Goal: Transaction & Acquisition: Book appointment/travel/reservation

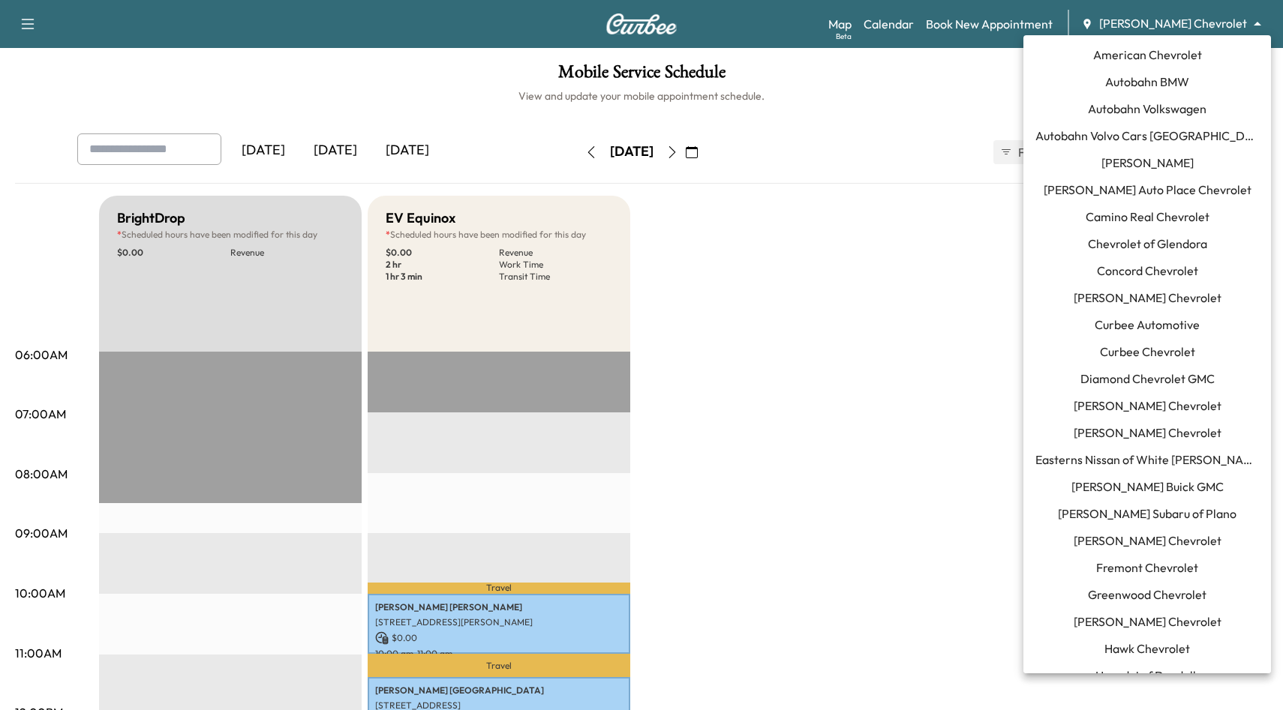
click at [1207, 28] on body "Support Log Out Map Beta Calendar Book New Appointment [PERSON_NAME] Chevrolet …" at bounding box center [641, 355] width 1283 height 710
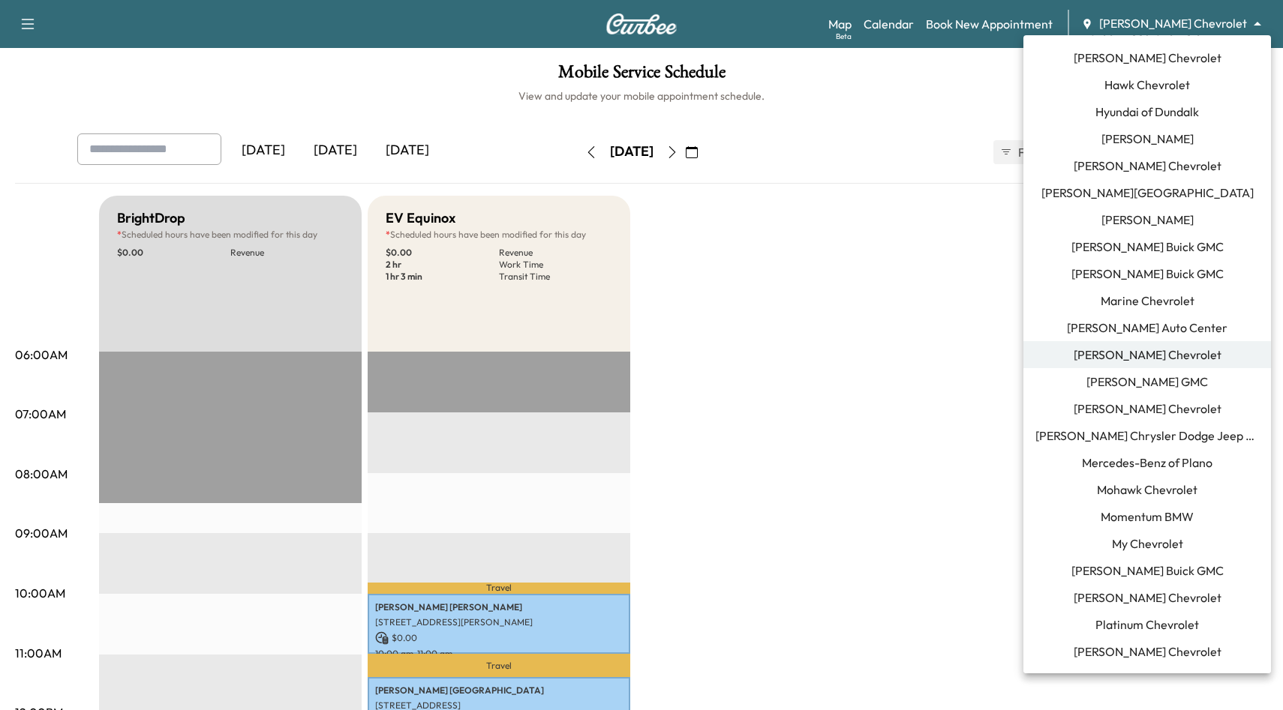
click at [1190, 413] on span "[PERSON_NAME] Chevrolet" at bounding box center [1147, 409] width 148 height 18
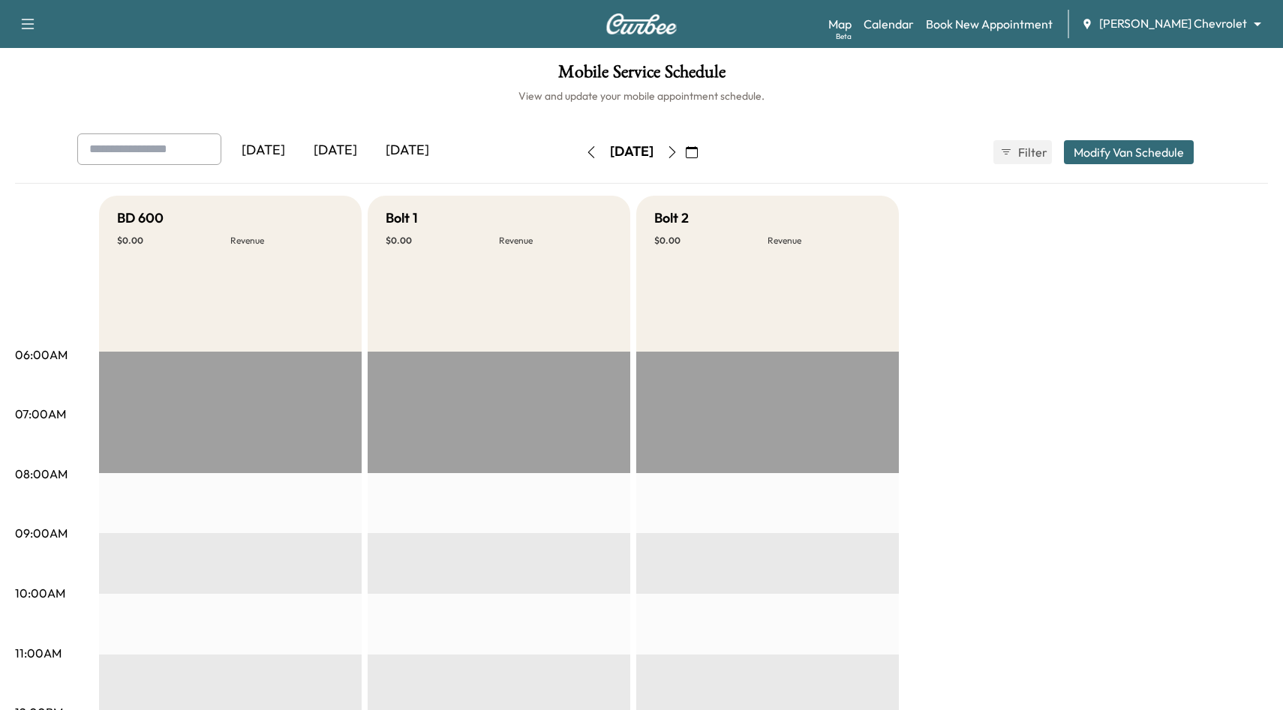
click at [585, 155] on icon "button" at bounding box center [591, 152] width 12 height 12
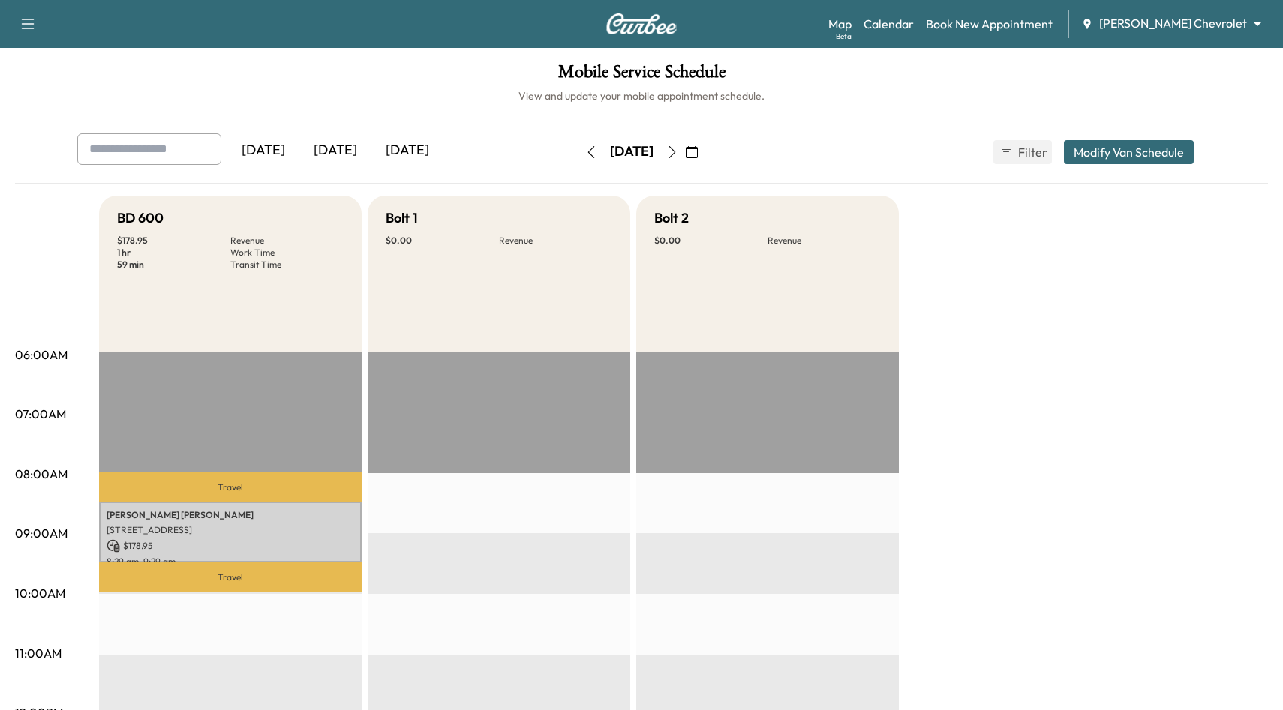
click at [585, 155] on icon "button" at bounding box center [591, 152] width 12 height 12
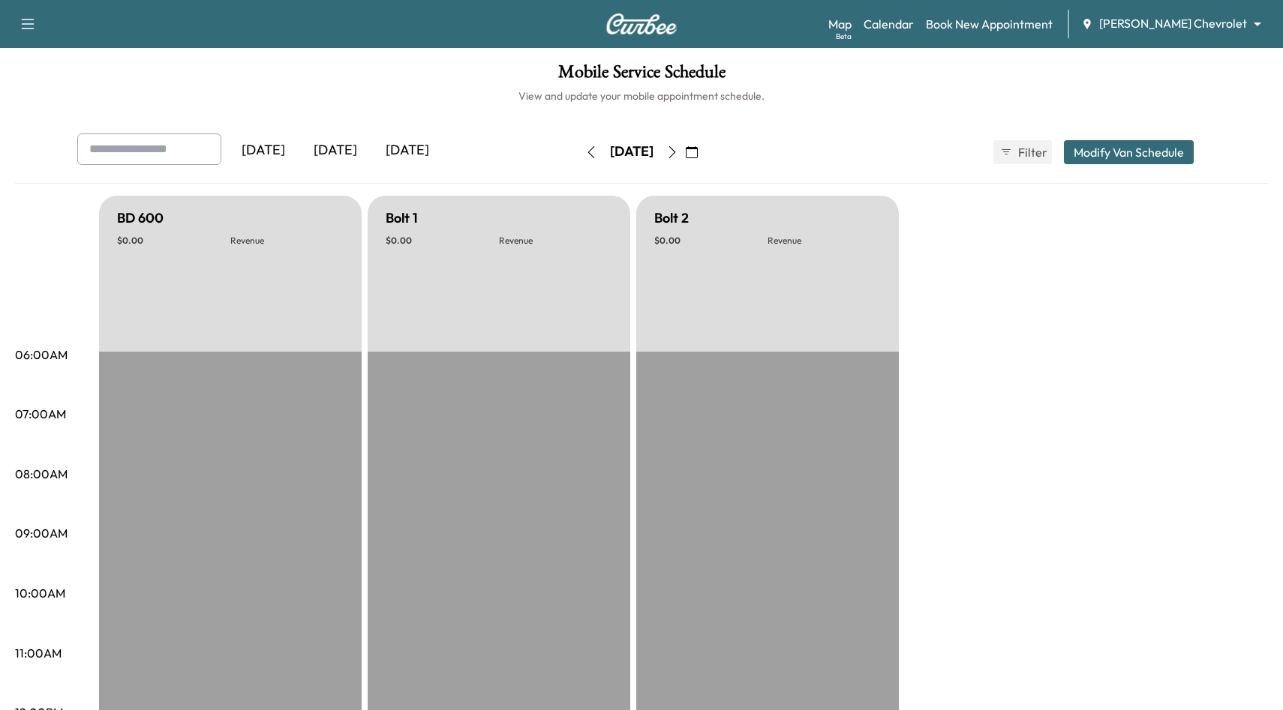
click at [585, 155] on icon "button" at bounding box center [591, 152] width 12 height 12
click at [588, 155] on icon "button" at bounding box center [591, 152] width 7 height 12
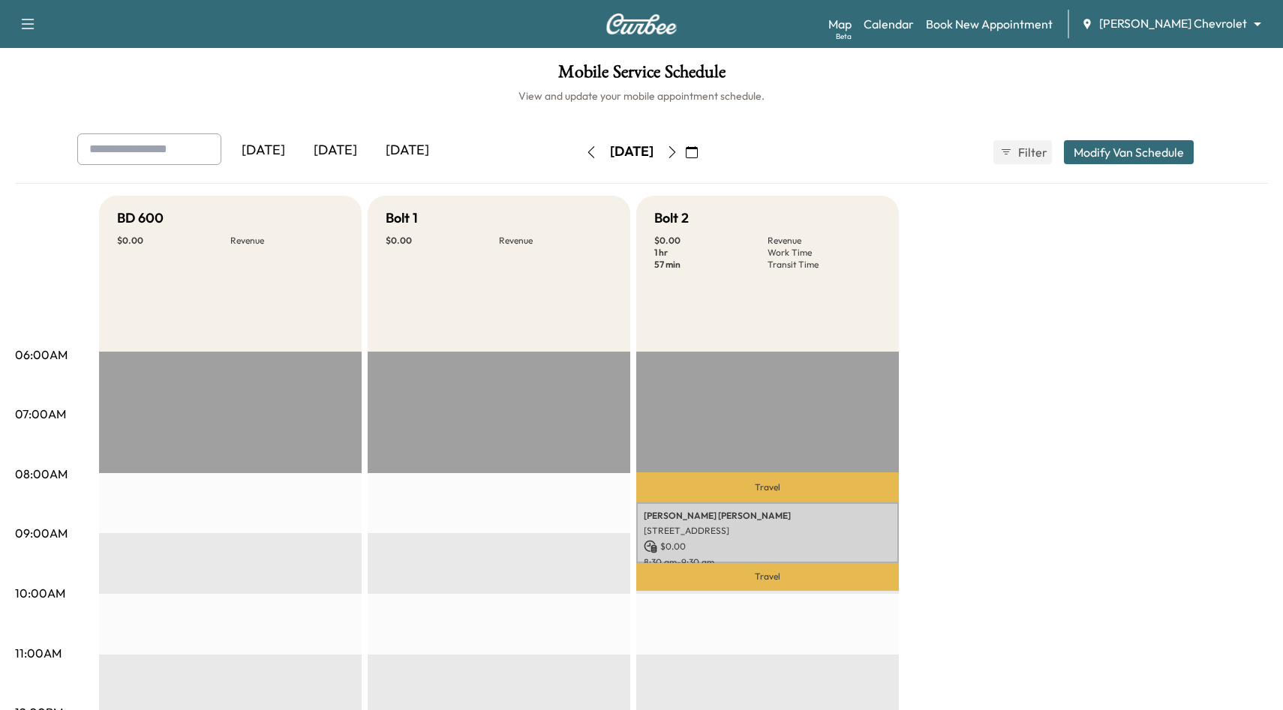
click at [585, 151] on icon "button" at bounding box center [591, 152] width 12 height 12
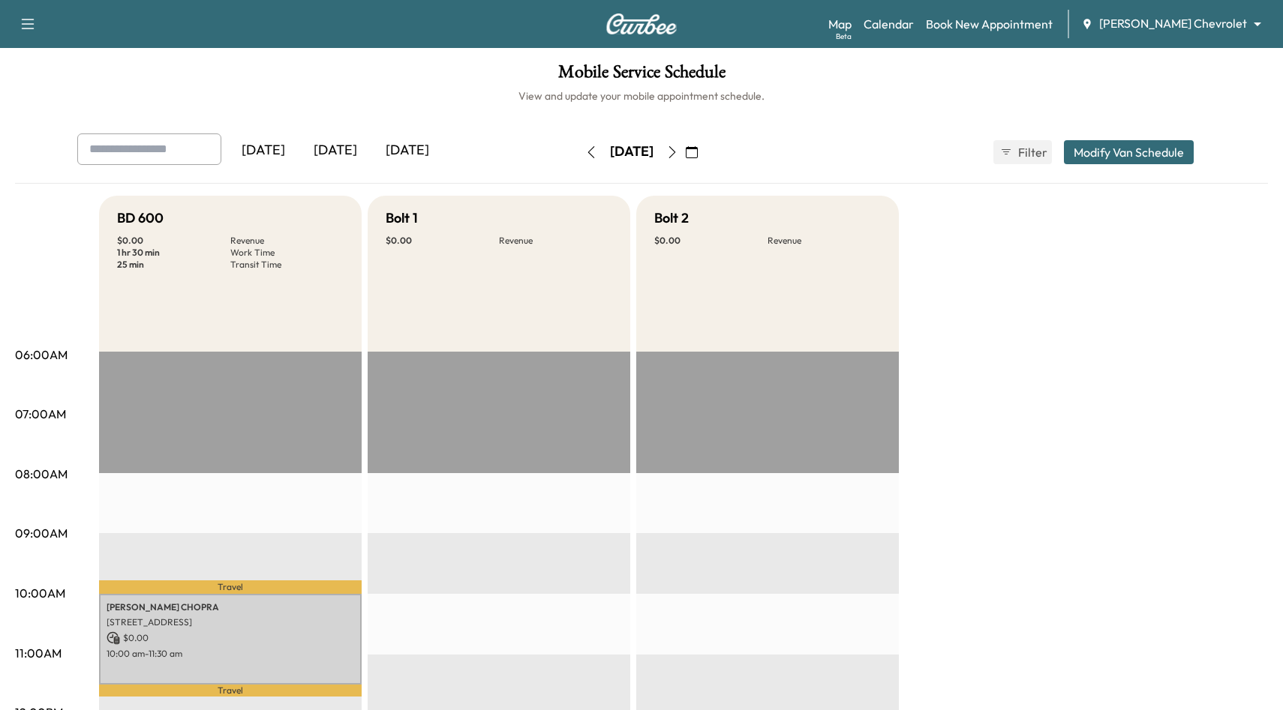
click at [578, 158] on button "button" at bounding box center [591, 152] width 26 height 24
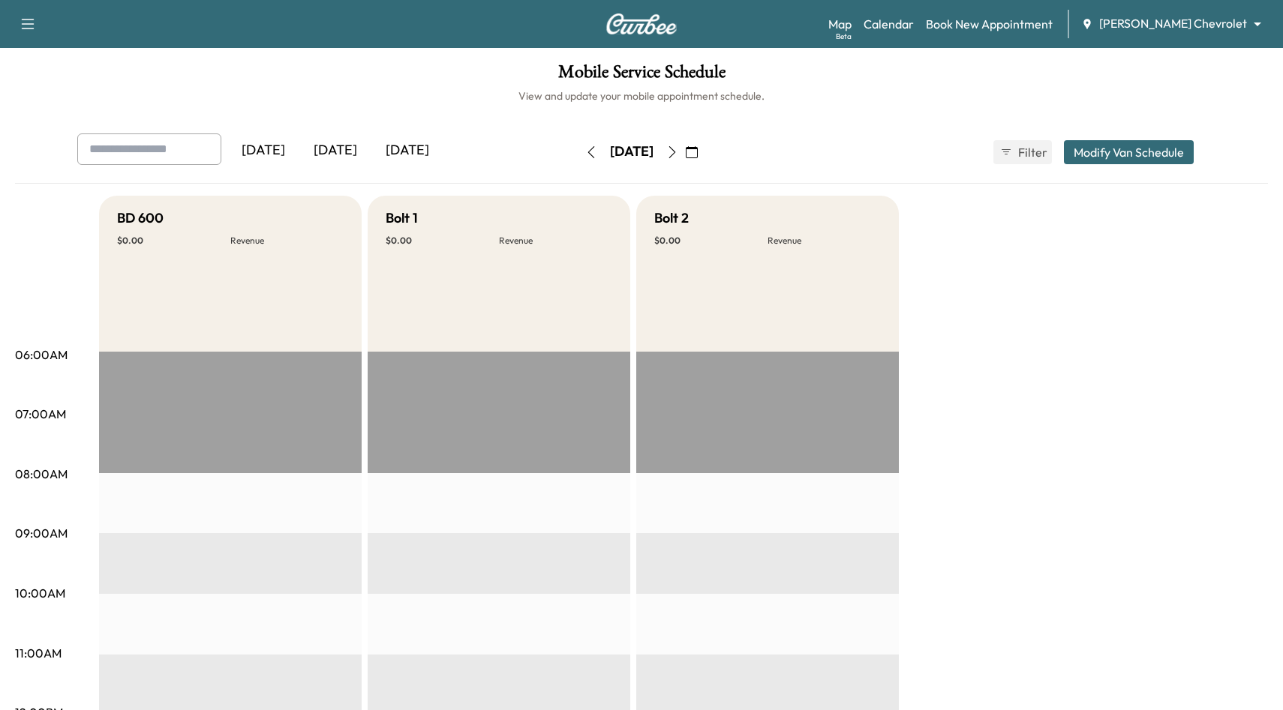
click at [578, 158] on button "button" at bounding box center [591, 152] width 26 height 24
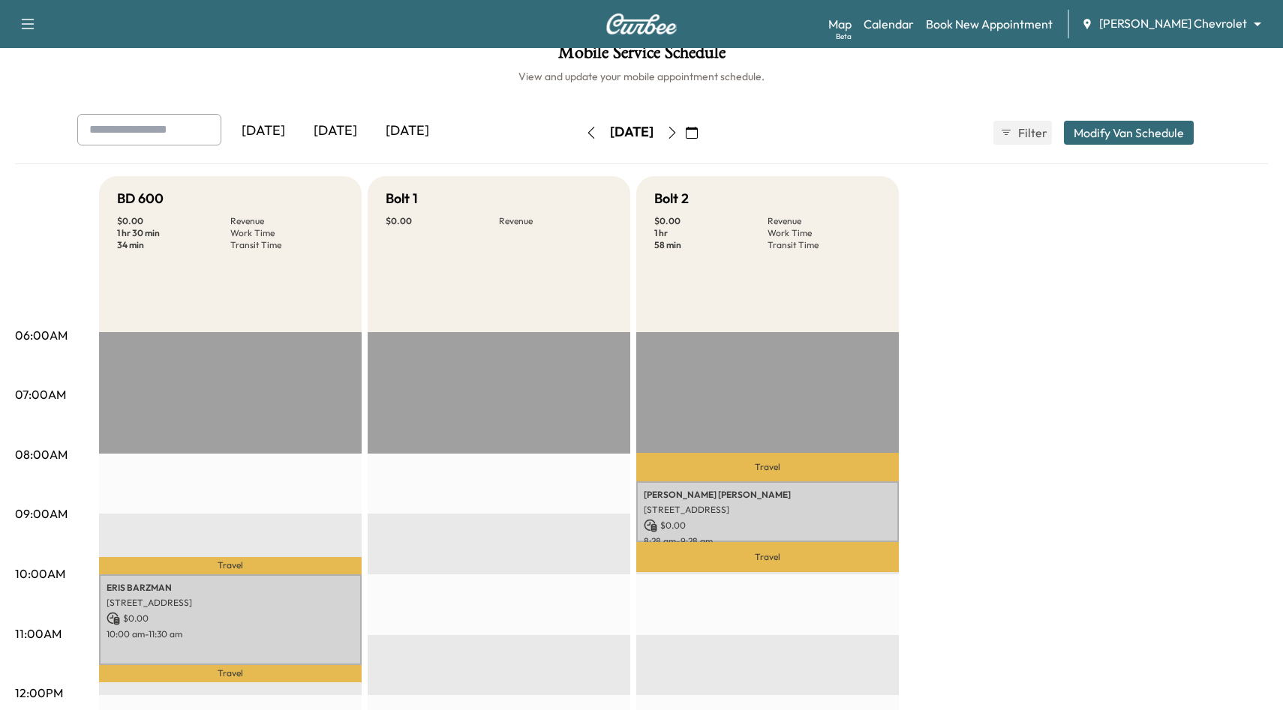
scroll to position [18, 0]
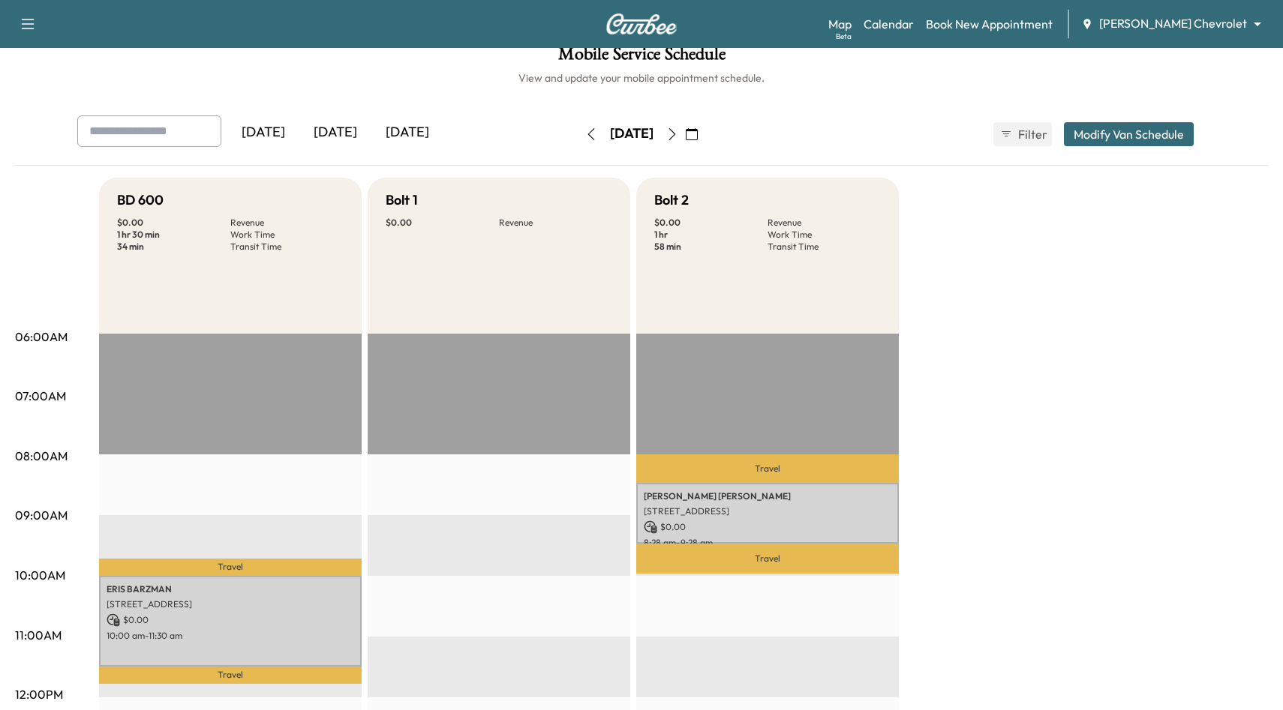
click at [578, 125] on button "button" at bounding box center [591, 134] width 26 height 24
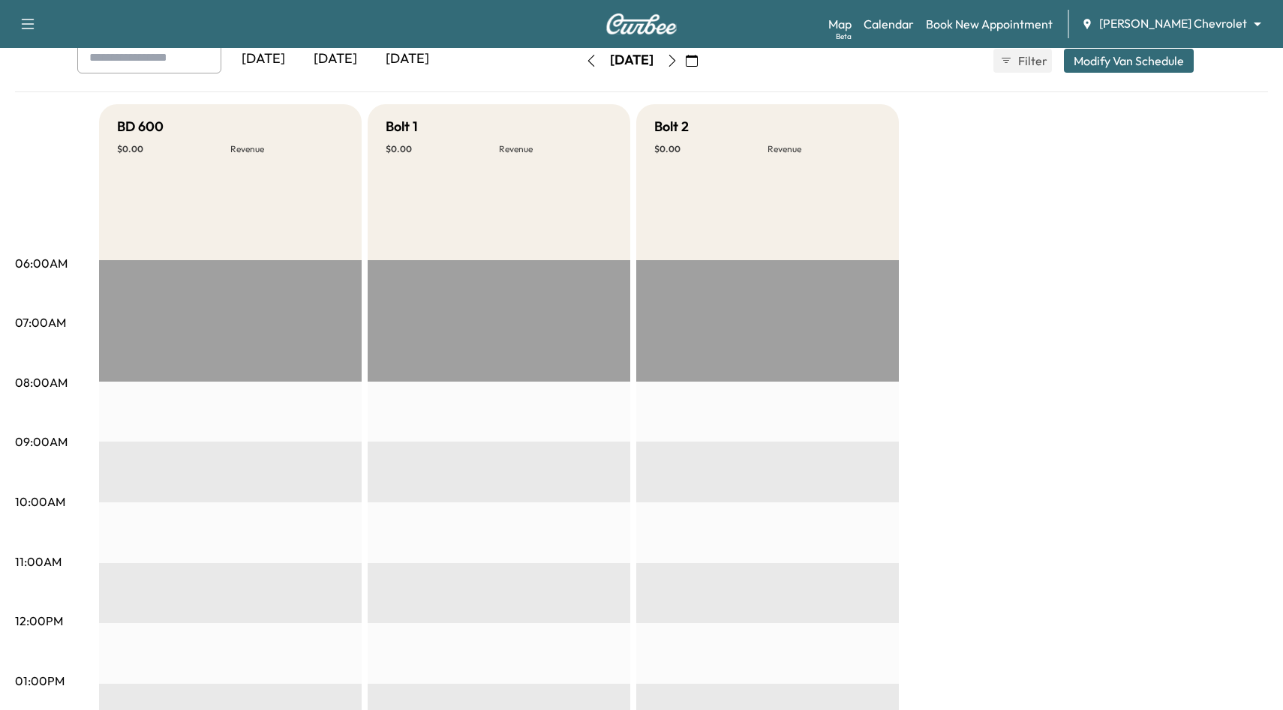
scroll to position [90, 0]
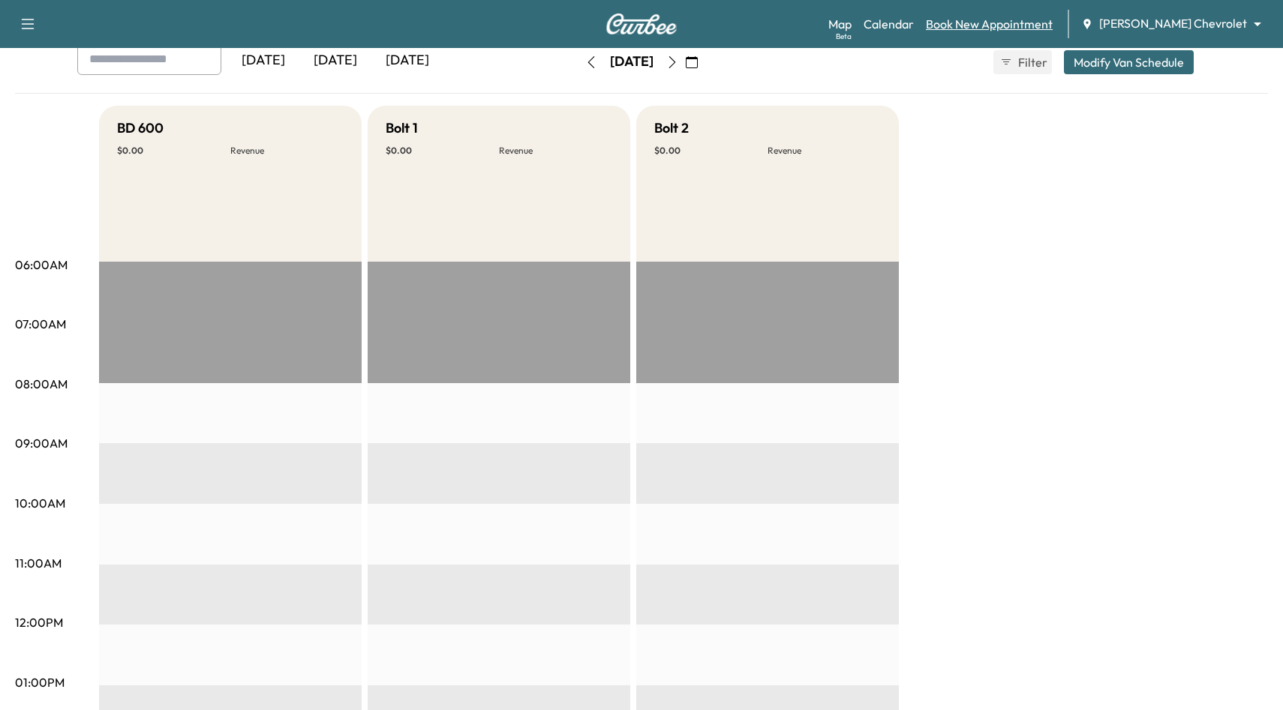
click at [1013, 24] on link "Book New Appointment" at bounding box center [989, 24] width 127 height 18
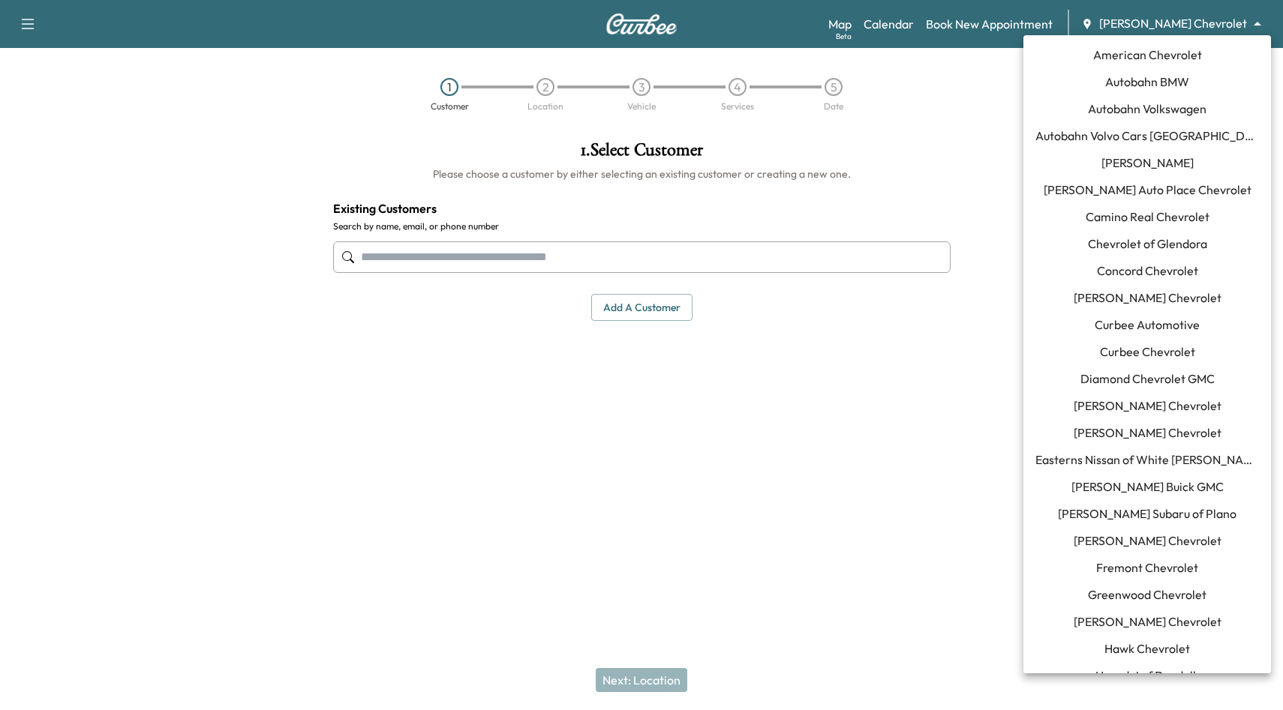
click at [1199, 25] on body "Support Log Out Map Beta Calendar Book New Appointment [PERSON_NAME] Chevrolet …" at bounding box center [641, 355] width 1283 height 710
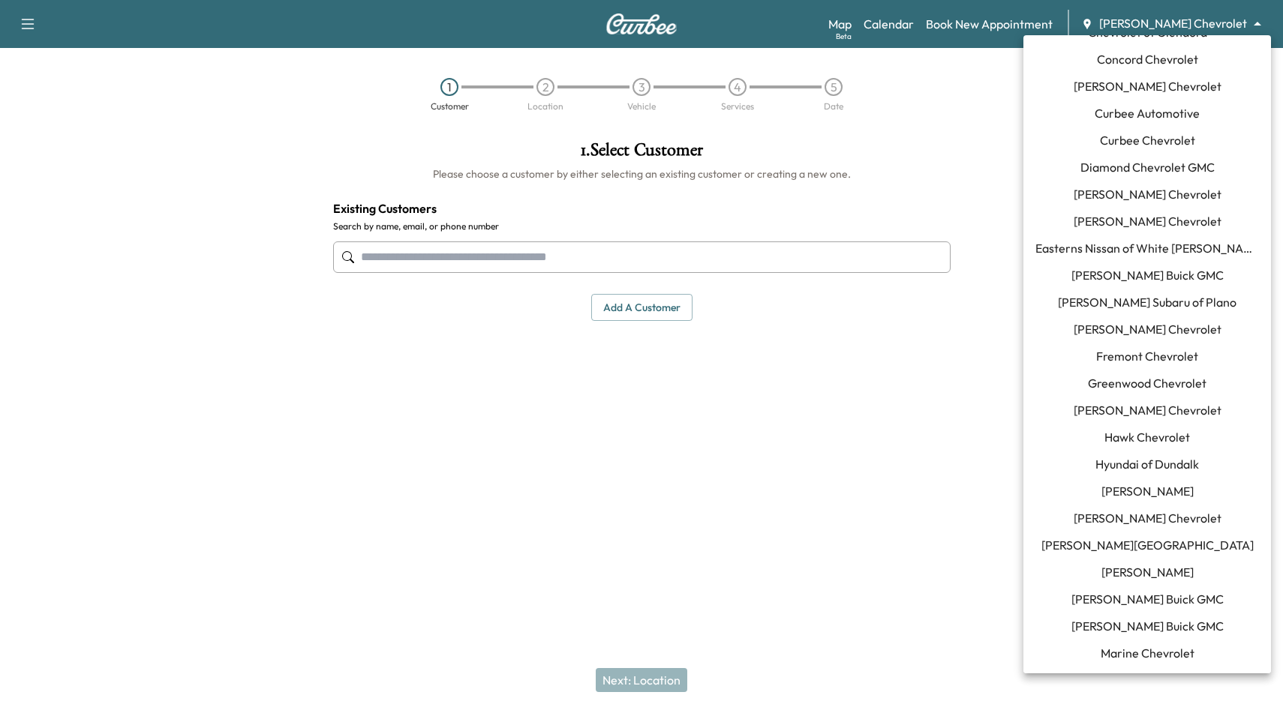
scroll to position [215, 0]
click at [1162, 106] on span "Curbee Automotive" at bounding box center [1146, 110] width 105 height 18
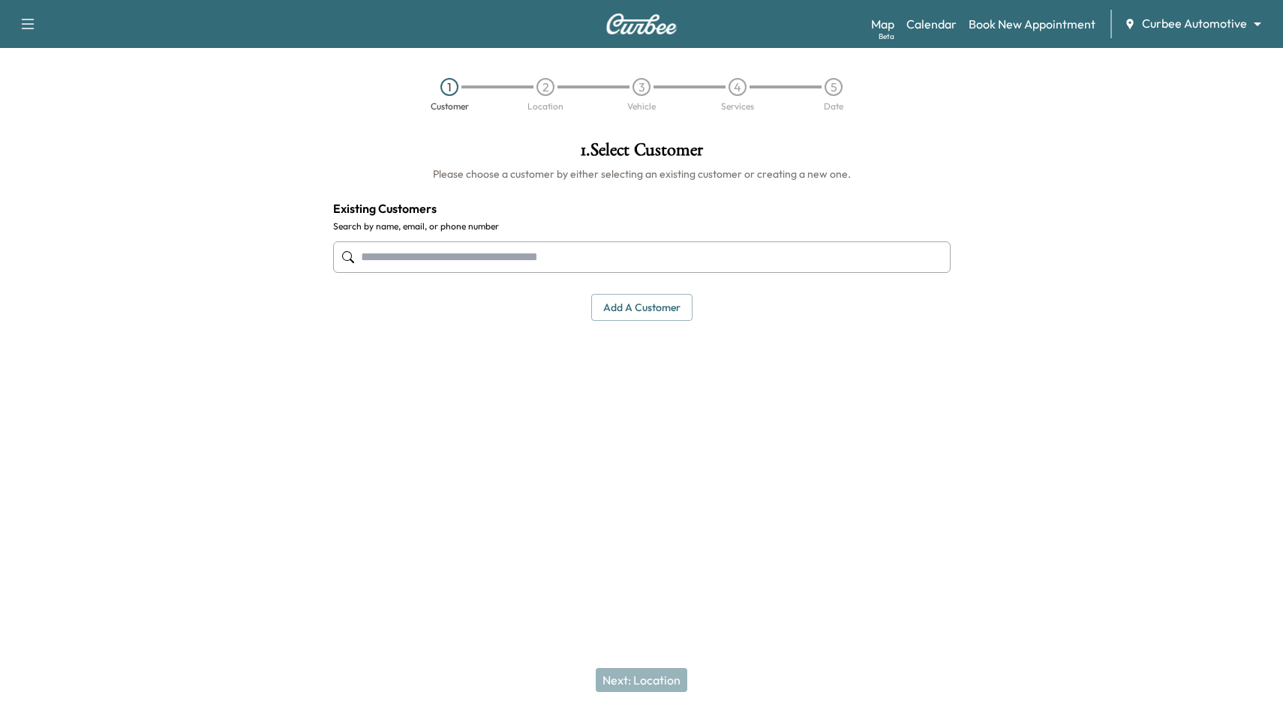
click at [539, 259] on input "text" at bounding box center [641, 258] width 617 height 32
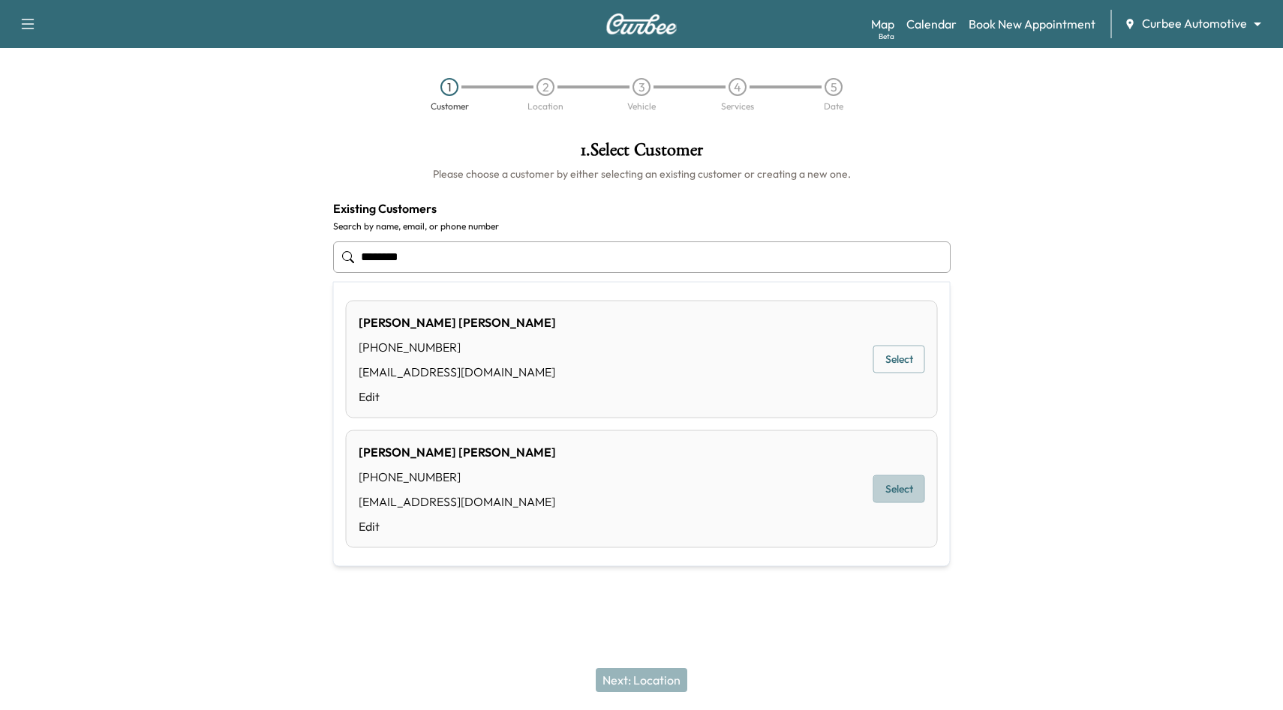
click at [898, 488] on button "Select" at bounding box center [899, 490] width 52 height 28
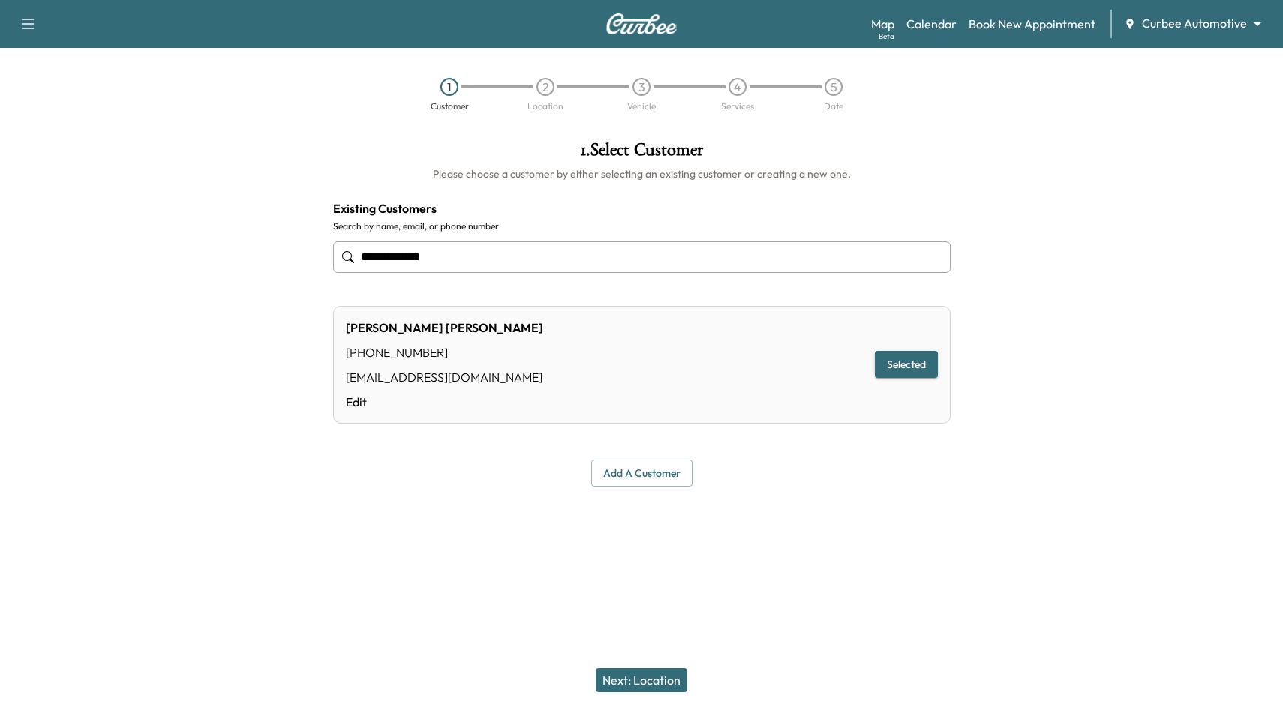
type input "**********"
click at [646, 471] on button "Add a customer" at bounding box center [641, 474] width 101 height 28
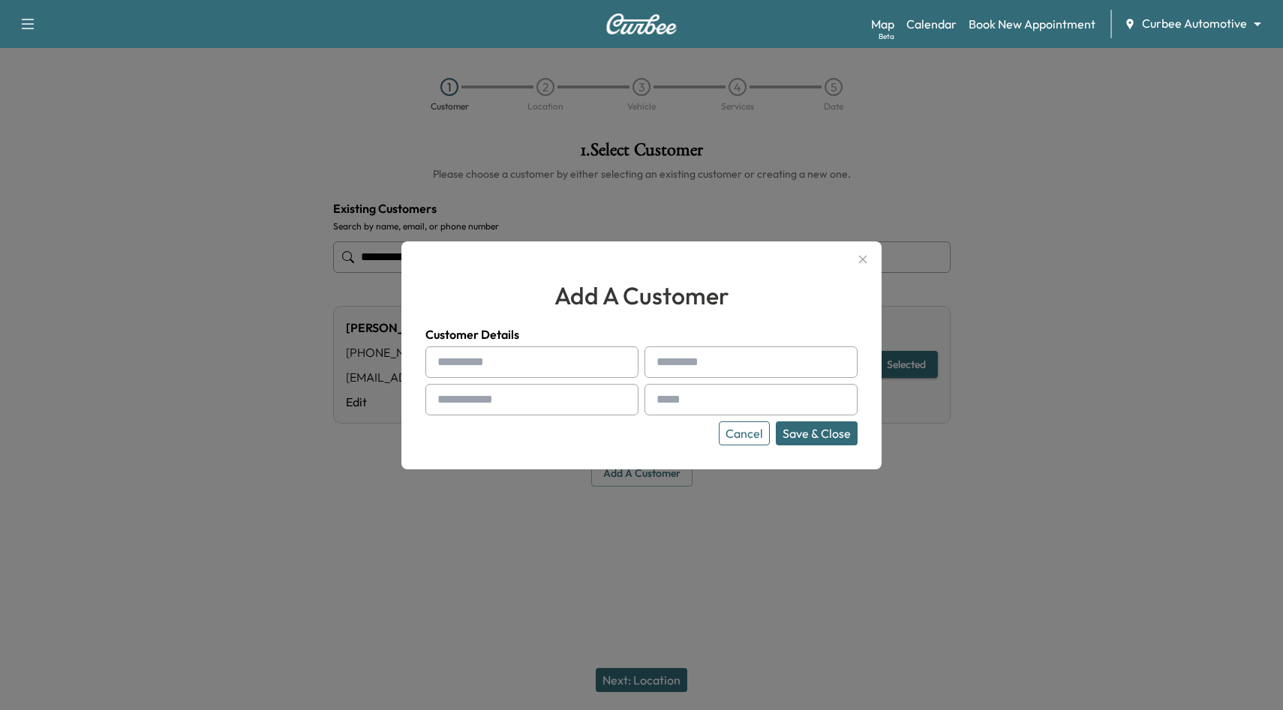
click at [509, 362] on input "text" at bounding box center [531, 363] width 213 height 32
type input "*****"
type input "******"
type input "**********"
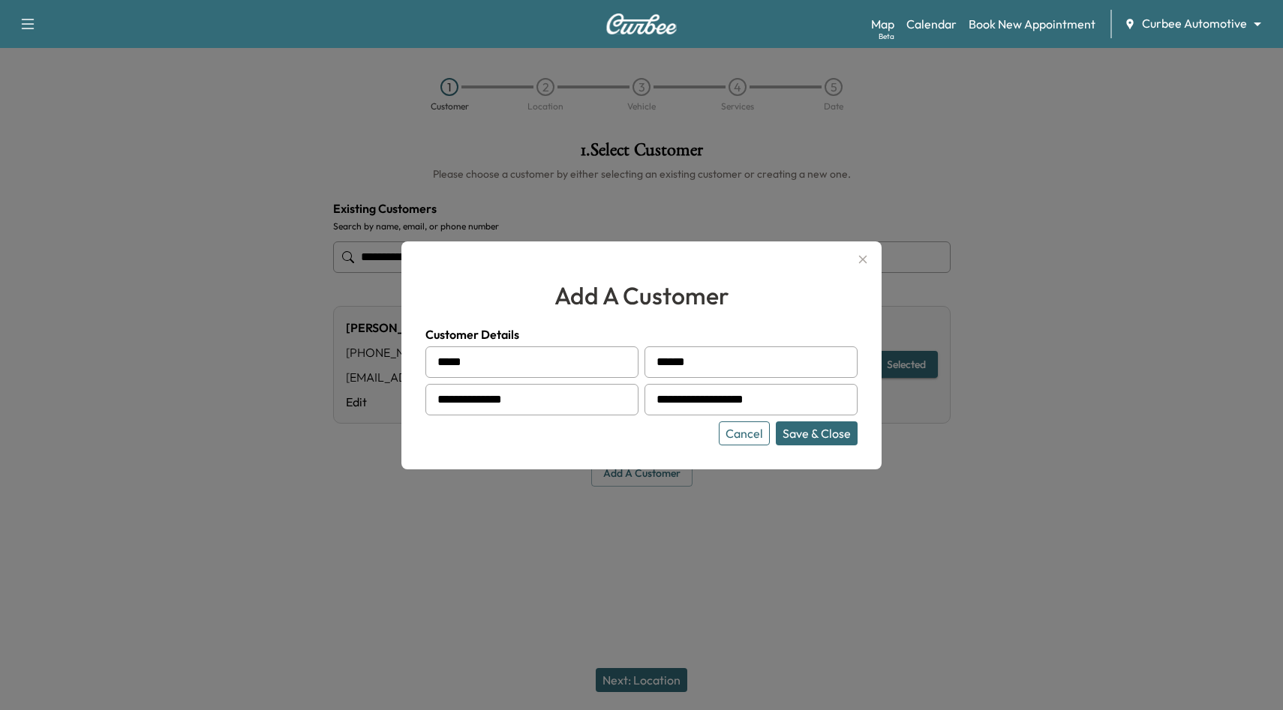
click at [817, 431] on button "Save & Close" at bounding box center [817, 434] width 82 height 24
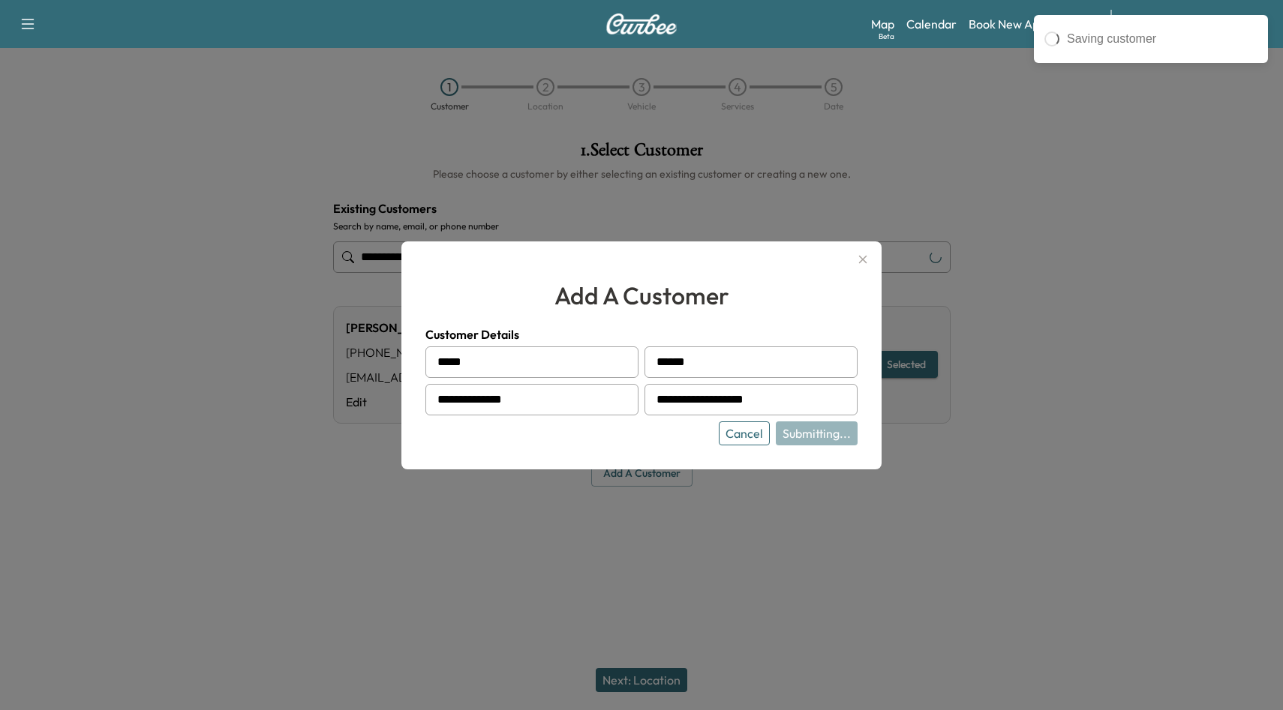
type input "**********"
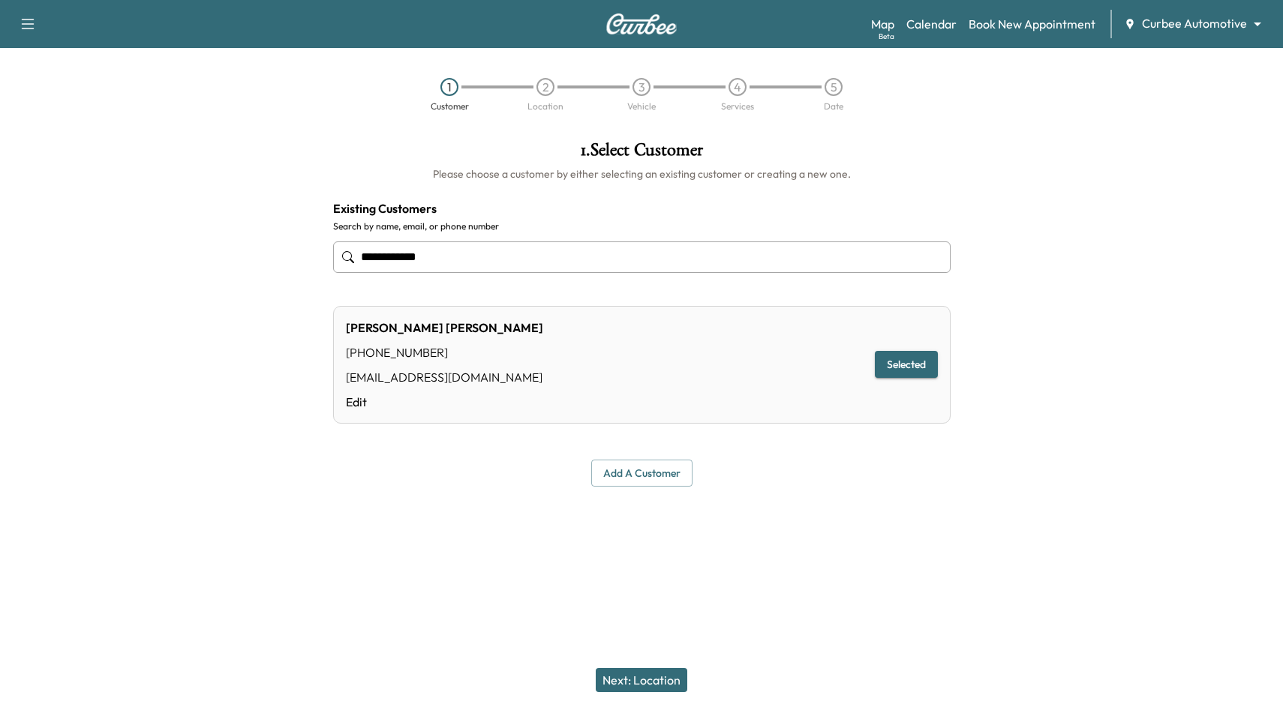
click at [638, 677] on button "Next: Location" at bounding box center [642, 680] width 92 height 24
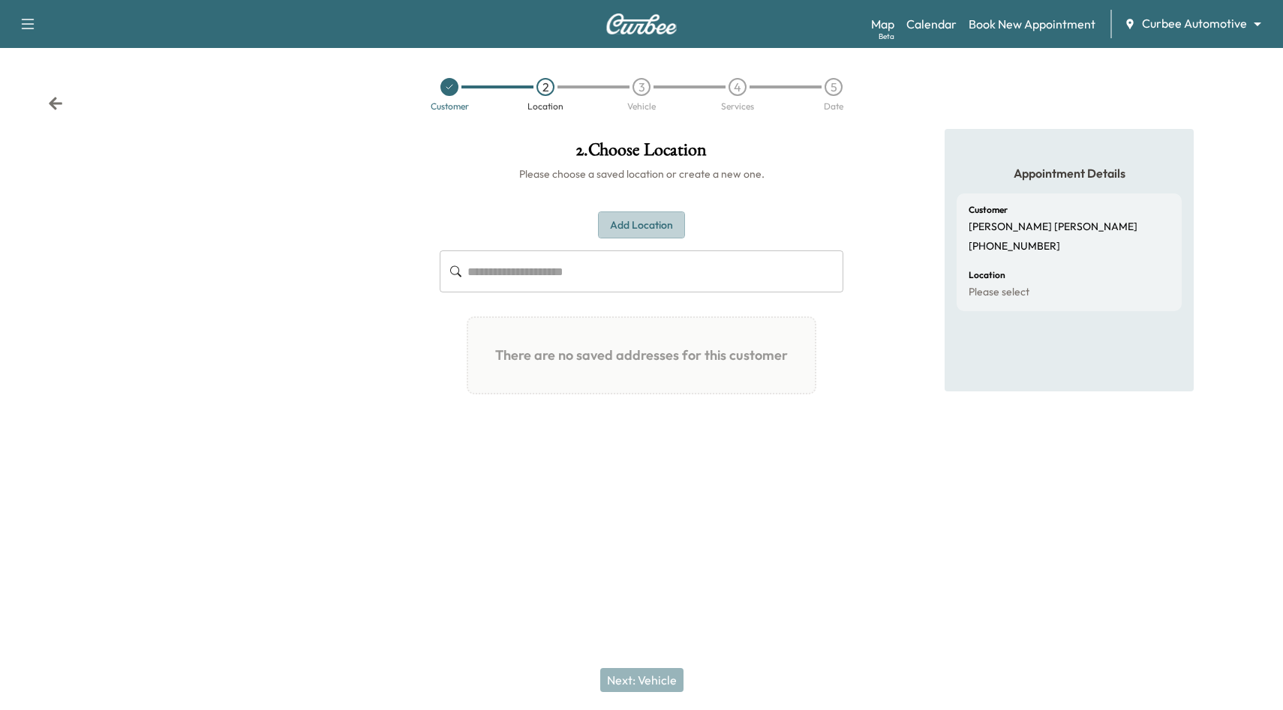
click at [671, 223] on button "Add Location" at bounding box center [641, 226] width 87 height 28
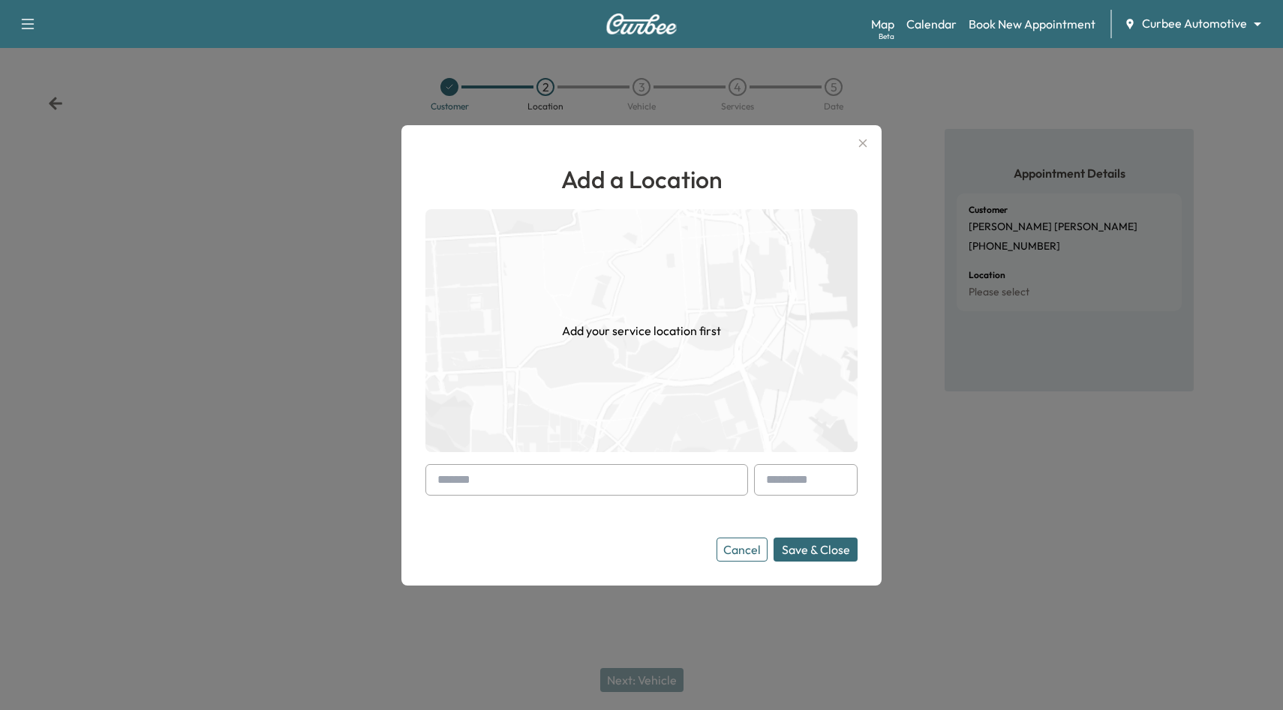
click at [669, 484] on input "text" at bounding box center [586, 480] width 323 height 32
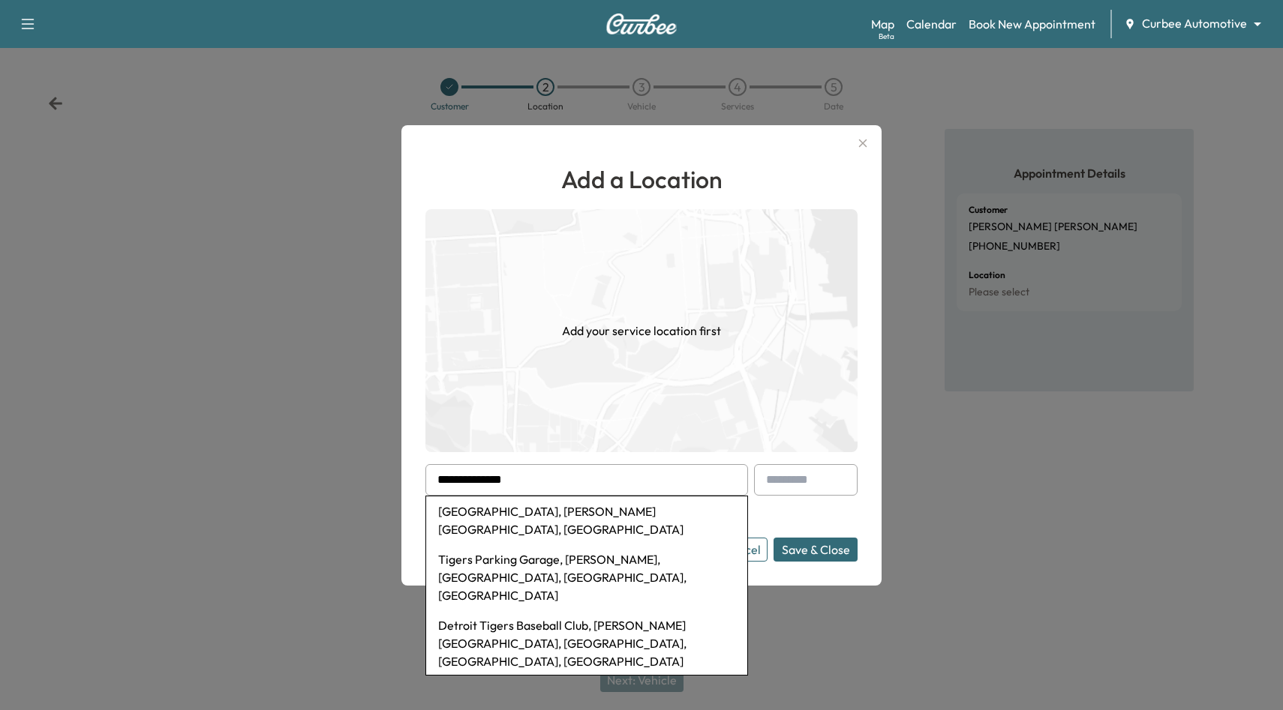
click at [622, 509] on li "[GEOGRAPHIC_DATA], [PERSON_NAME][GEOGRAPHIC_DATA], [GEOGRAPHIC_DATA]" at bounding box center [586, 521] width 321 height 48
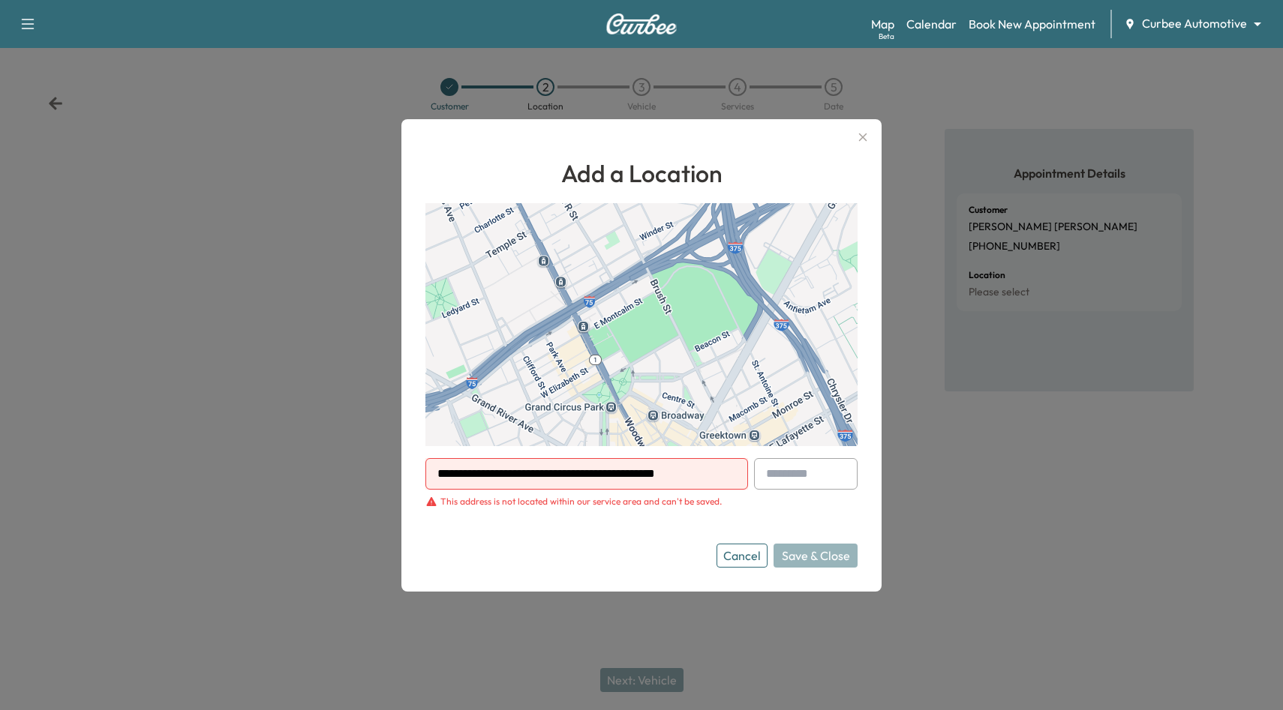
click at [548, 505] on div "This address is not located within our service area and can't be saved." at bounding box center [580, 502] width 281 height 12
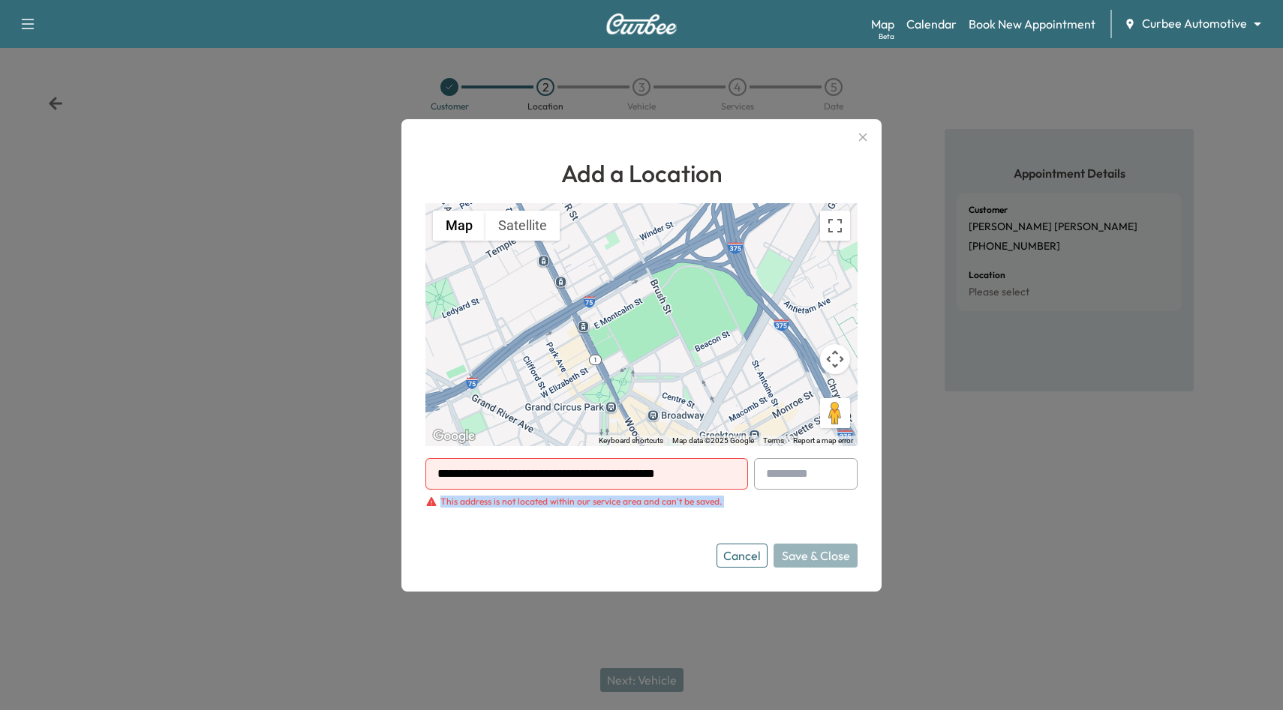
click at [548, 505] on div "This address is not located within our service area and can't be saved." at bounding box center [580, 502] width 281 height 12
click at [649, 536] on form "**********" at bounding box center [641, 513] width 432 height 110
click at [608, 479] on input "**********" at bounding box center [586, 474] width 323 height 32
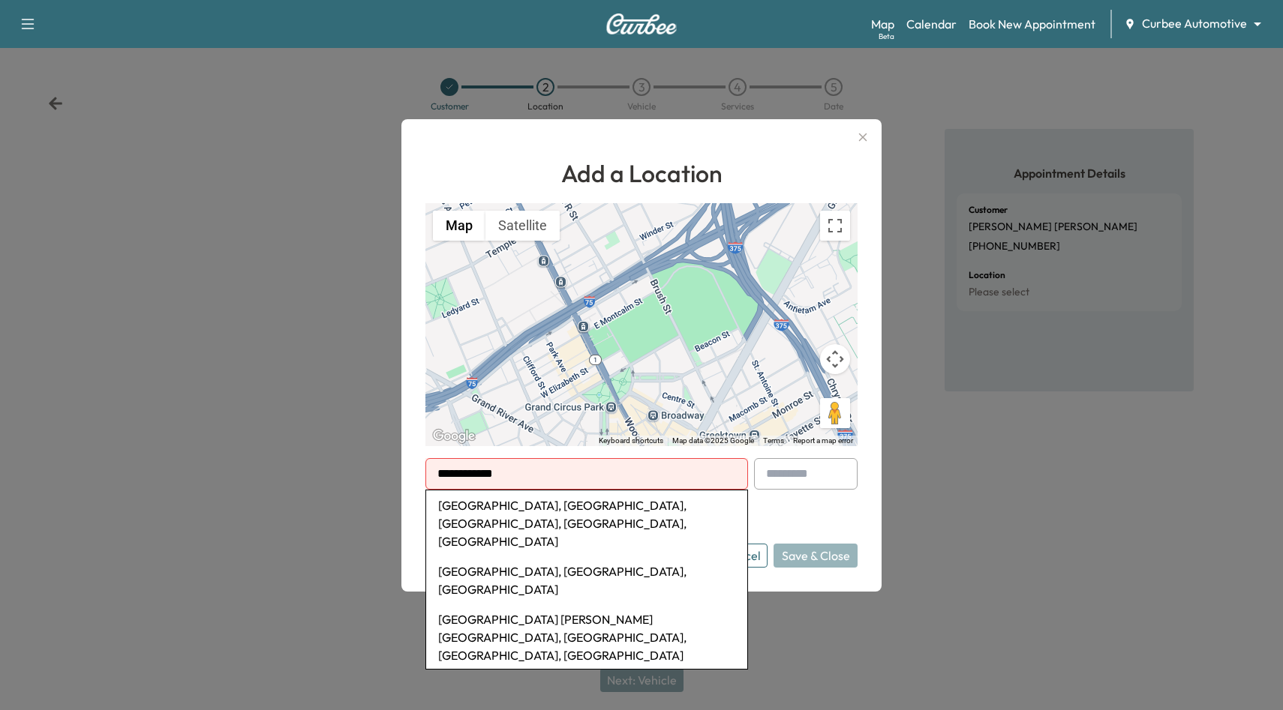
click at [619, 515] on li "[GEOGRAPHIC_DATA], [GEOGRAPHIC_DATA], [GEOGRAPHIC_DATA], [GEOGRAPHIC_DATA], [GE…" at bounding box center [586, 524] width 321 height 66
type input "**********"
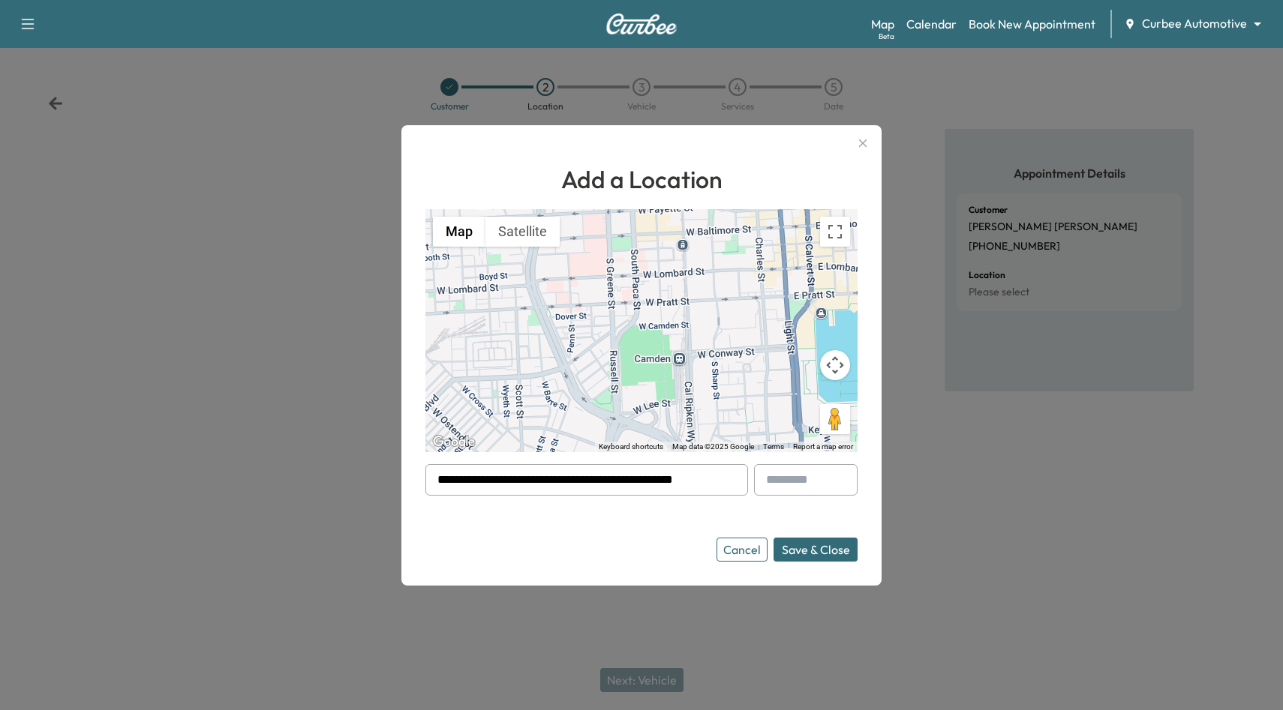
click at [836, 550] on button "Save & Close" at bounding box center [815, 550] width 84 height 24
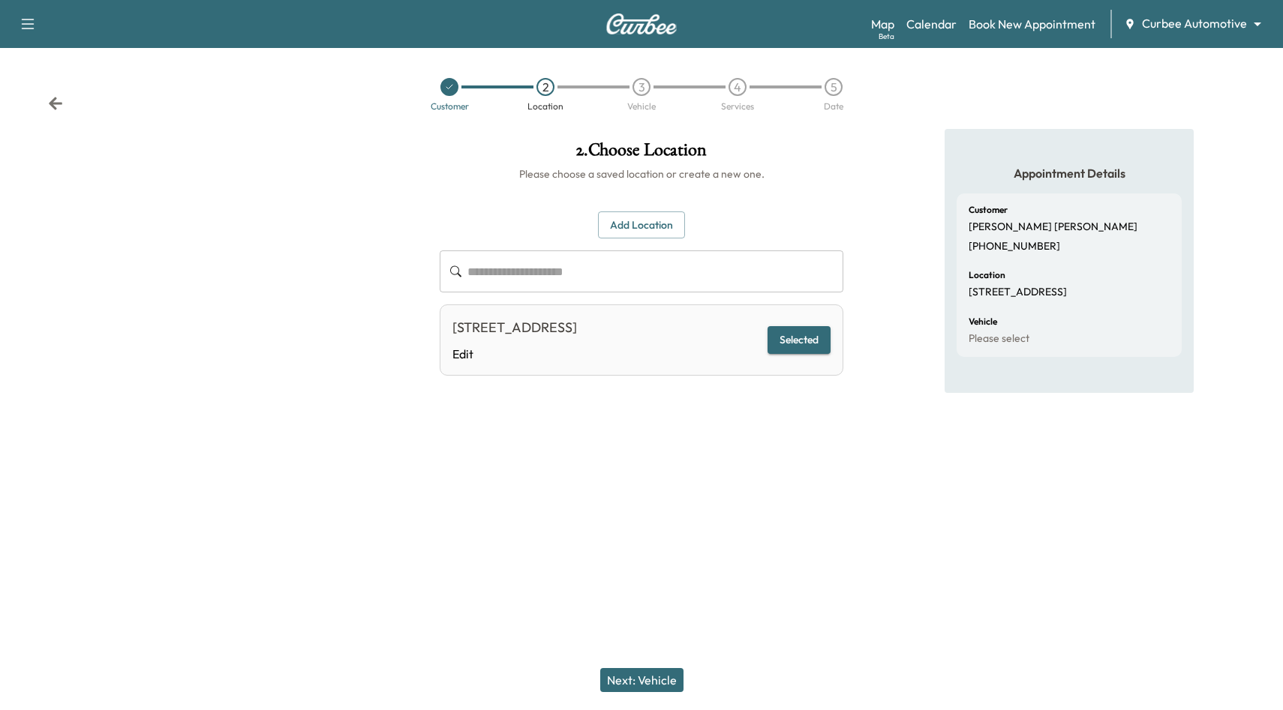
click at [650, 676] on button "Next: Vehicle" at bounding box center [641, 680] width 83 height 24
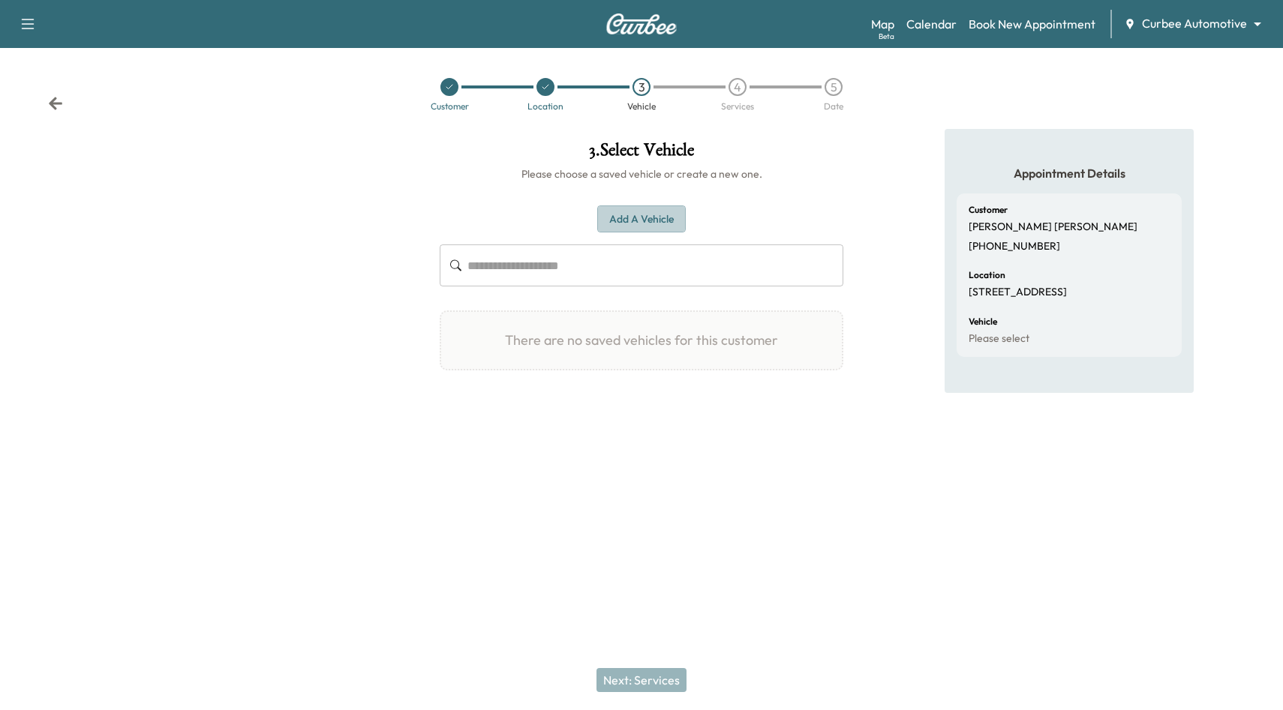
click at [648, 226] on button "Add a Vehicle" at bounding box center [641, 220] width 89 height 28
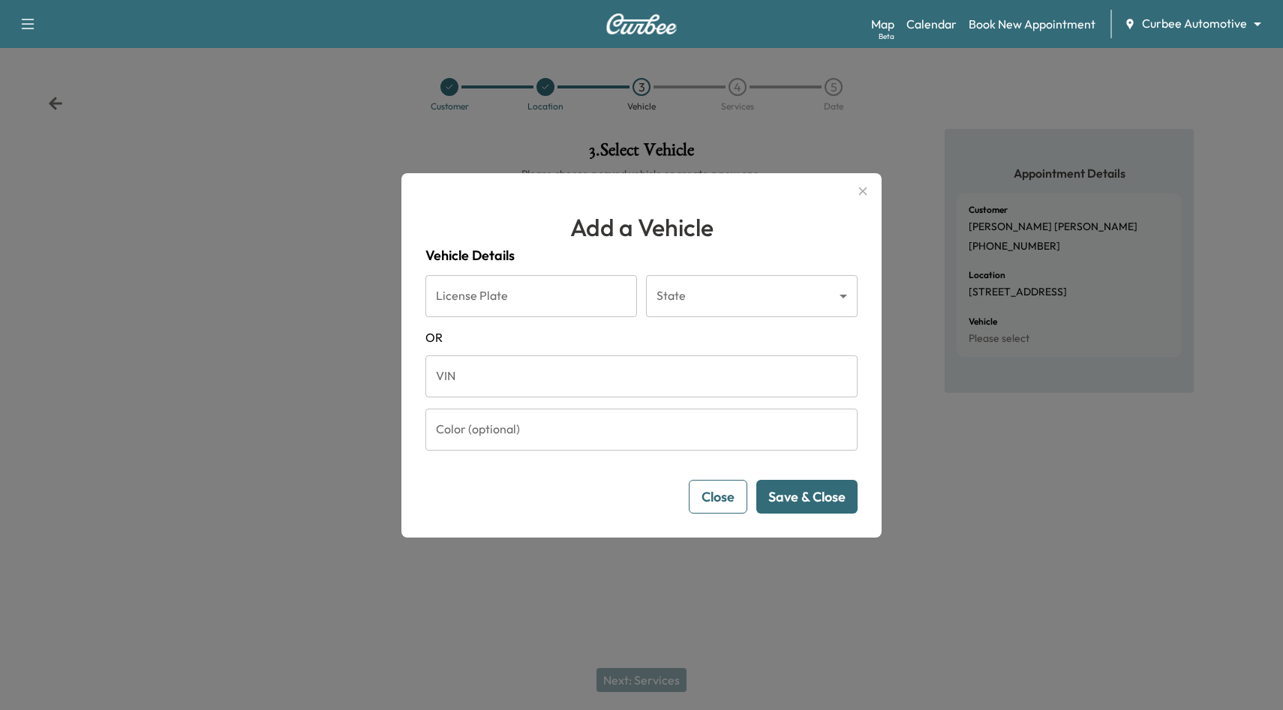
click at [546, 302] on input "License Plate" at bounding box center [531, 296] width 212 height 42
type input "*******"
click at [695, 309] on body "Support Log Out Map Beta Calendar Book New Appointment Curbee Automotive ******…" at bounding box center [641, 355] width 1283 height 710
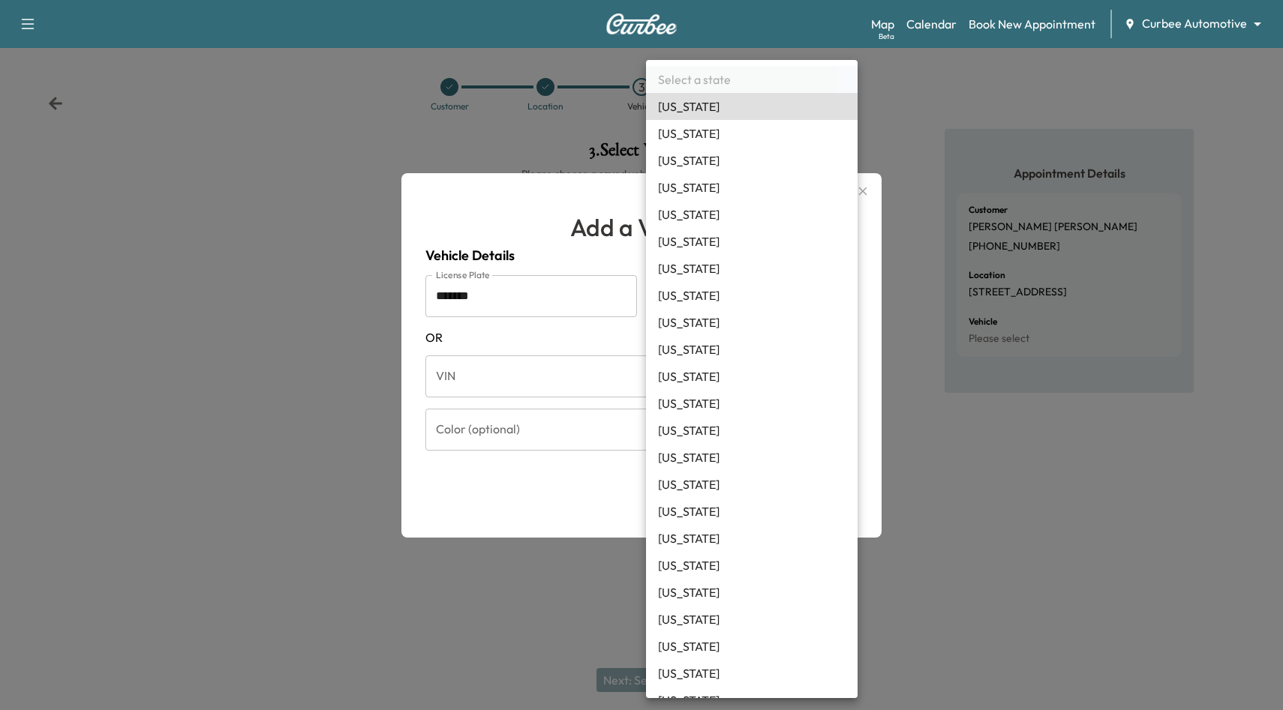
click at [691, 189] on li "[US_STATE]" at bounding box center [752, 187] width 212 height 27
type input "**"
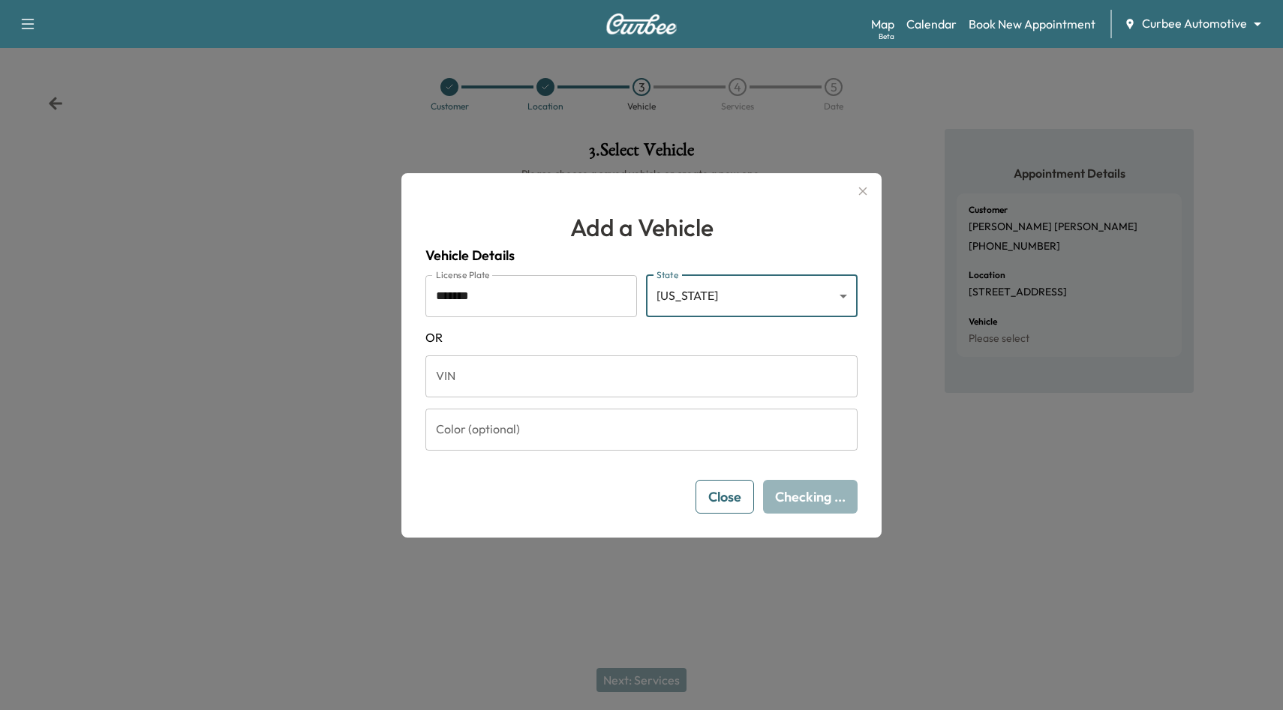
click at [550, 294] on input "*******" at bounding box center [531, 296] width 212 height 42
type input "******"
click at [809, 518] on div "Add a Vehicle Vehicle Details License Plate ****** License Plate State [US_STAT…" at bounding box center [641, 355] width 480 height 365
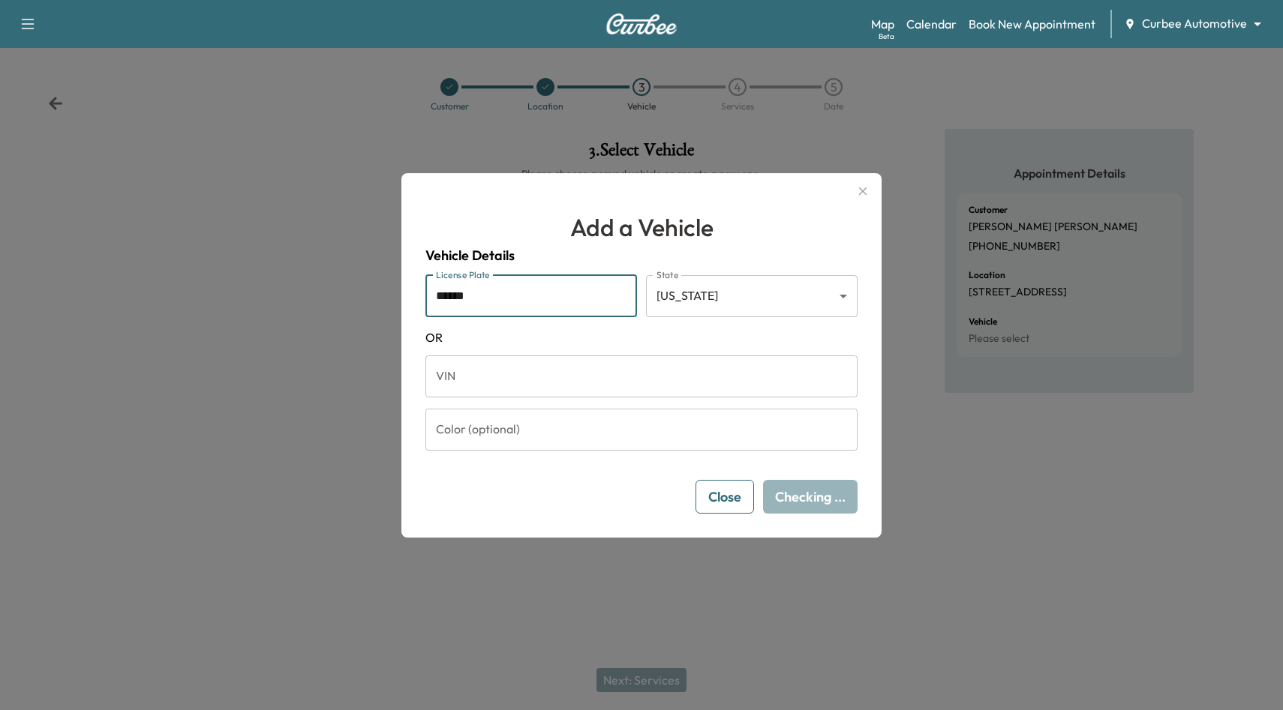
click at [542, 299] on input "******" at bounding box center [531, 296] width 212 height 42
click at [710, 510] on button "Close" at bounding box center [724, 497] width 59 height 34
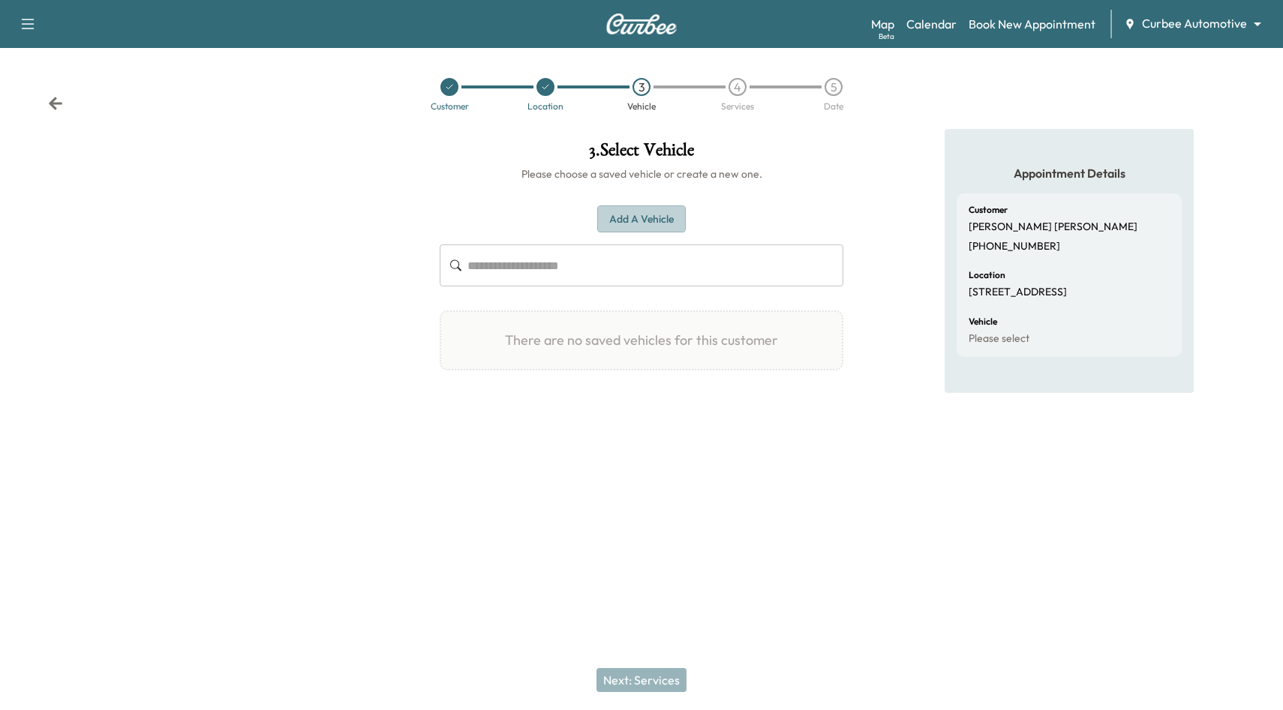
click at [640, 211] on button "Add a Vehicle" at bounding box center [641, 220] width 89 height 28
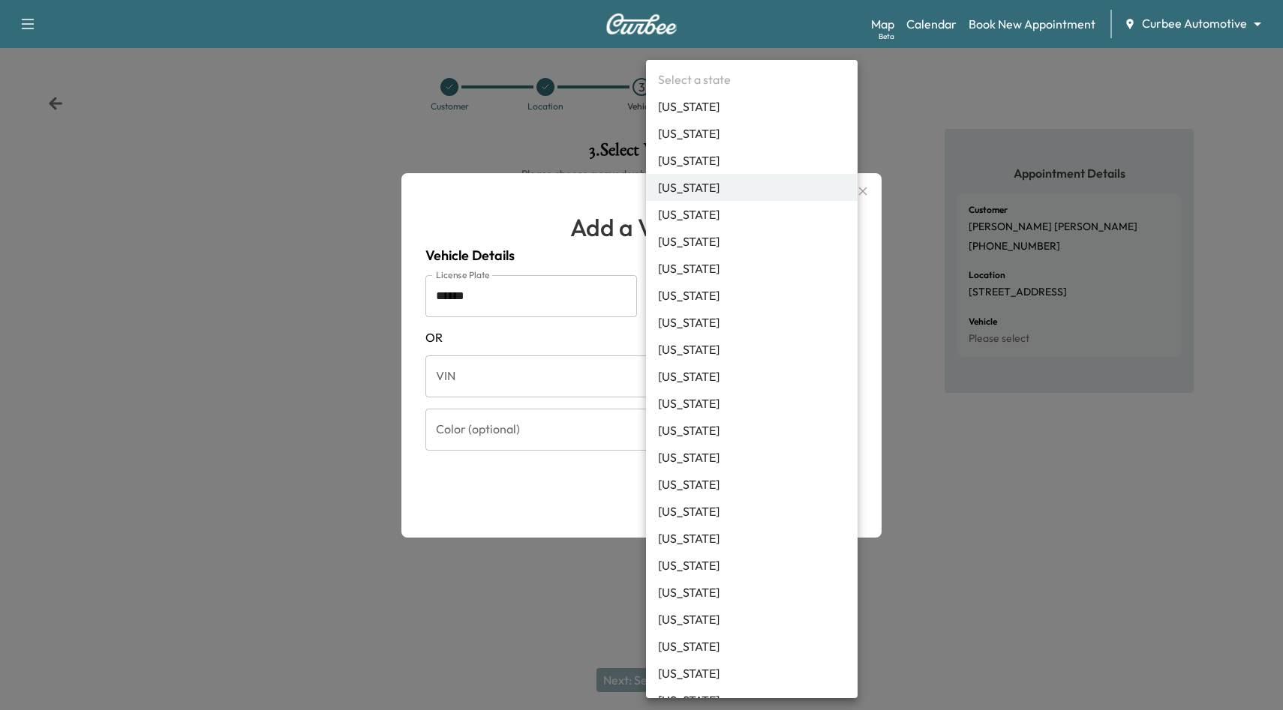
click at [692, 306] on body "Support Log Out Map Beta Calendar Book New Appointment Curbee Automotive ******…" at bounding box center [641, 355] width 1283 height 710
click at [710, 190] on li "[US_STATE]" at bounding box center [752, 187] width 212 height 27
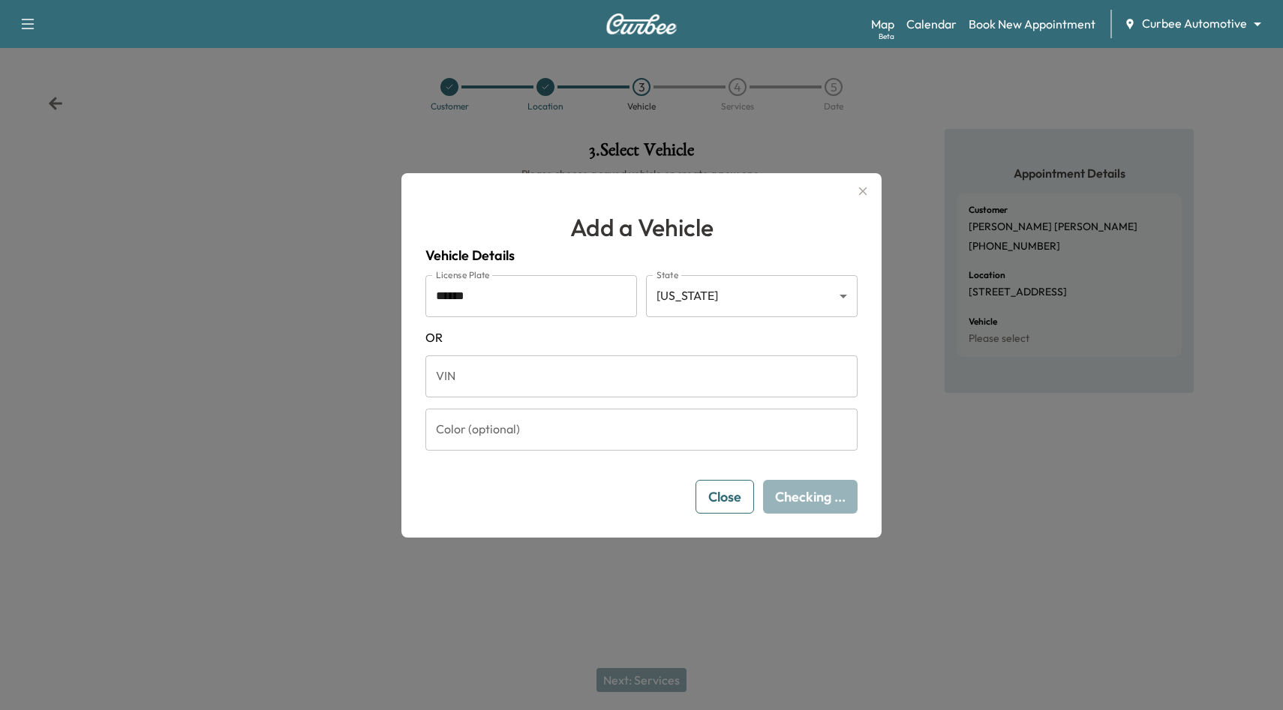
click at [729, 493] on button "Close" at bounding box center [724, 497] width 59 height 34
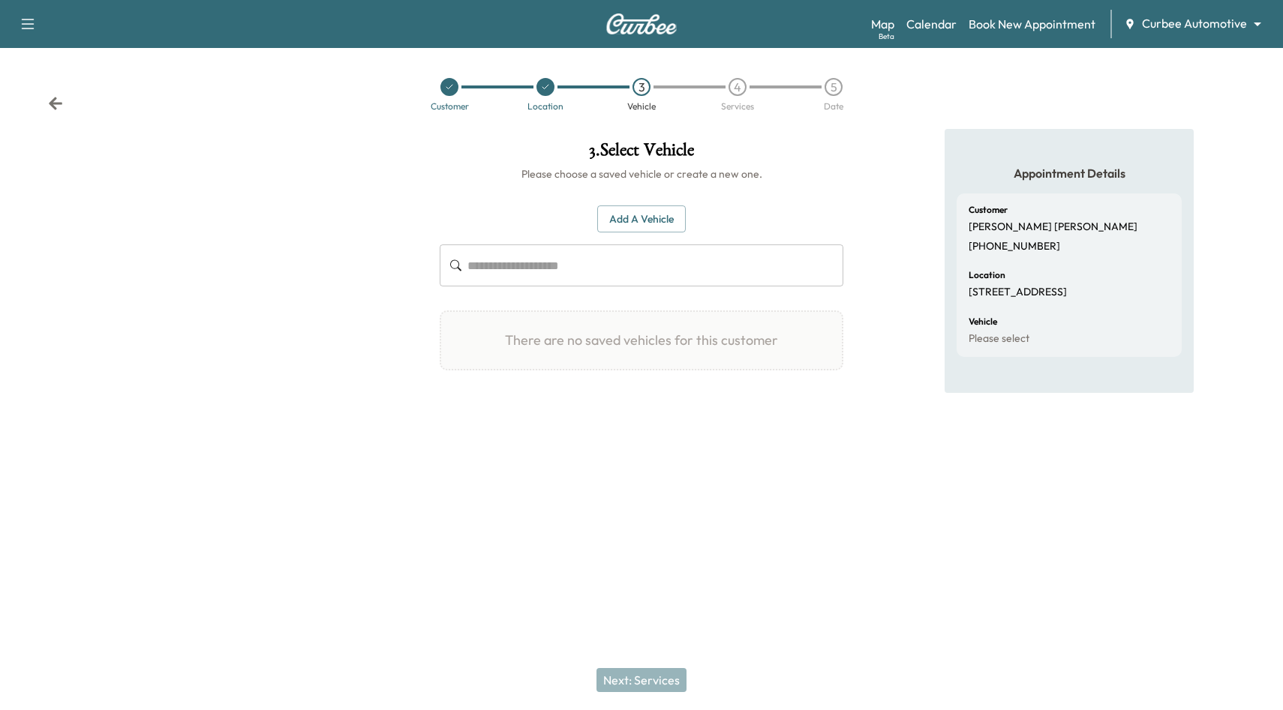
click at [550, 89] on div at bounding box center [545, 87] width 18 height 18
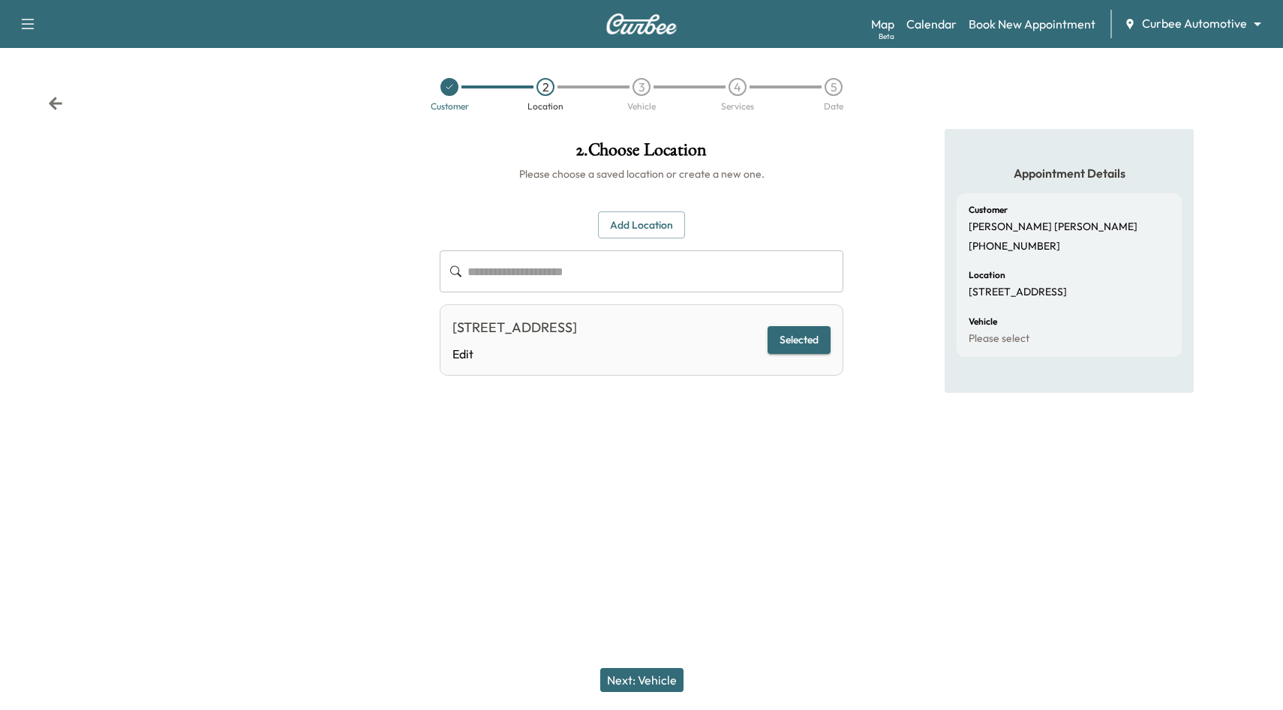
click at [644, 89] on div "3" at bounding box center [641, 87] width 18 height 18
click at [653, 675] on button "Next: Vehicle" at bounding box center [641, 680] width 83 height 24
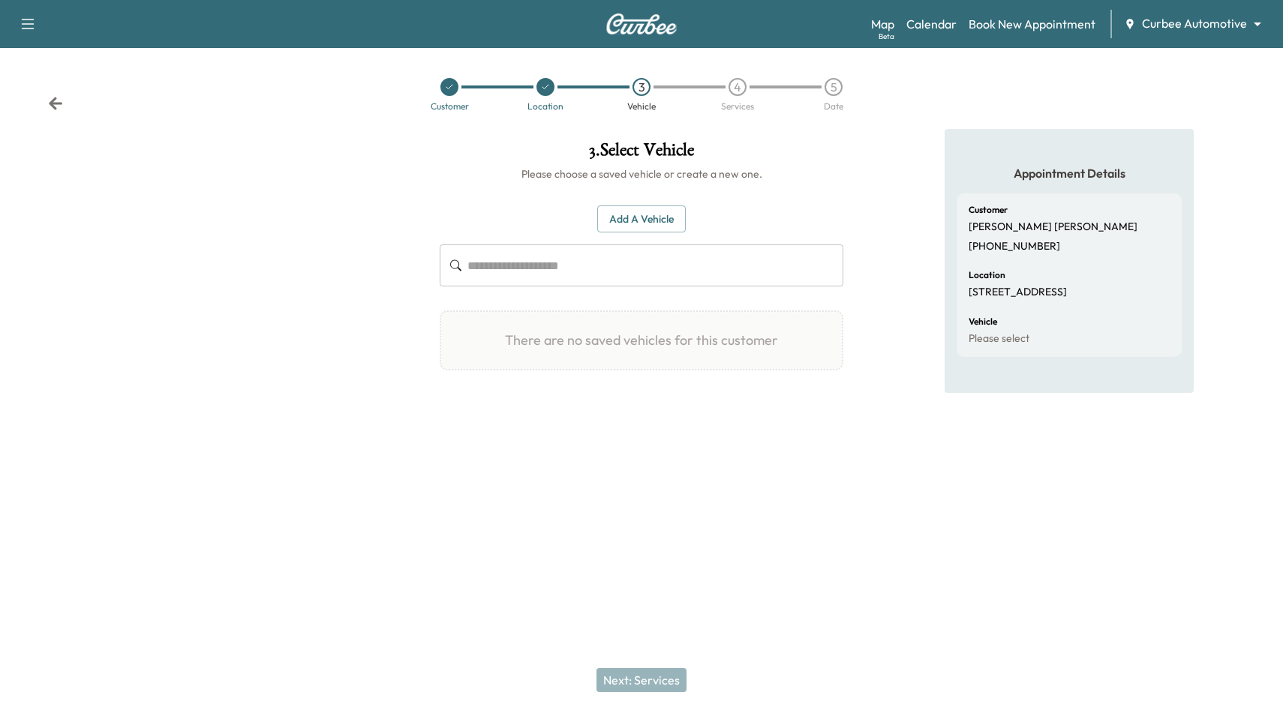
click at [627, 219] on button "Add a Vehicle" at bounding box center [641, 220] width 89 height 28
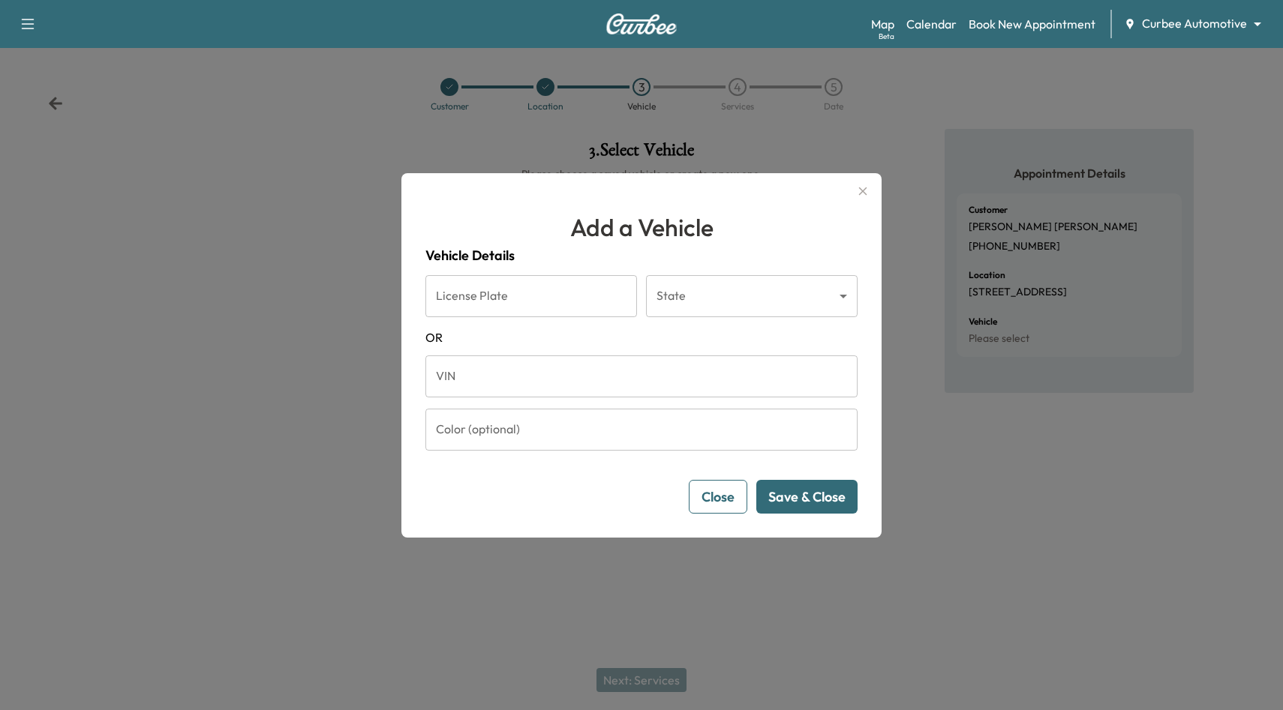
click at [560, 293] on input "License Plate" at bounding box center [531, 296] width 212 height 42
paste input "******"
type input "******"
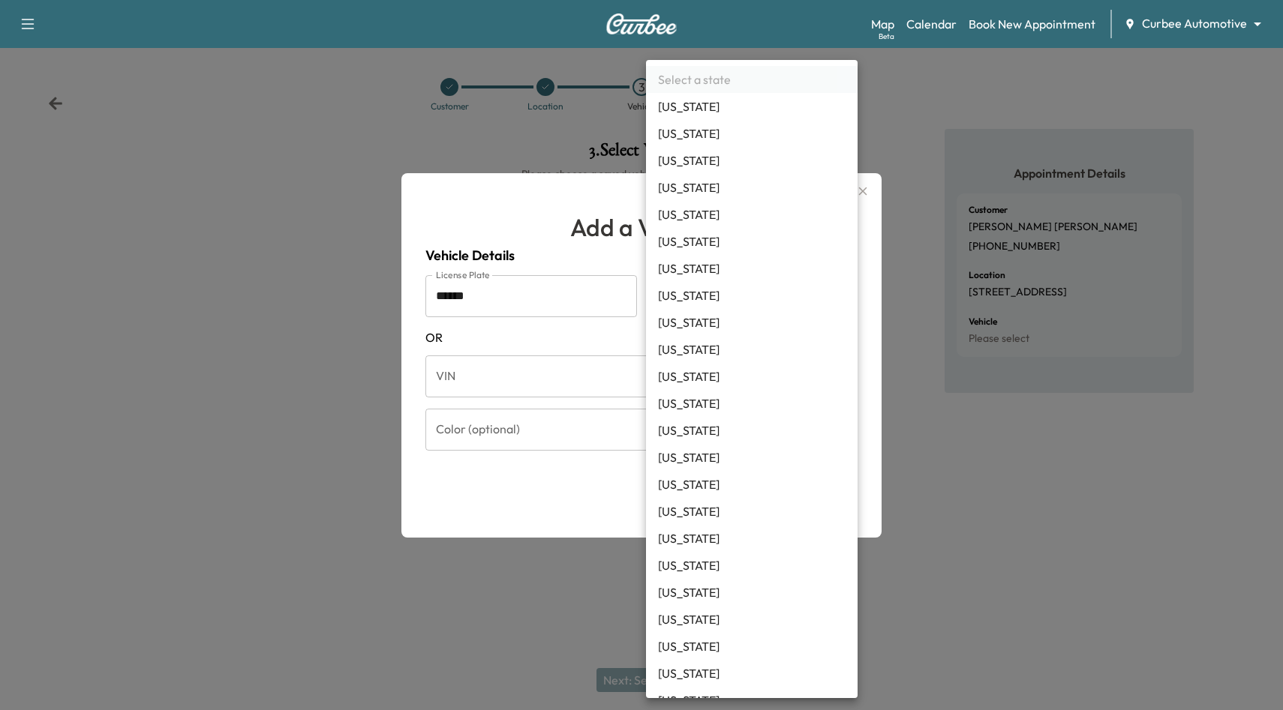
click at [689, 299] on body "Support Log Out Map Beta Calendar Book New Appointment Curbee Automotive ******…" at bounding box center [641, 355] width 1283 height 710
click at [690, 199] on li "[US_STATE]" at bounding box center [752, 187] width 212 height 27
type input "**"
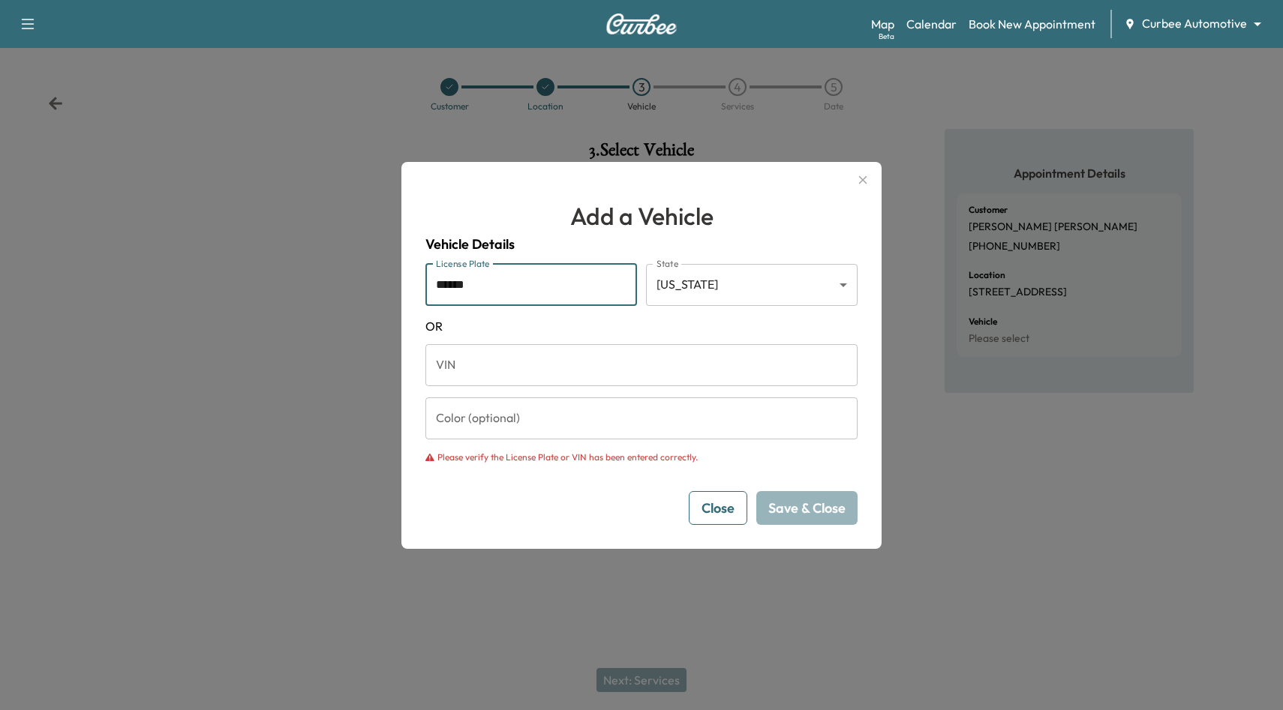
drag, startPoint x: 440, startPoint y: 287, endPoint x: 449, endPoint y: 287, distance: 9.0
click at [449, 287] on input "******" at bounding box center [531, 285] width 212 height 42
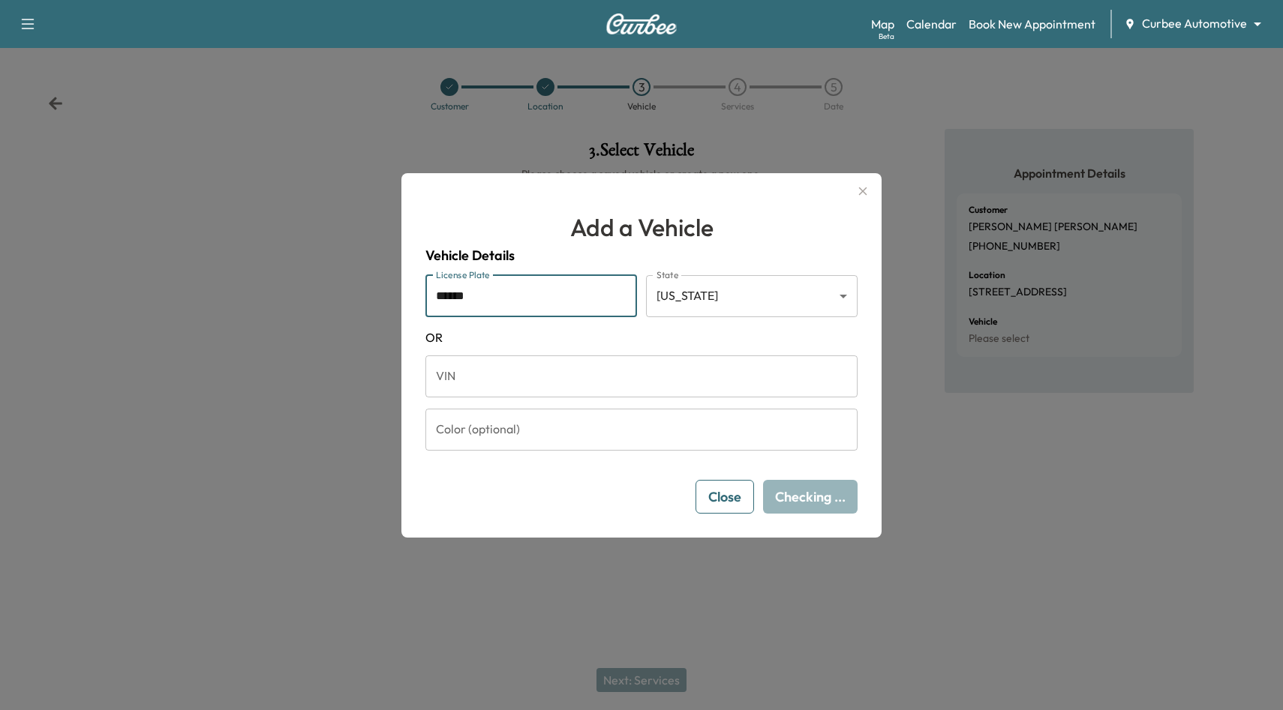
click at [490, 287] on input "******" at bounding box center [531, 296] width 212 height 42
click at [473, 299] on input "******" at bounding box center [531, 296] width 212 height 42
click at [453, 296] on input "******" at bounding box center [531, 296] width 212 height 42
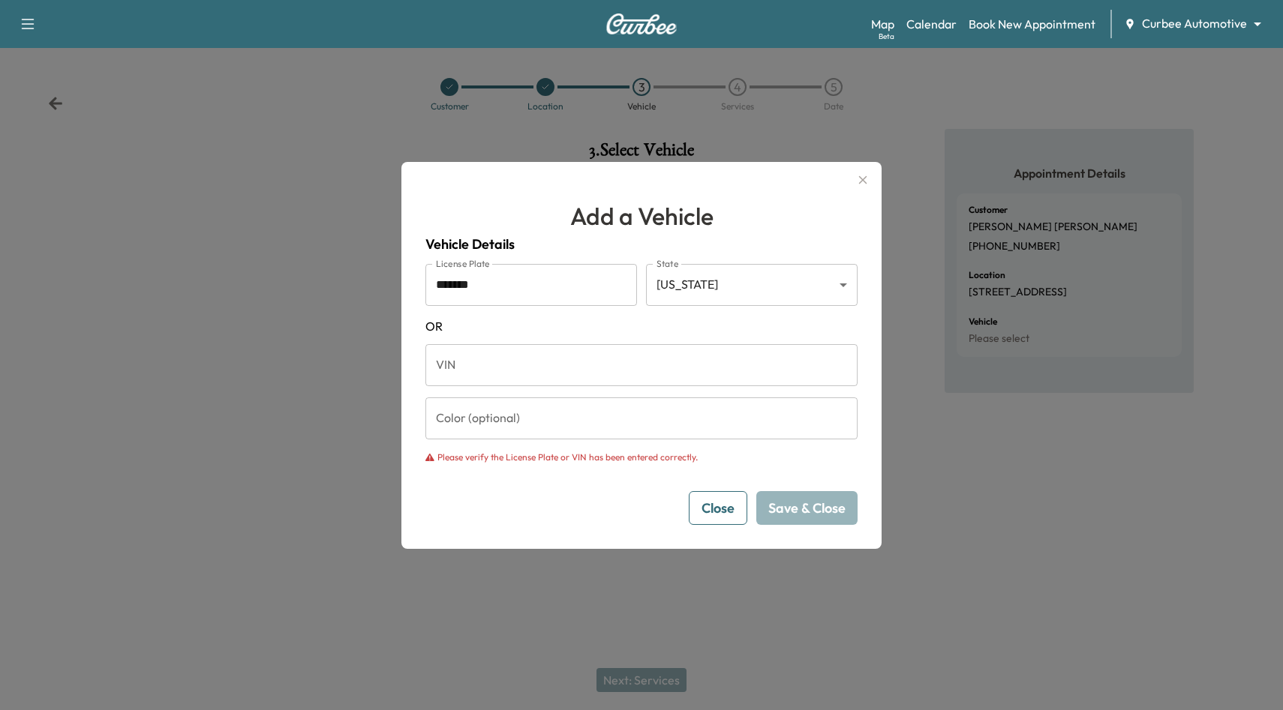
click at [487, 288] on input "*******" at bounding box center [531, 285] width 212 height 42
click at [559, 275] on input "*******" at bounding box center [531, 285] width 212 height 42
click at [724, 511] on button "Close" at bounding box center [718, 508] width 59 height 34
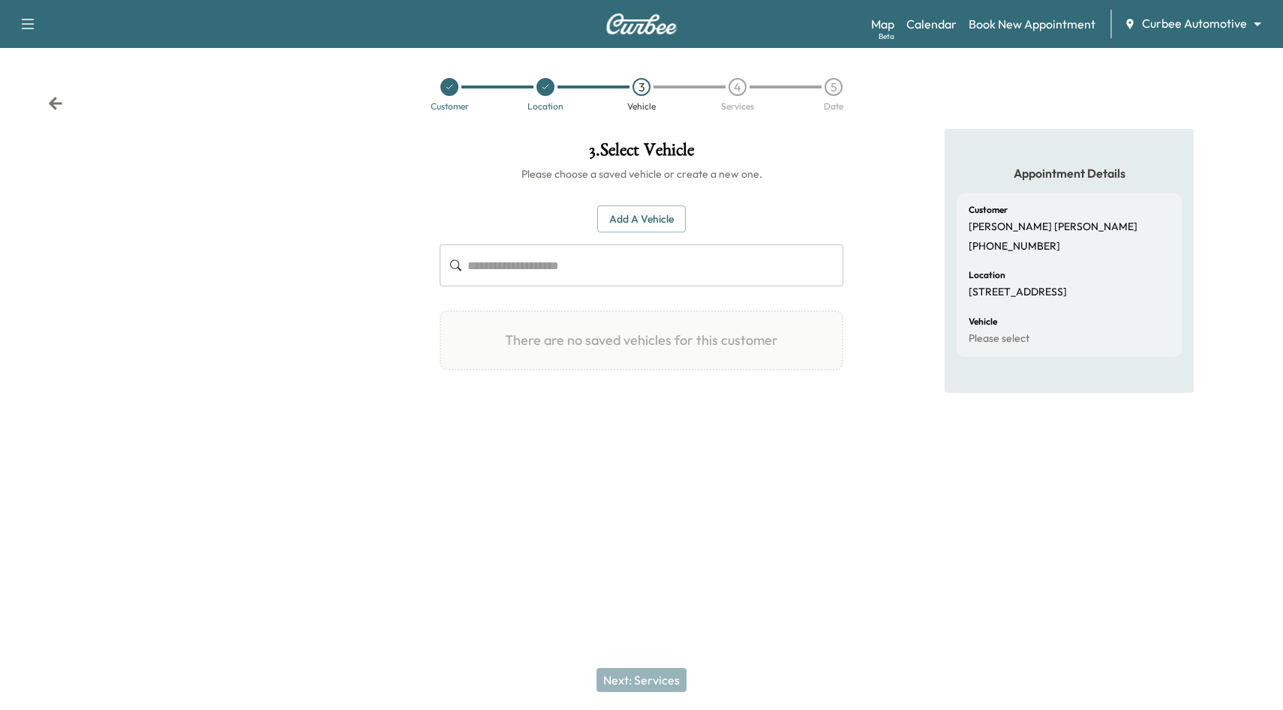
click at [637, 203] on div "Add a Vehicle ​ There are no saved vehicles for this customer Add a Vehicle Veh…" at bounding box center [642, 289] width 404 height 214
click at [637, 226] on button "Add a Vehicle" at bounding box center [641, 220] width 89 height 28
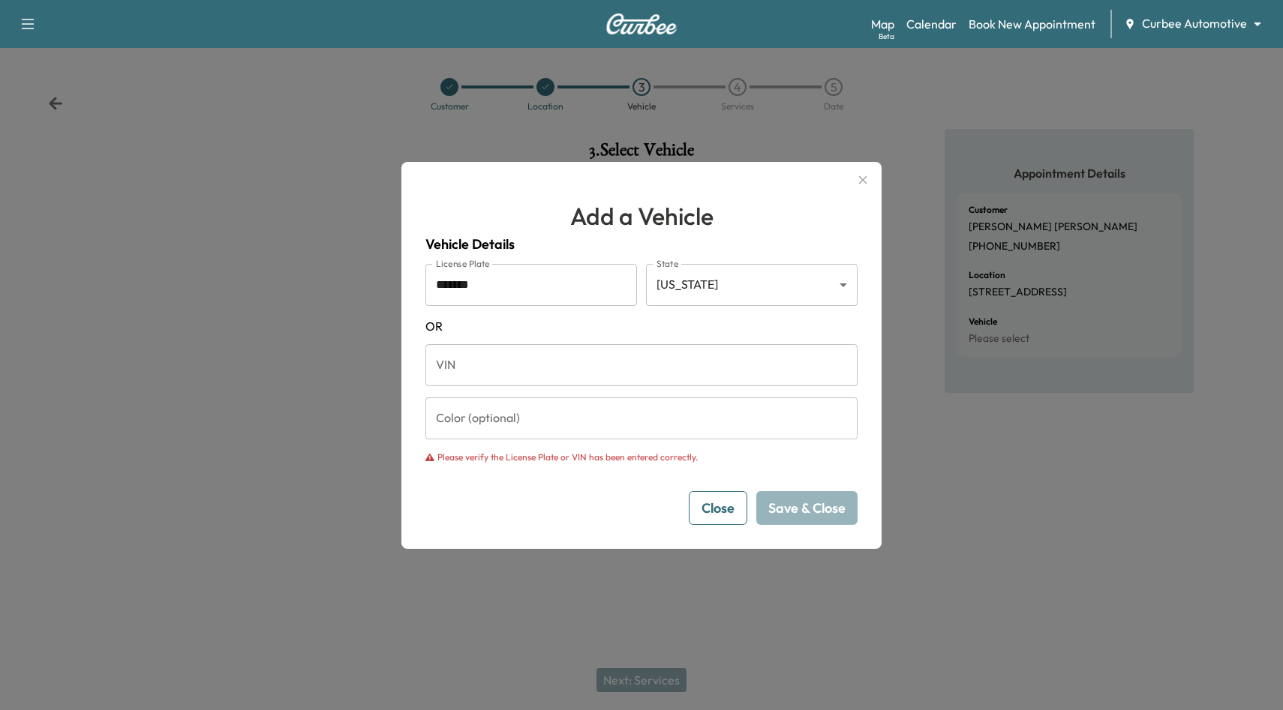
click at [509, 289] on input "*******" at bounding box center [531, 285] width 212 height 42
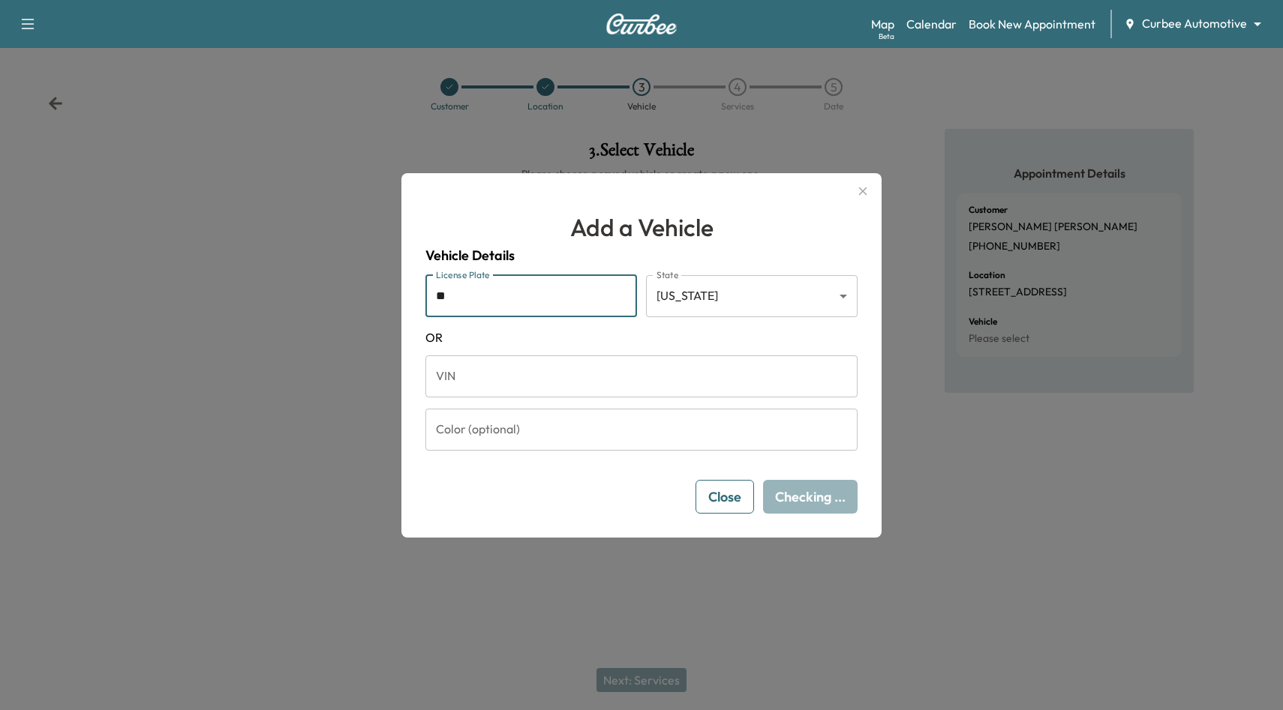
type input "*******"
click at [718, 286] on body "Support Log Out Map Beta Calendar Book New Appointment Curbee Automotive ******…" at bounding box center [641, 355] width 1283 height 710
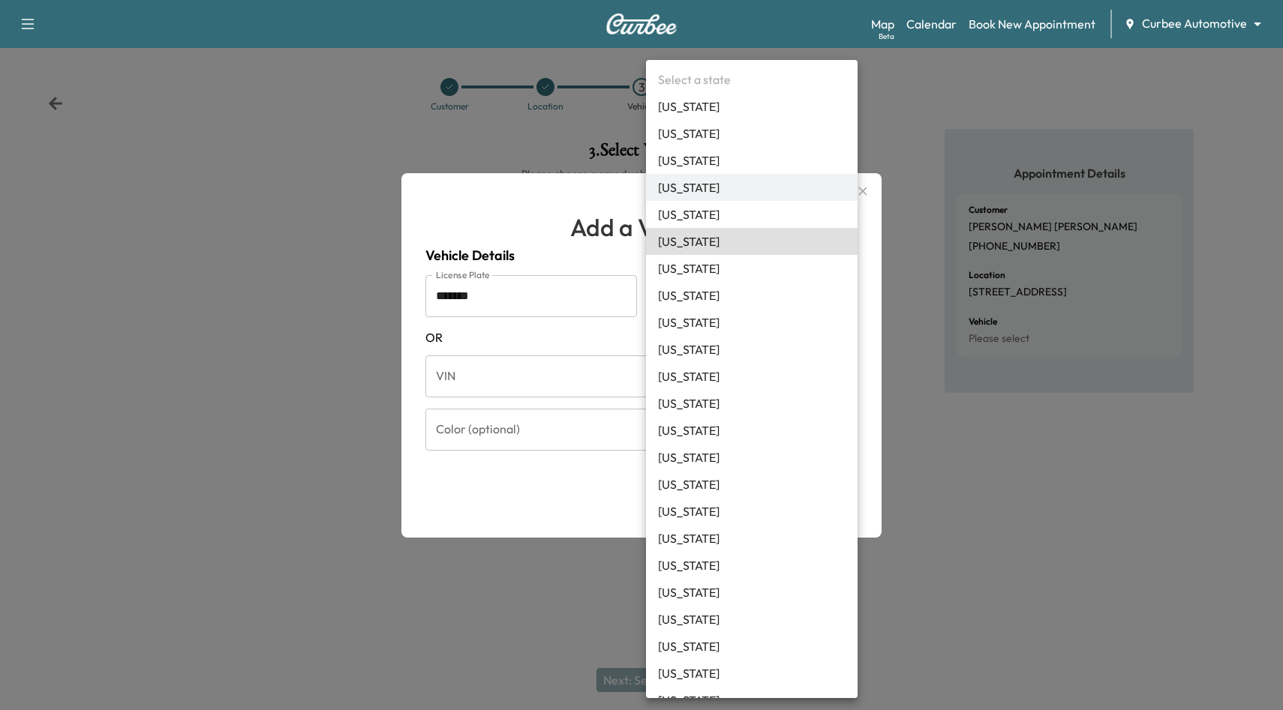
click at [684, 251] on li "[US_STATE]" at bounding box center [752, 241] width 212 height 27
type input "**"
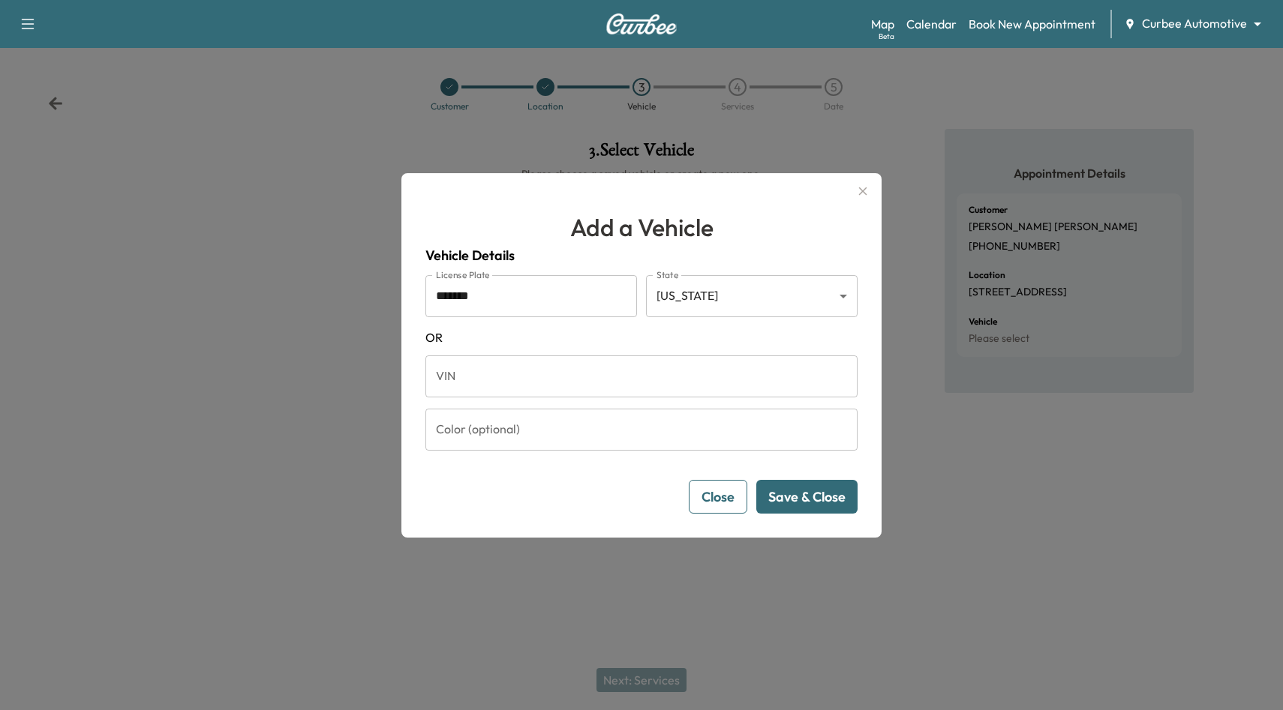
click at [816, 497] on button "Save & Close" at bounding box center [806, 497] width 101 height 34
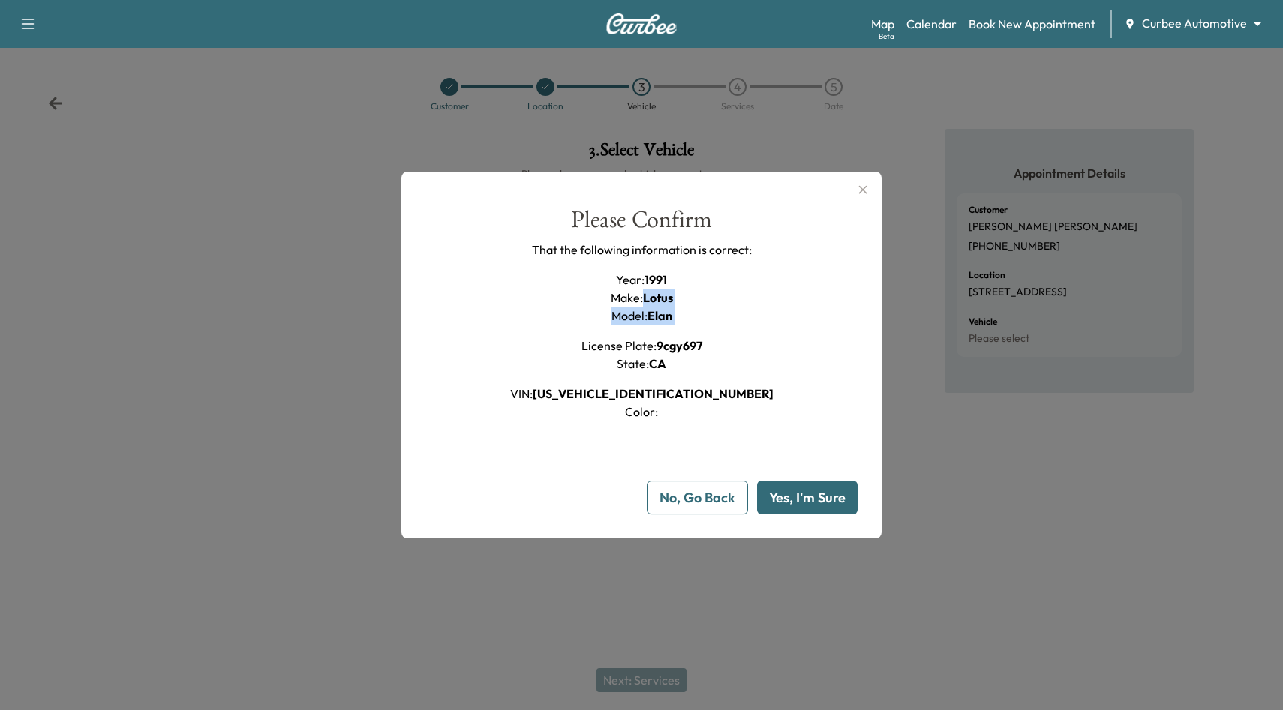
drag, startPoint x: 695, startPoint y: 326, endPoint x: 644, endPoint y: 286, distance: 65.7
click at [644, 286] on div "Year : 1991 Make : Lotus Model : Elan License Plate : 9cgy697 State : [US_STATE…" at bounding box center [641, 346] width 263 height 150
click at [743, 306] on div "Please Confirm That the following information is correct: Year : 1991 Make : Lo…" at bounding box center [641, 315] width 432 height 214
click at [812, 503] on button "Yes, I'm Sure" at bounding box center [807, 498] width 101 height 34
type input "**"
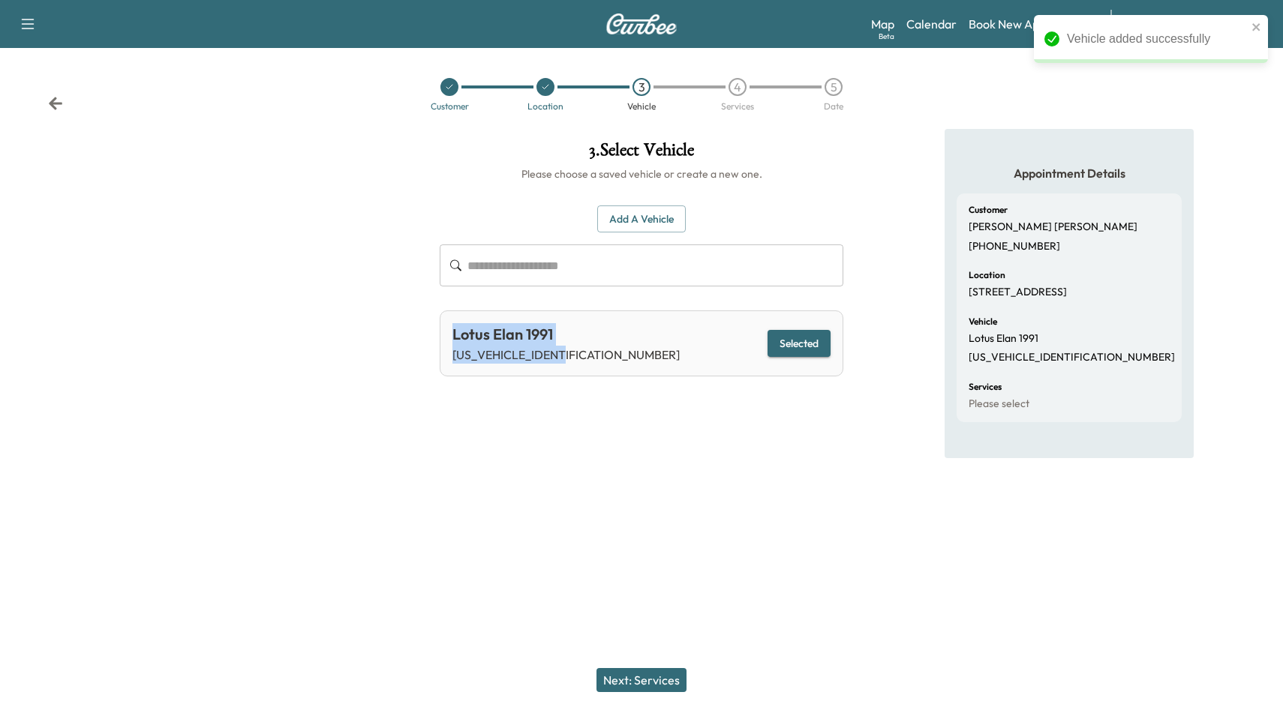
drag, startPoint x: 447, startPoint y: 336, endPoint x: 590, endPoint y: 356, distance: 144.0
click at [588, 356] on div "Lotus Elan 1991 [US_VEHICLE_IDENTIFICATION_NUMBER] Selected" at bounding box center [642, 344] width 404 height 66
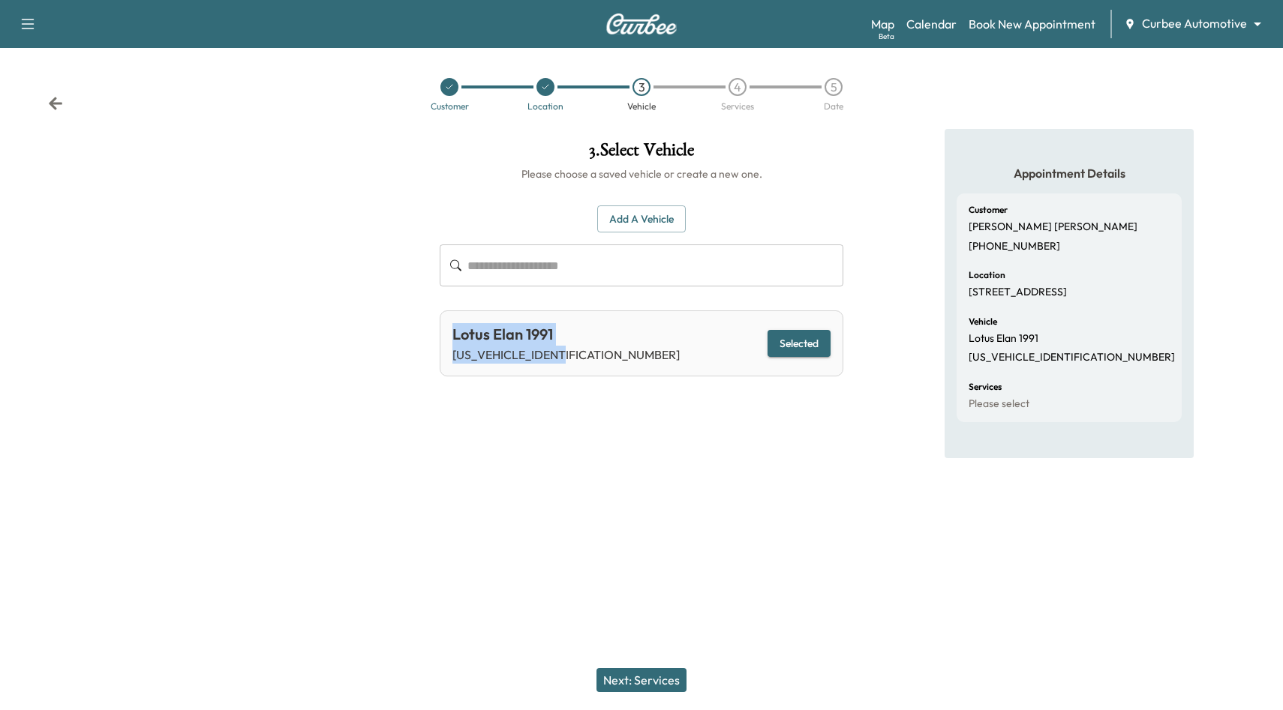
click at [631, 449] on div "3 . Select Vehicle Please choose a saved vehicle or create a new one. Add a Veh…" at bounding box center [642, 307] width 428 height 356
click at [656, 680] on button "Next: Services" at bounding box center [641, 680] width 90 height 24
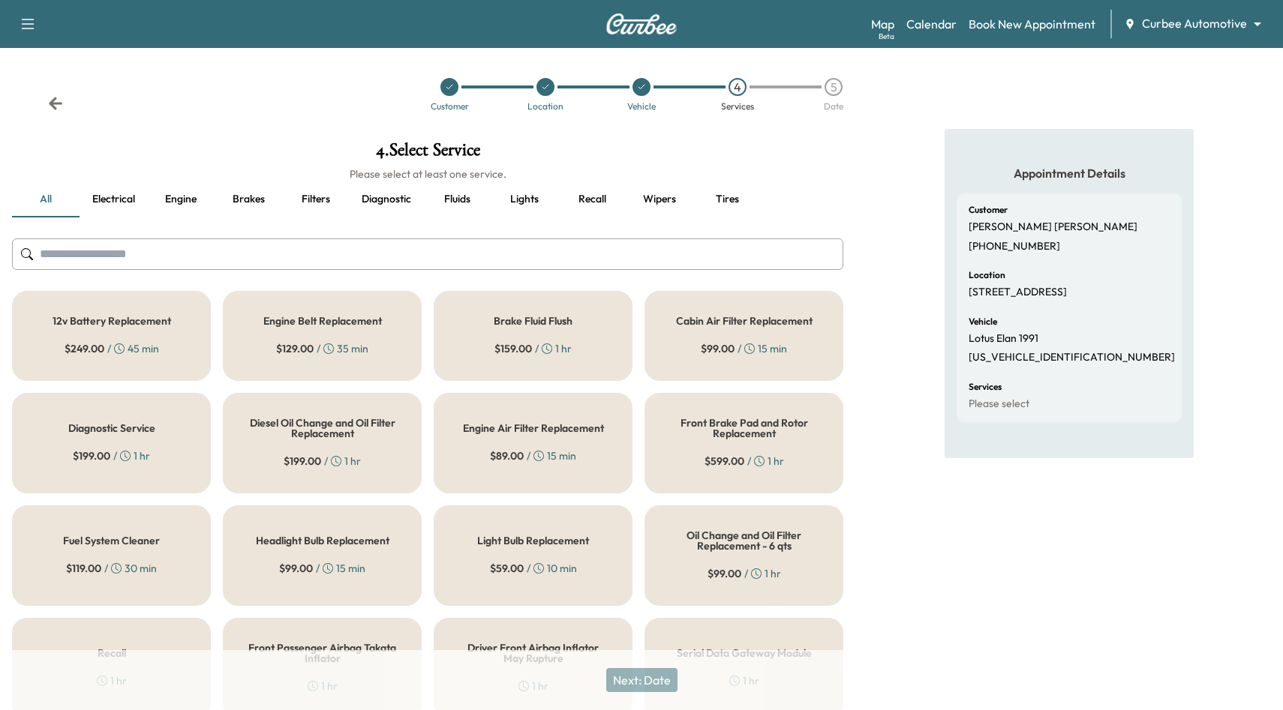
click at [163, 354] on div "12v Battery Replacement $ 249.00 / 45 min" at bounding box center [111, 336] width 199 height 90
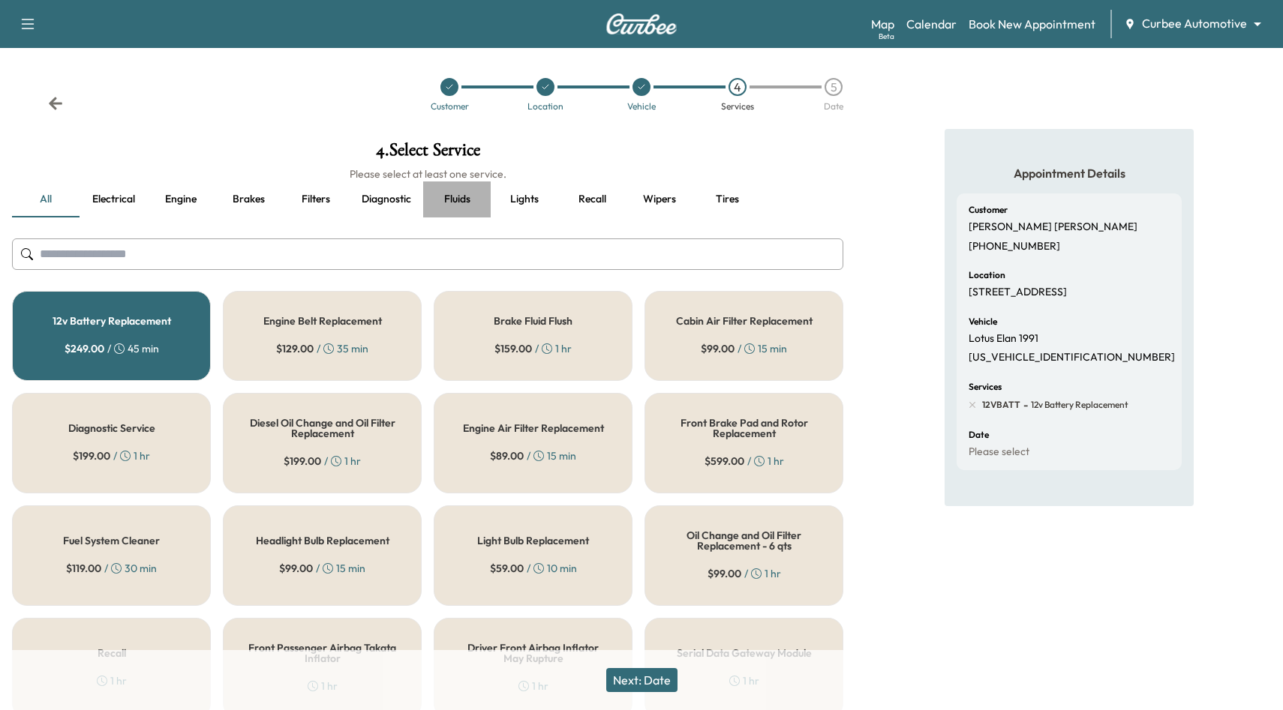
click at [464, 196] on button "Fluids" at bounding box center [457, 200] width 68 height 36
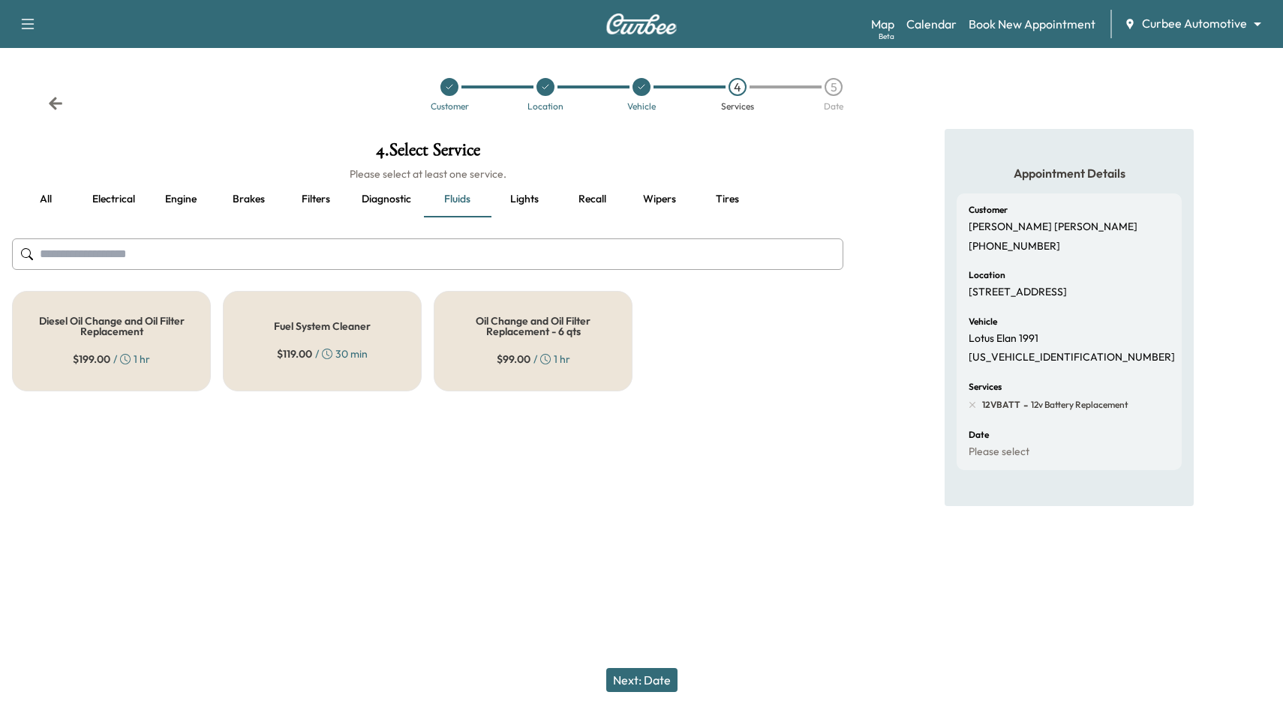
click at [559, 345] on div "Oil Change and Oil Filter Replacement - 6 qts $ 99.00 / 1 hr" at bounding box center [533, 341] width 199 height 101
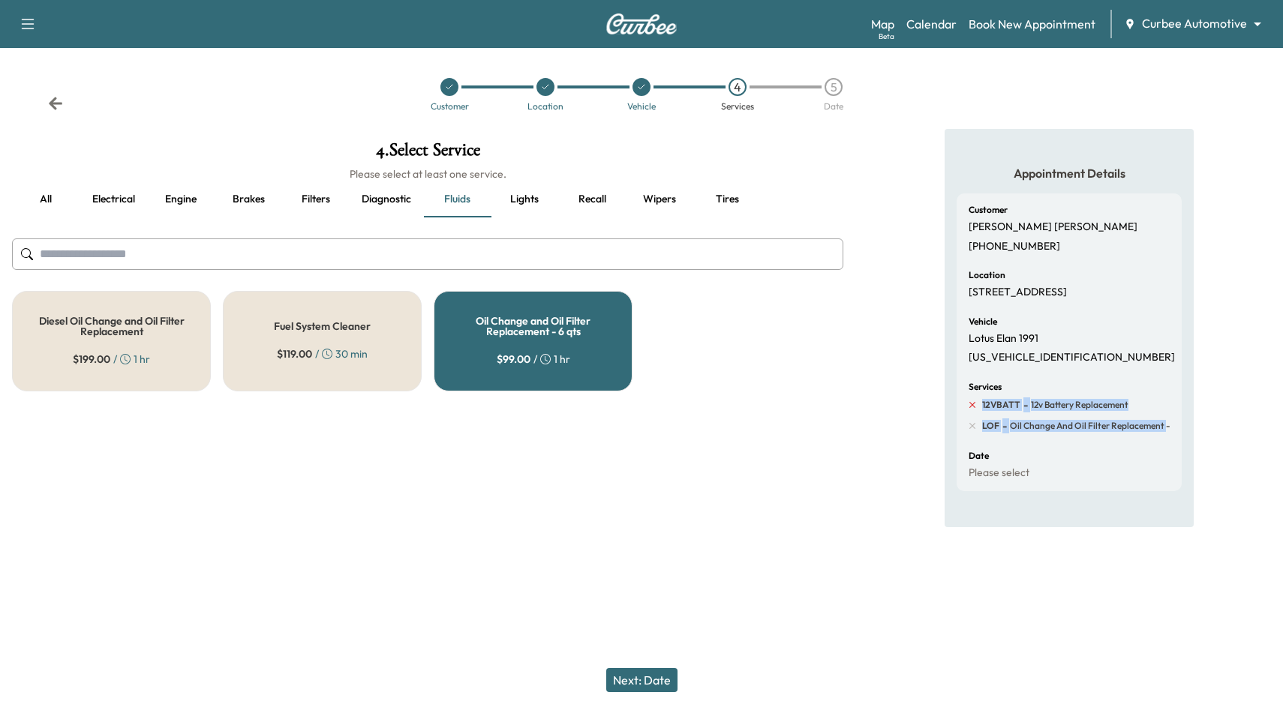
drag, startPoint x: 1166, startPoint y: 442, endPoint x: 972, endPoint y: 416, distance: 195.2
click at [972, 416] on div "12VBATT - 12v Battery Replacement LOF - Oil Change and Oil Filter Replacement -…" at bounding box center [1080, 416] width 225 height 36
click at [646, 678] on button "Next: Date" at bounding box center [641, 680] width 71 height 24
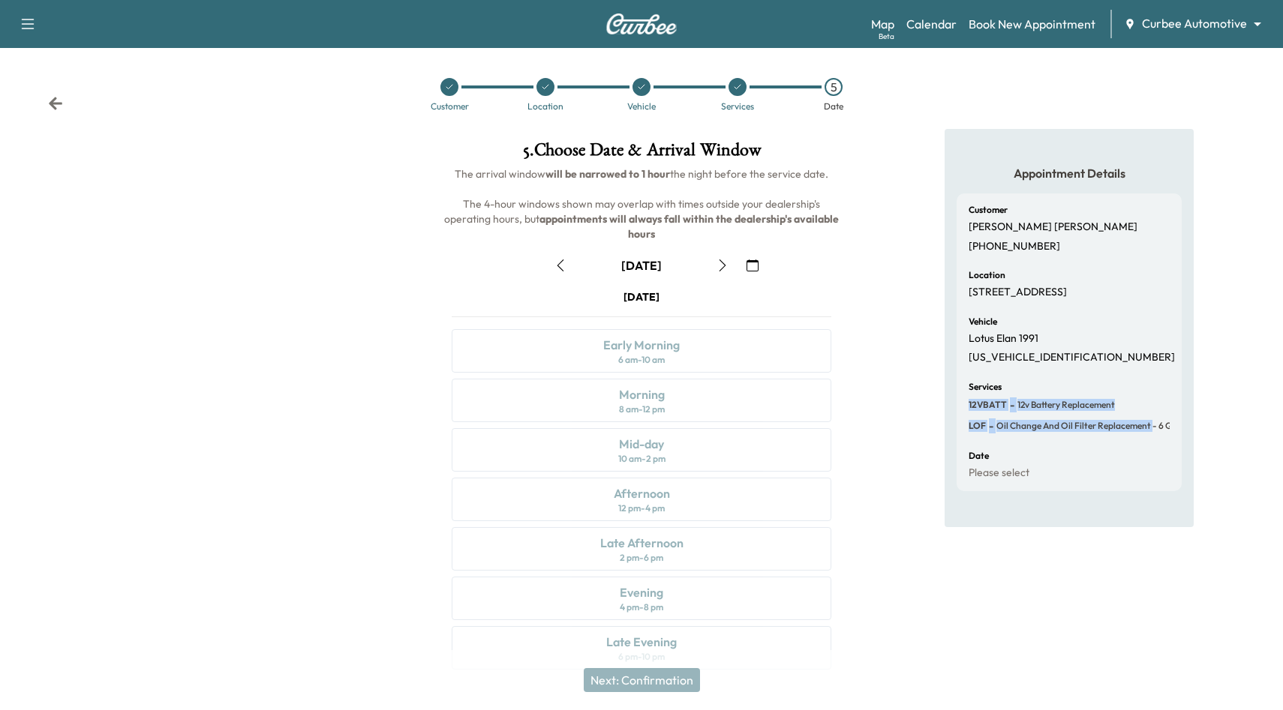
scroll to position [10, 0]
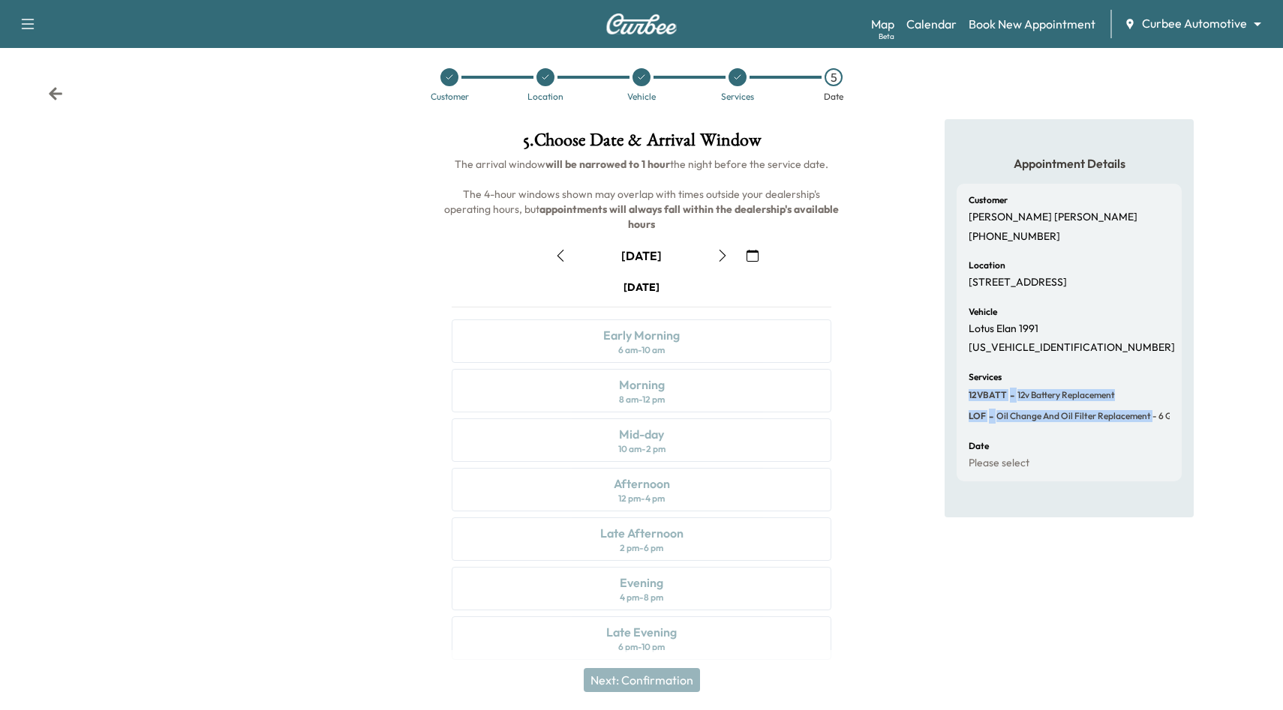
click at [725, 250] on icon "button" at bounding box center [722, 256] width 12 height 12
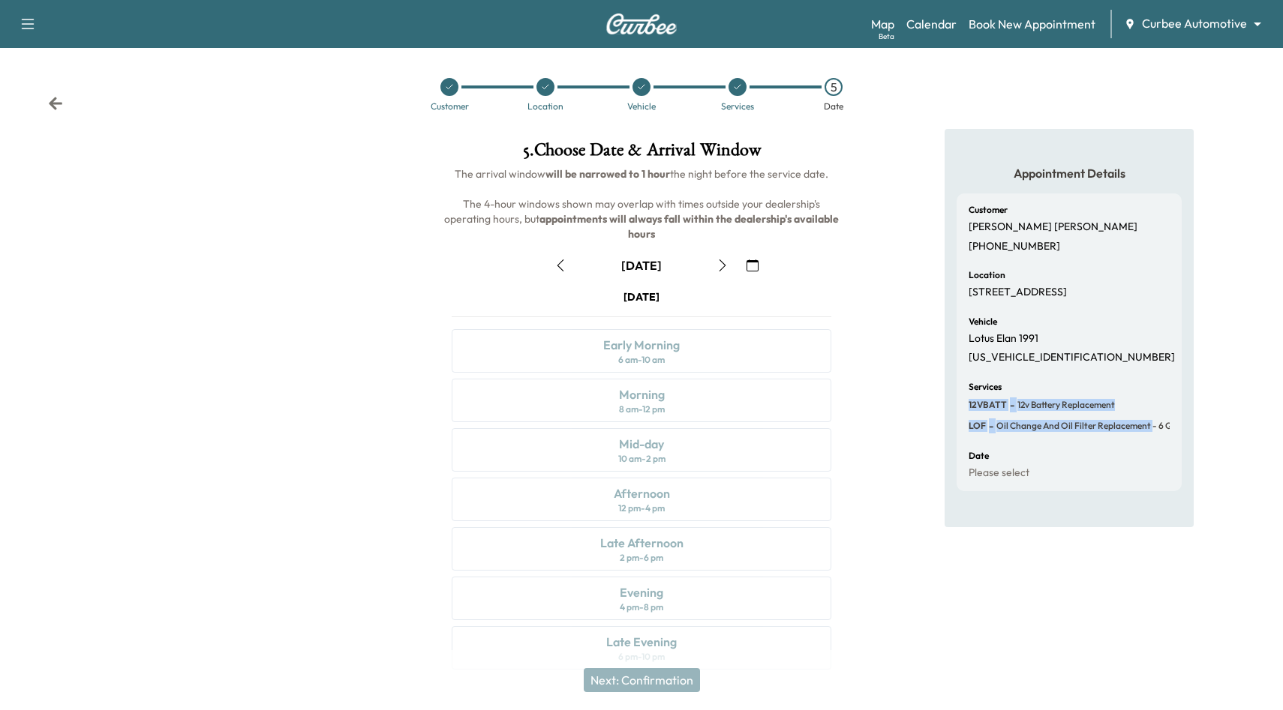
click at [725, 260] on icon "button" at bounding box center [722, 266] width 12 height 12
drag, startPoint x: 590, startPoint y: 286, endPoint x: 669, endPoint y: 288, distance: 79.5
click at [663, 290] on div "[DATE]" at bounding box center [642, 297] width 380 height 15
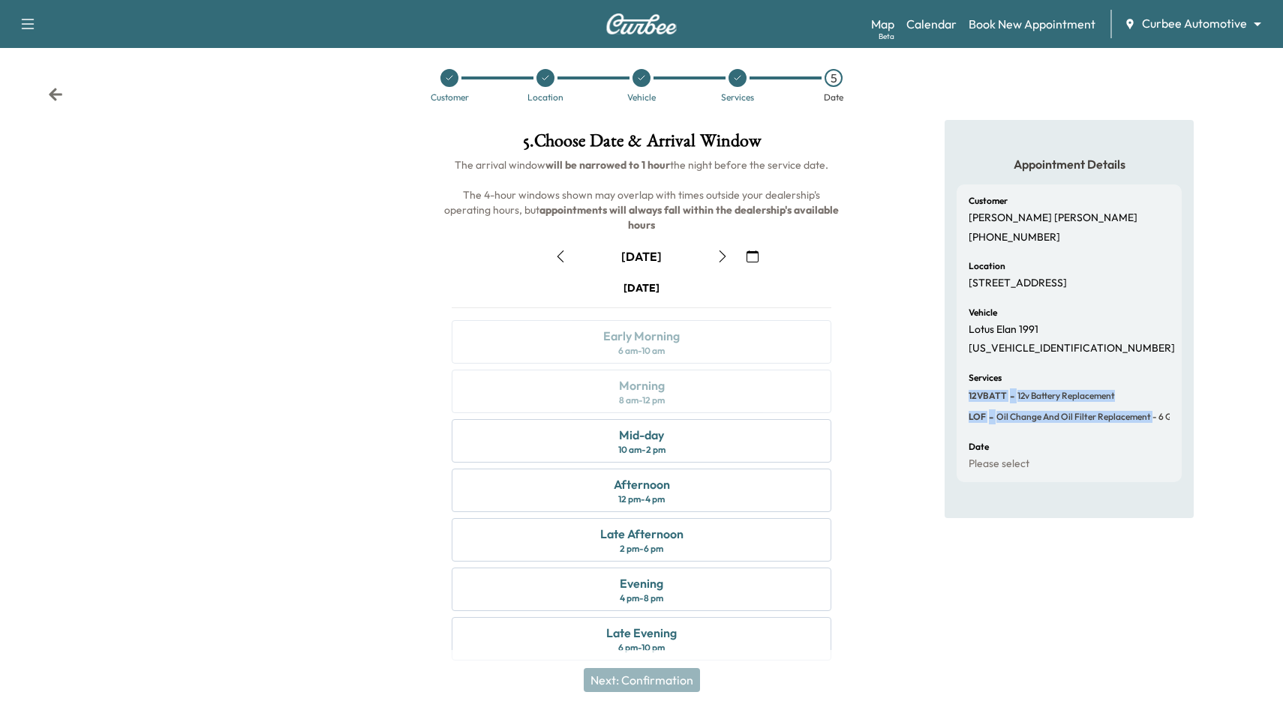
scroll to position [10, 0]
click at [686, 468] on div "Afternoon 12 pm - 4 pm" at bounding box center [642, 490] width 380 height 44
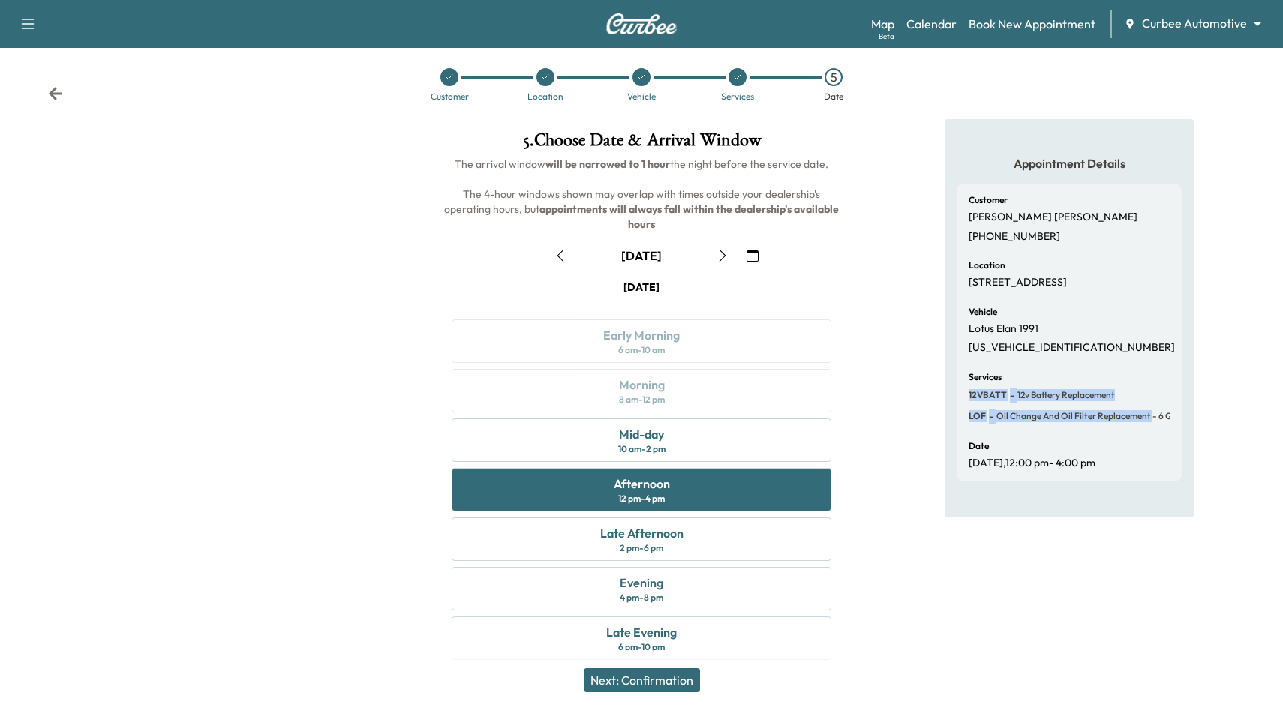
click at [647, 681] on button "Next: Confirmation" at bounding box center [642, 680] width 116 height 24
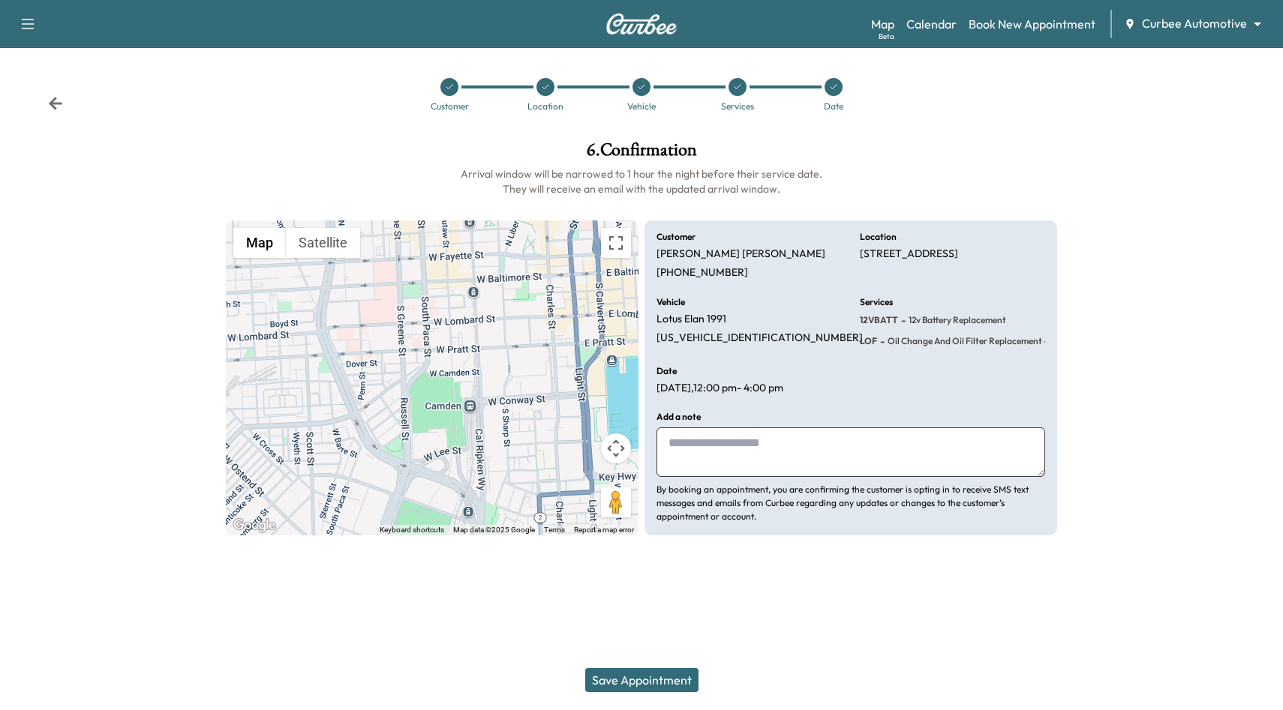
click at [731, 94] on div at bounding box center [737, 87] width 18 height 18
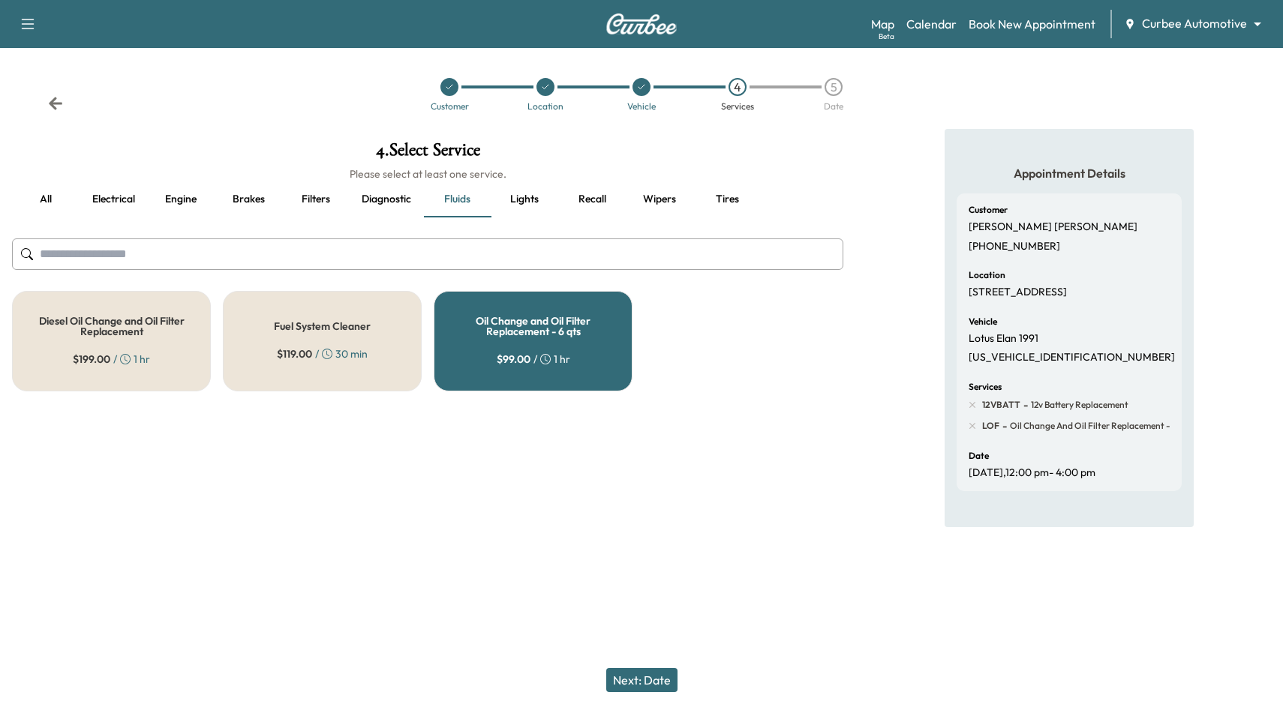
click at [654, 680] on button "Next: Date" at bounding box center [641, 680] width 71 height 24
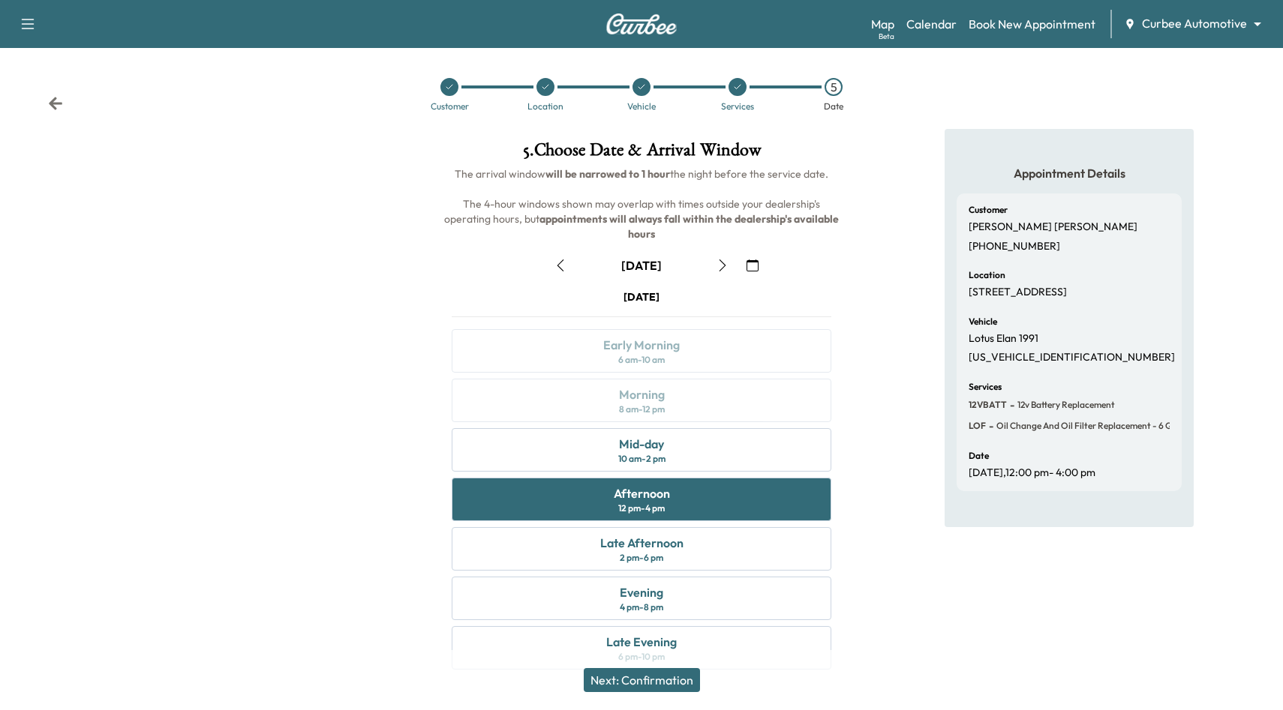
scroll to position [10, 0]
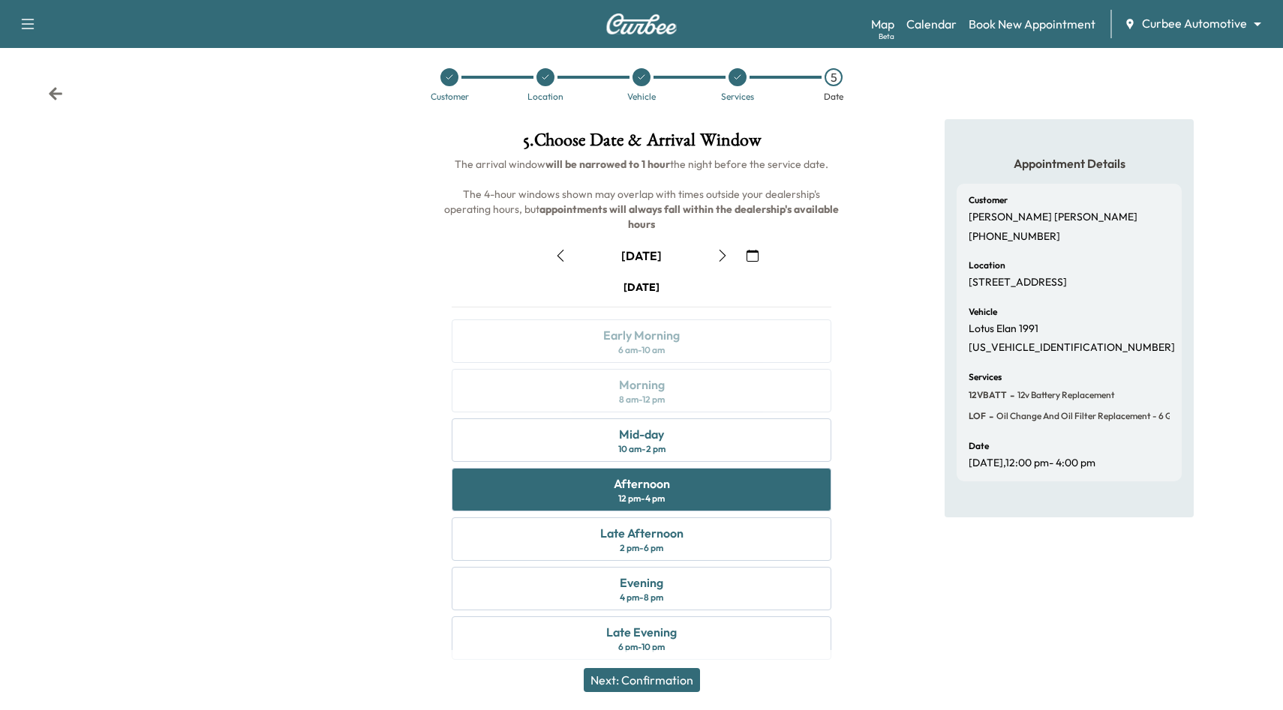
click at [638, 685] on button "Next: Confirmation" at bounding box center [642, 680] width 116 height 24
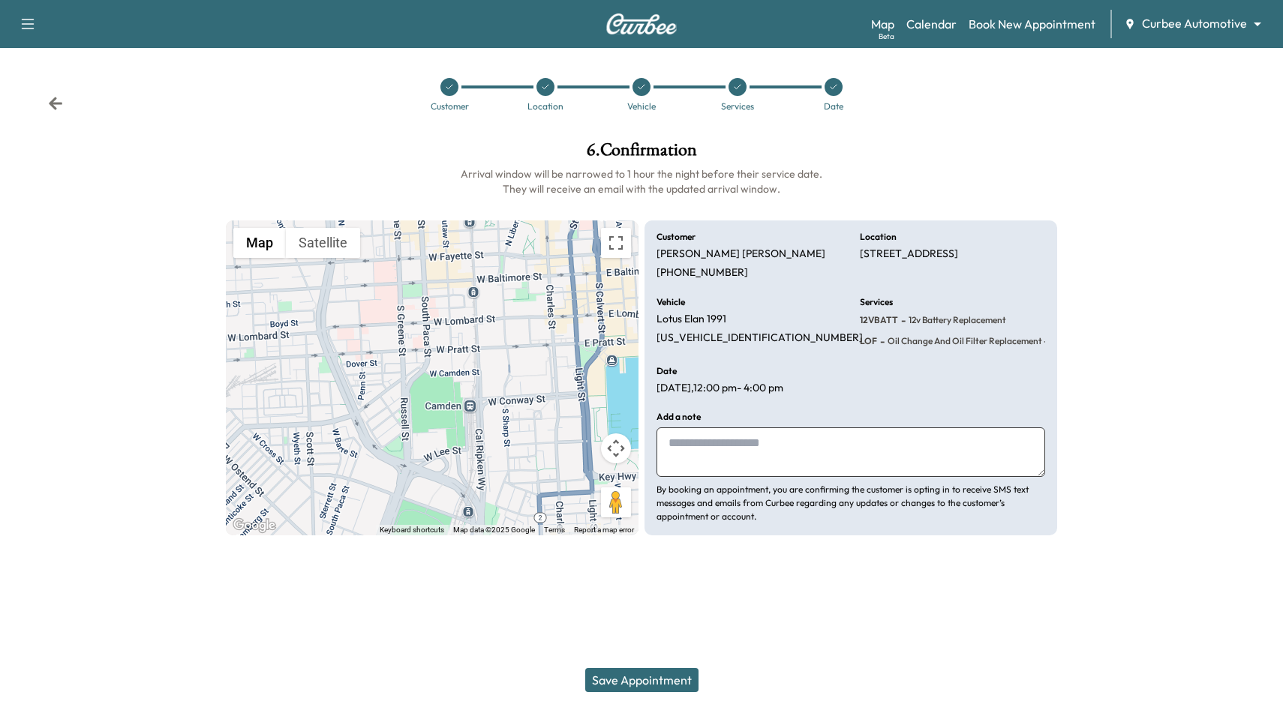
click at [747, 440] on textarea at bounding box center [850, 453] width 389 height 50
click at [796, 455] on textarea at bounding box center [850, 453] width 389 height 50
type textarea "**********"
click at [660, 677] on button "Save Appointment" at bounding box center [641, 680] width 113 height 24
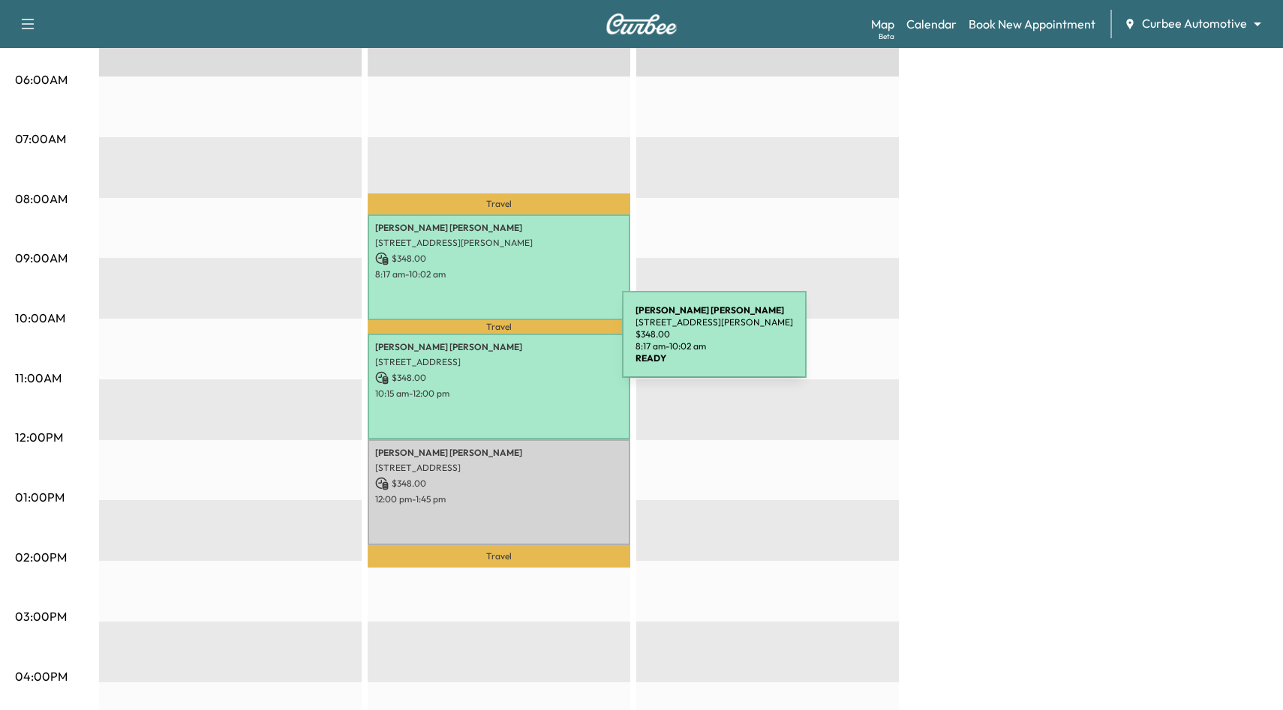
scroll to position [267, 0]
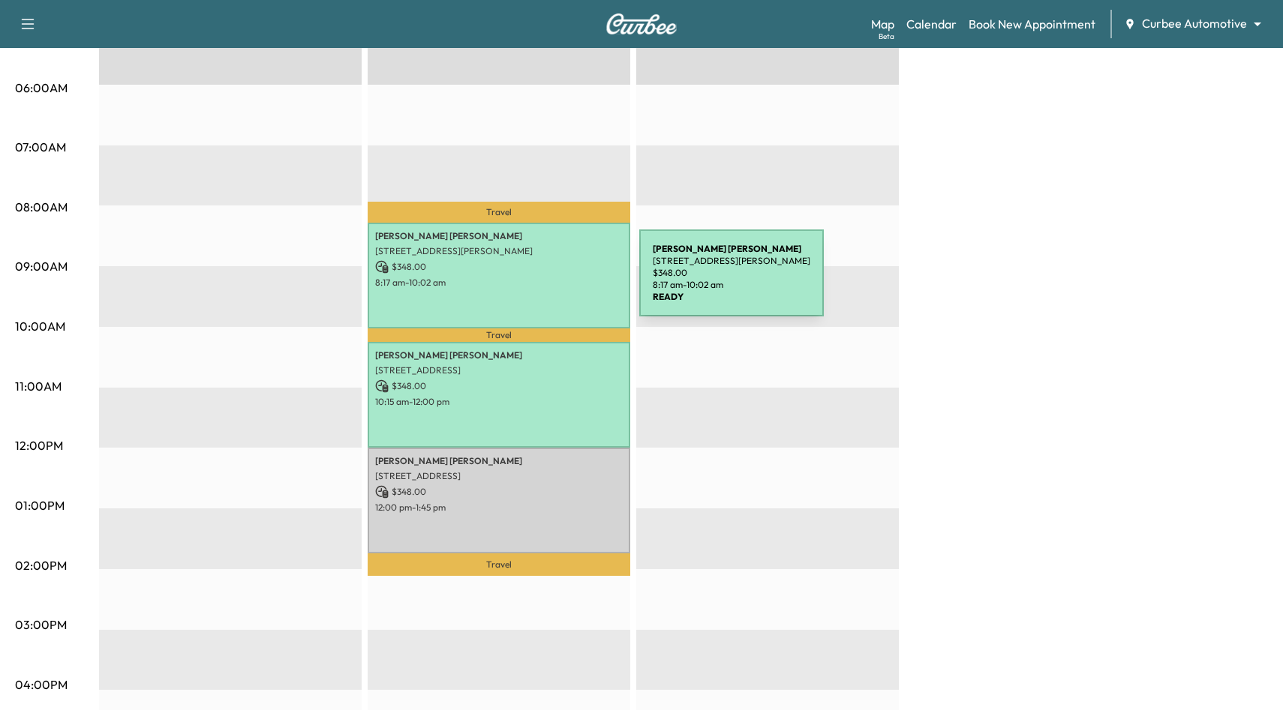
click at [527, 282] on p "8:17 am - 10:02 am" at bounding box center [499, 283] width 248 height 12
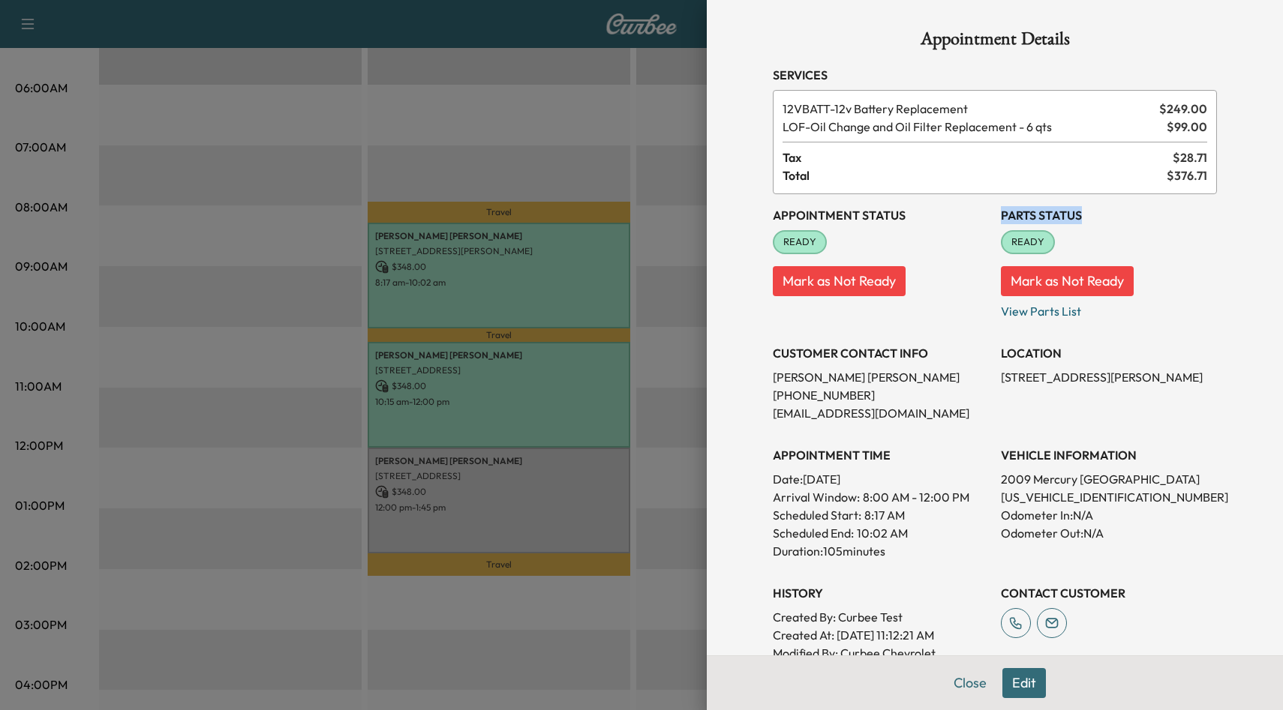
drag, startPoint x: 1000, startPoint y: 215, endPoint x: 1088, endPoint y: 219, distance: 88.6
click at [1088, 219] on div "Appointment Status READY Mark as Not Ready Parts Status READY Mark as Not Ready…" at bounding box center [995, 437] width 444 height 486
drag, startPoint x: 881, startPoint y: 112, endPoint x: 939, endPoint y: 116, distance: 58.6
click at [939, 116] on span "12VBATT - 12v Battery Replacement" at bounding box center [967, 109] width 371 height 18
drag, startPoint x: 868, startPoint y: 128, endPoint x: 975, endPoint y: 137, distance: 107.6
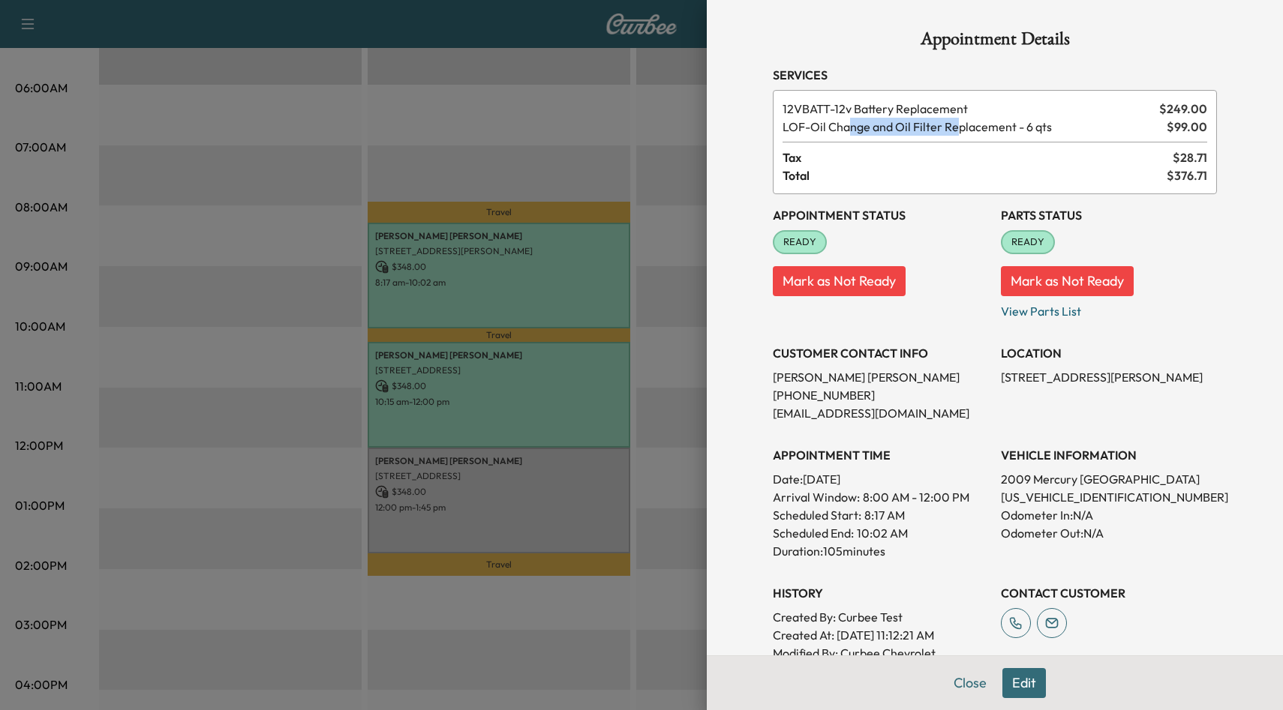
click at [973, 137] on div "12VBATT - 12v Battery Replacement $ 249.00 LOF - Oil Change and Oil Filter Repl…" at bounding box center [995, 142] width 444 height 104
click at [683, 278] on div at bounding box center [641, 355] width 1283 height 710
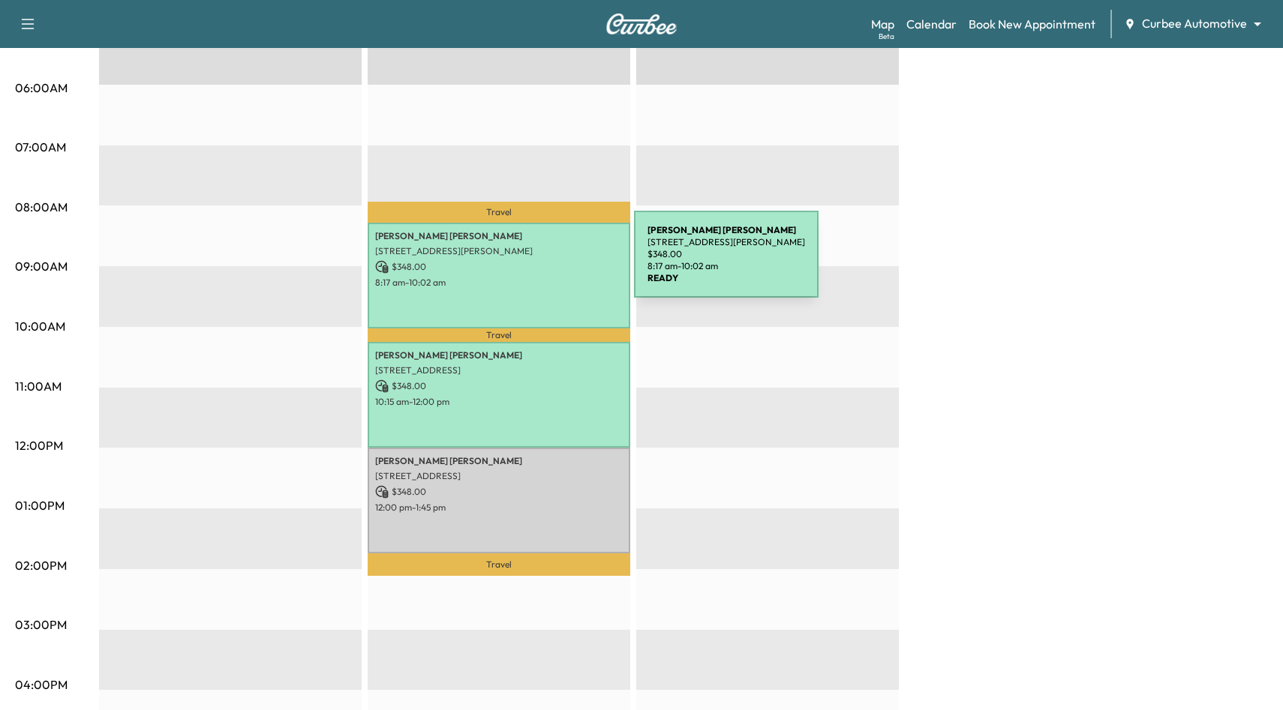
click at [521, 263] on p "$ 348.00" at bounding box center [499, 267] width 248 height 14
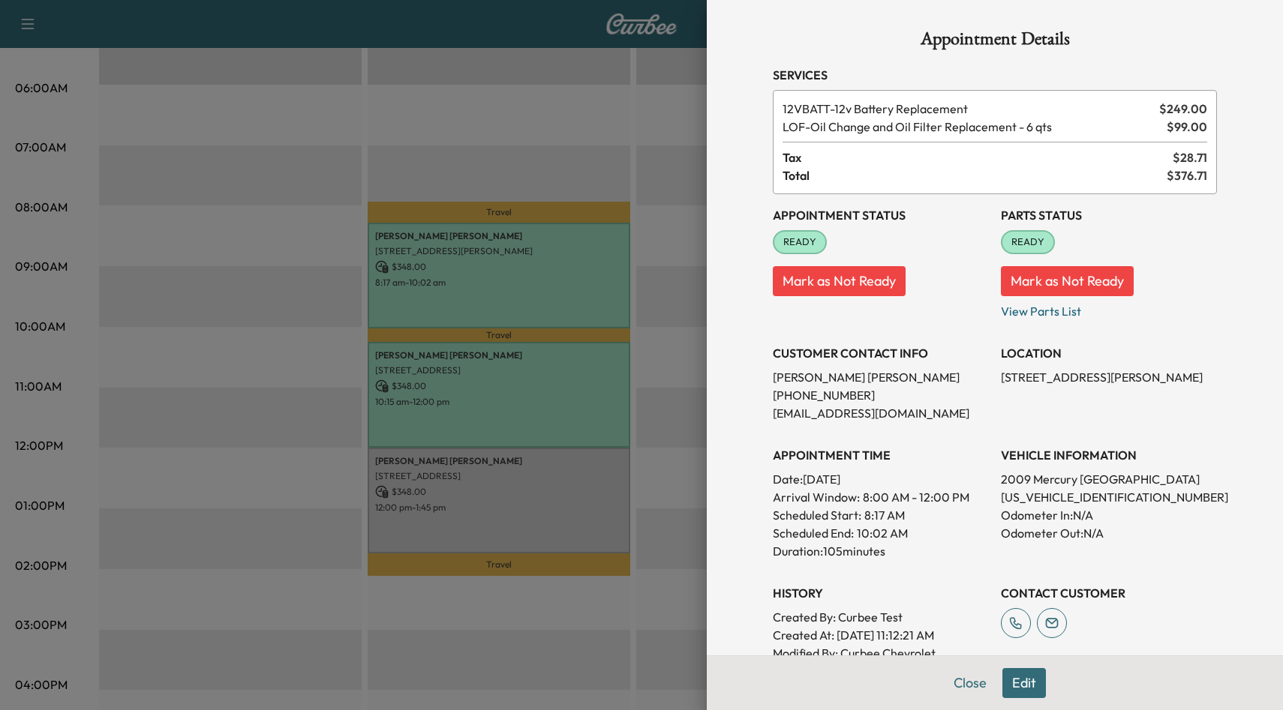
drag, startPoint x: 999, startPoint y: 547, endPoint x: 1140, endPoint y: 551, distance: 141.1
click at [1140, 551] on div "Appointment Status READY Mark as Not Ready Parts Status READY Mark as Not Ready…" at bounding box center [995, 437] width 444 height 486
click at [659, 496] on div at bounding box center [641, 355] width 1283 height 710
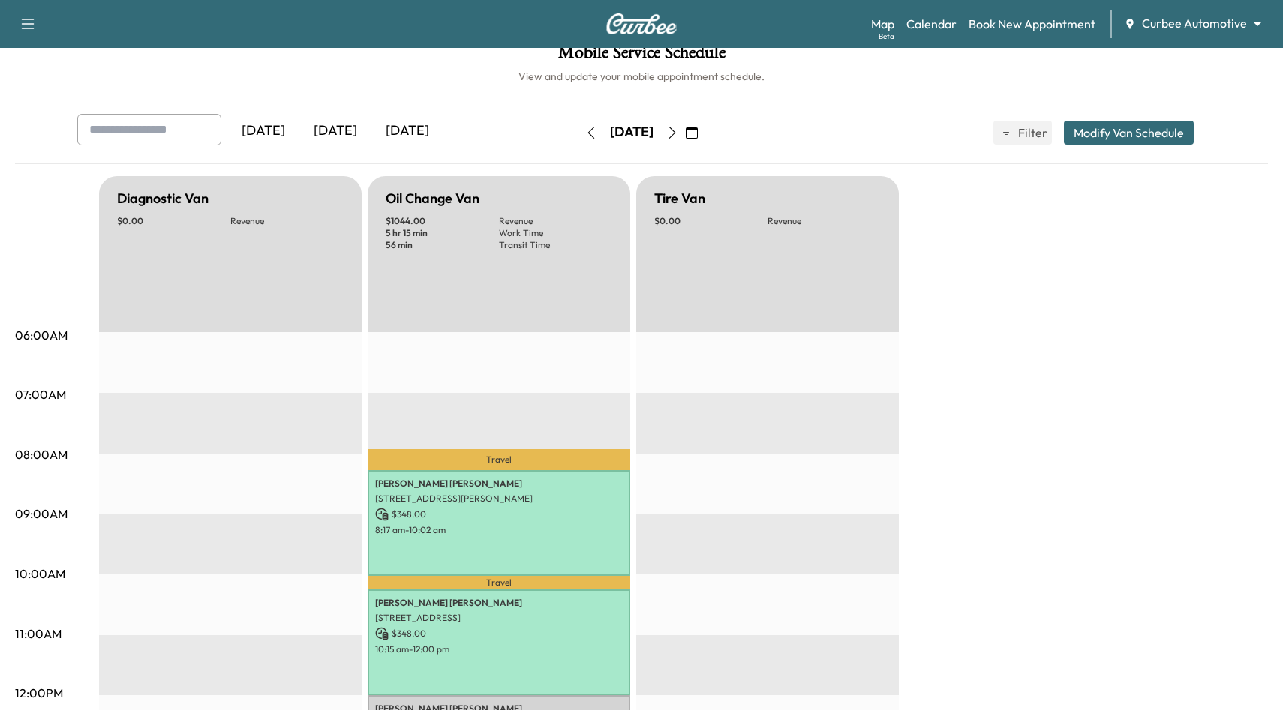
scroll to position [5, 0]
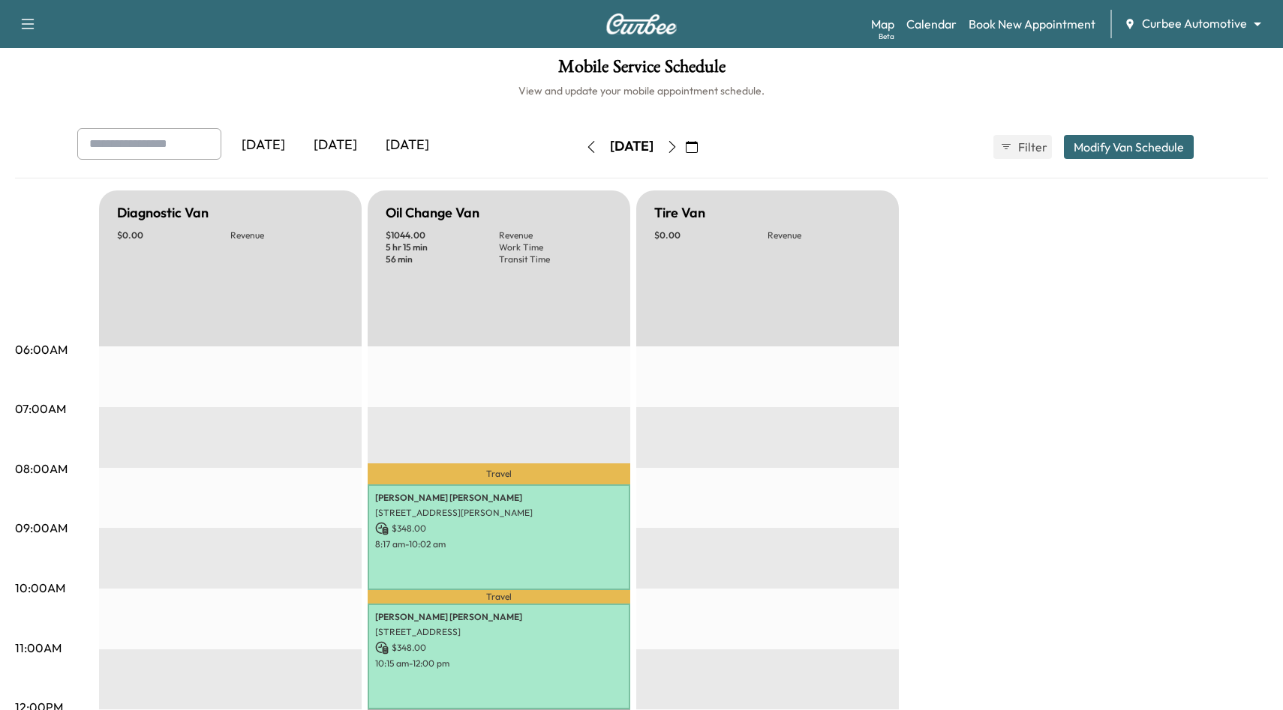
click at [704, 126] on div "[DATE] August 2025 S M T W T F S 27 28 29 30 31 1 2 3 4 5 6 7 8 9 10 11 12 13 1…" at bounding box center [641, 147] width 126 height 48
click at [698, 147] on icon "button" at bounding box center [692, 147] width 12 height 12
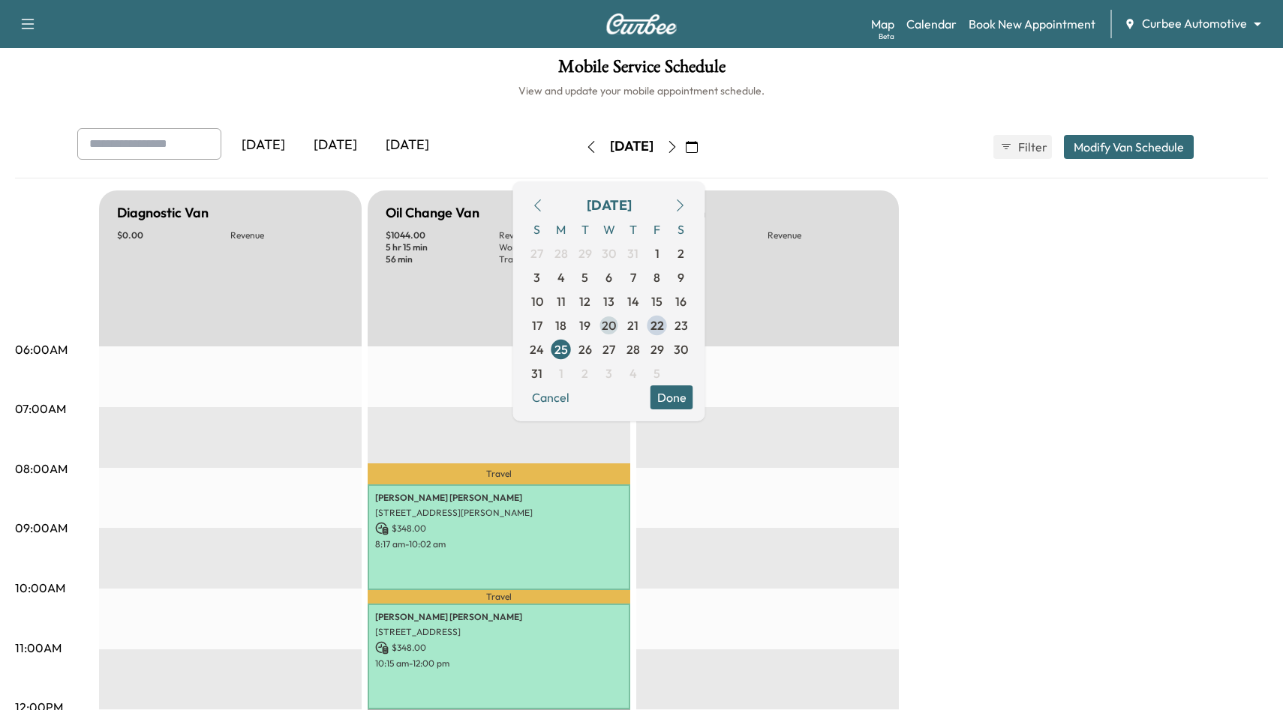
click at [616, 325] on span "20" at bounding box center [609, 326] width 14 height 18
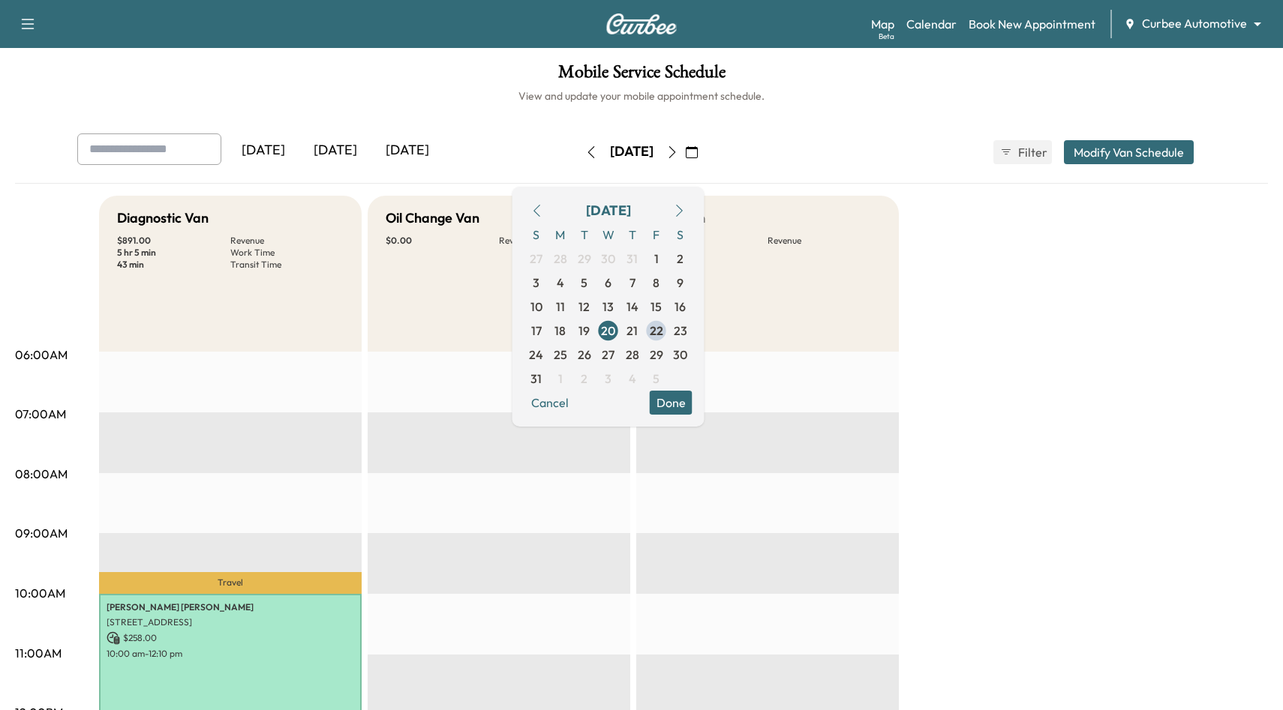
click at [692, 406] on button "Done" at bounding box center [671, 403] width 43 height 24
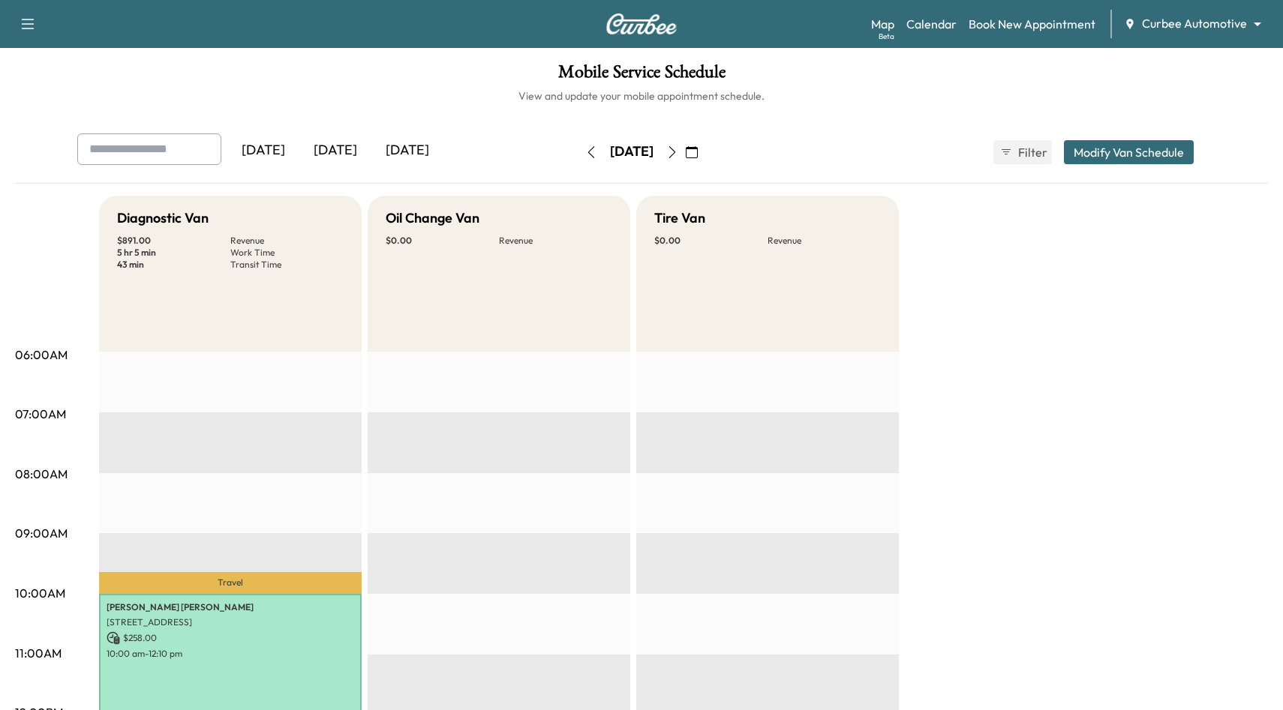
click at [676, 155] on icon "button" at bounding box center [672, 152] width 7 height 12
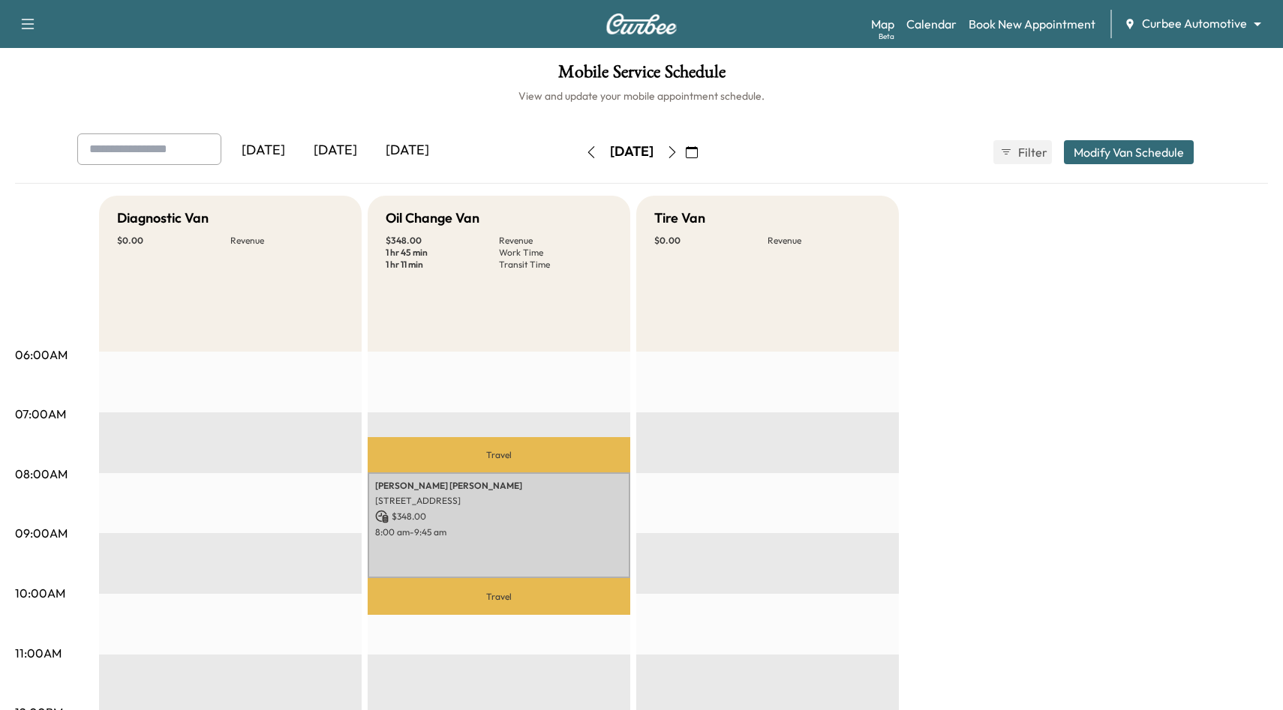
click at [578, 158] on button "button" at bounding box center [591, 152] width 26 height 24
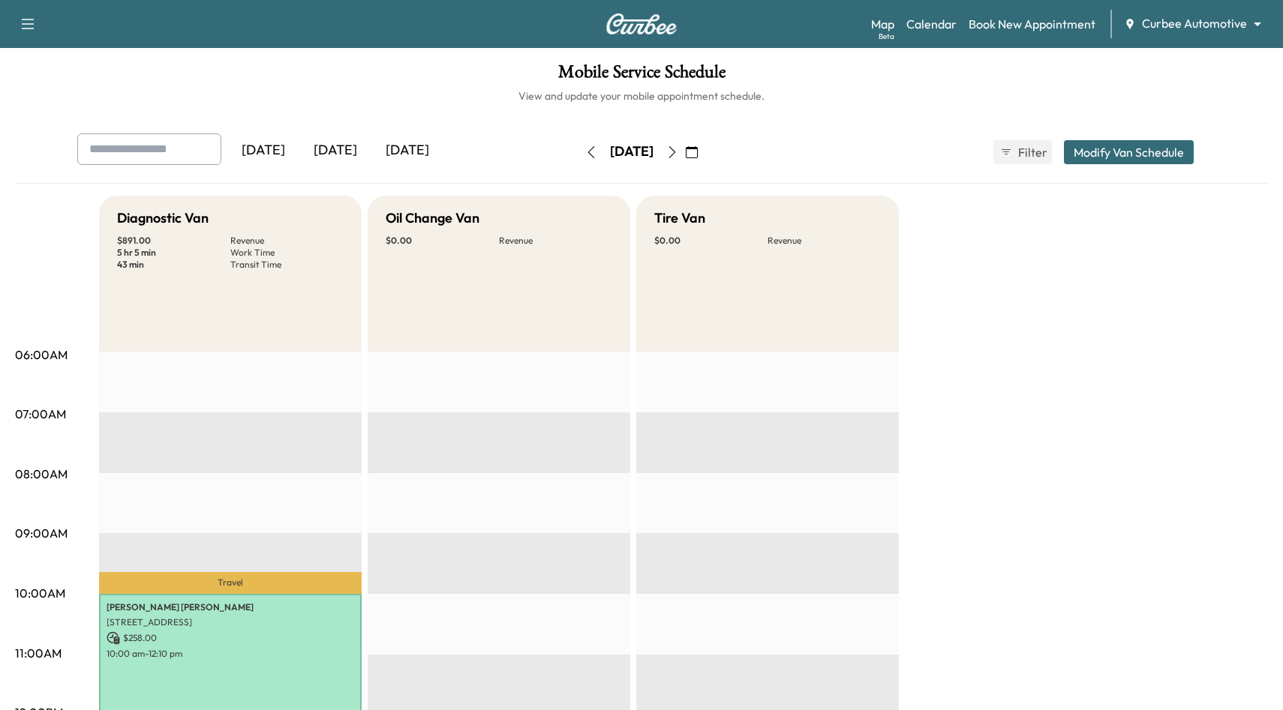
click at [585, 156] on icon "button" at bounding box center [591, 152] width 12 height 12
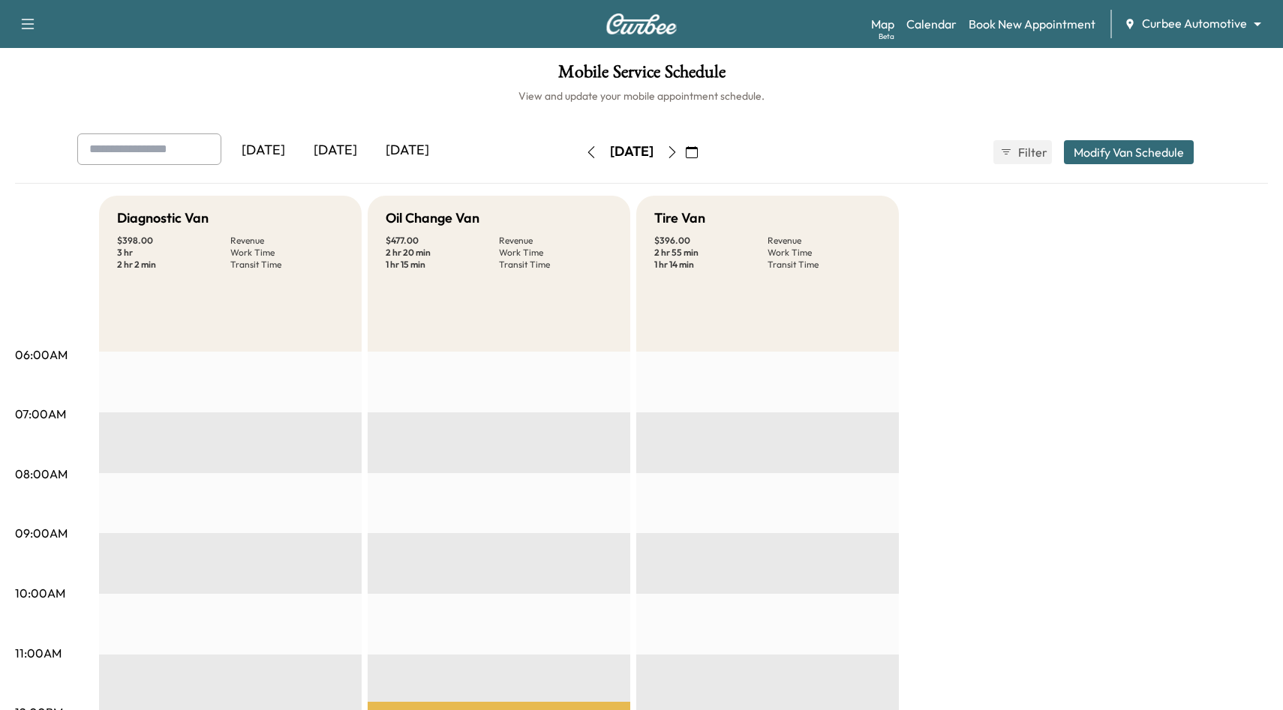
click at [585, 153] on icon "button" at bounding box center [591, 152] width 12 height 12
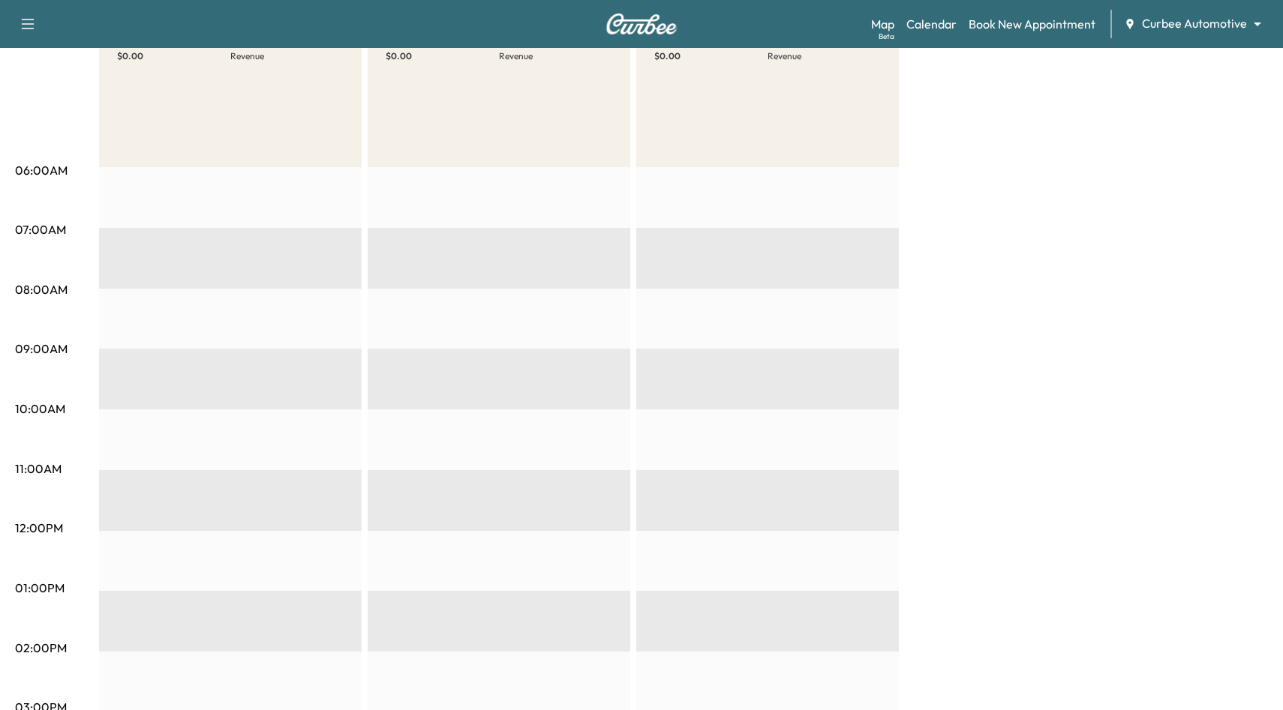
scroll to position [29, 0]
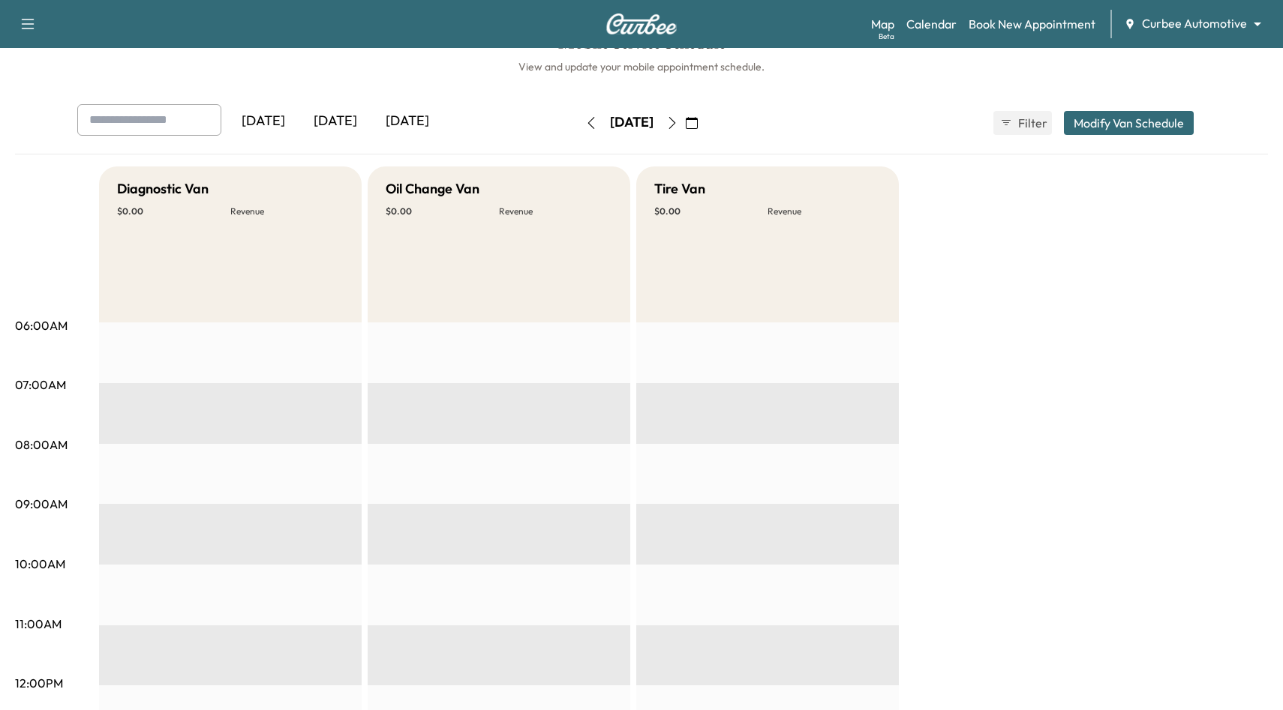
click at [698, 125] on icon "button" at bounding box center [692, 123] width 12 height 12
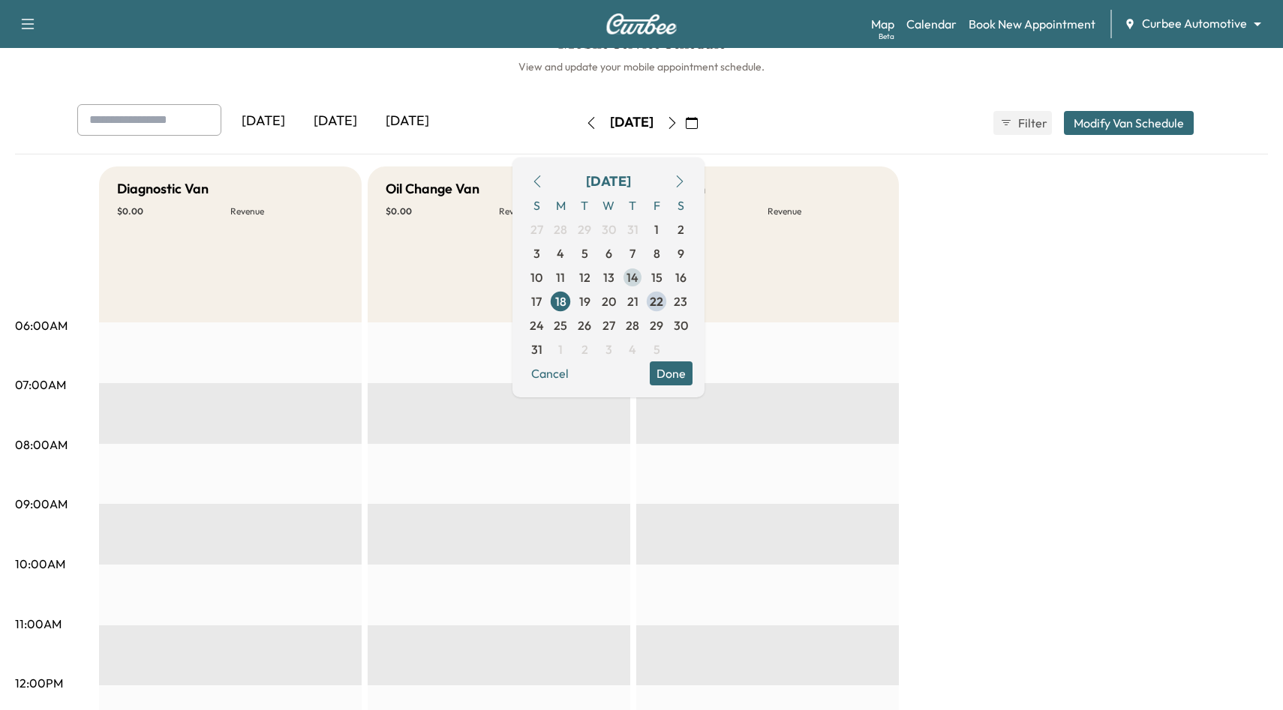
click at [638, 277] on span "14" at bounding box center [632, 278] width 12 height 18
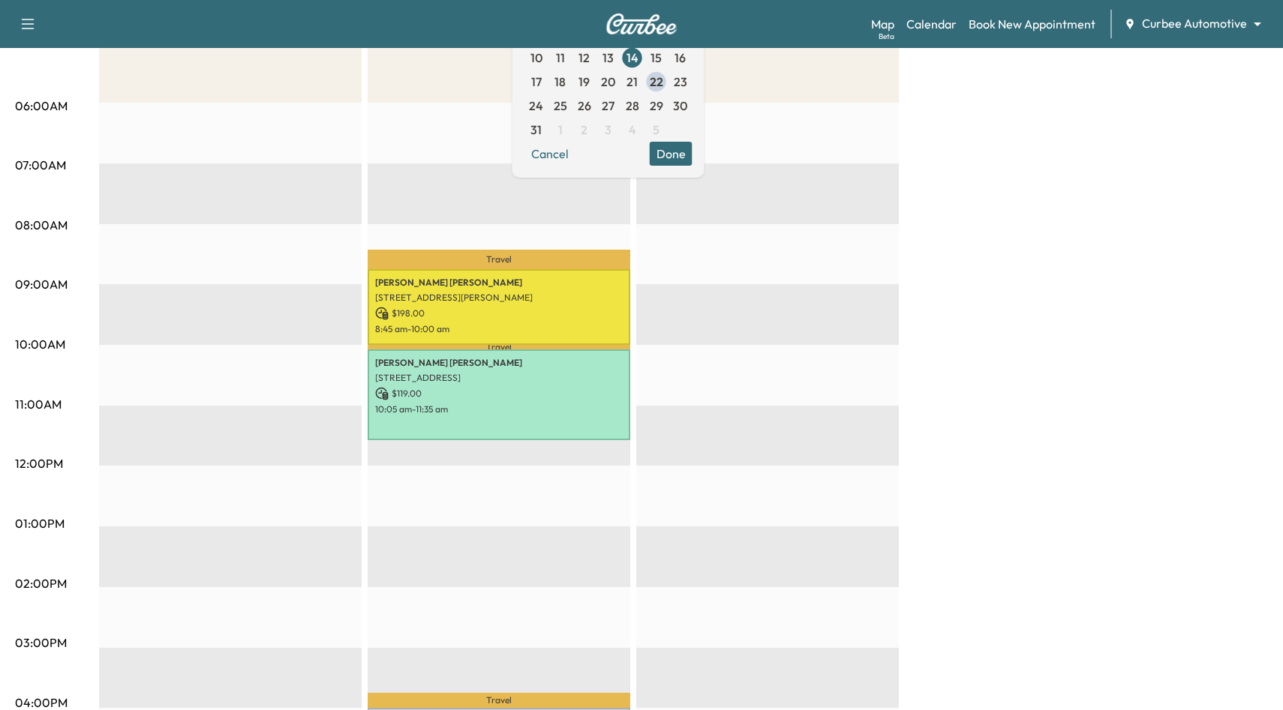
scroll to position [171, 0]
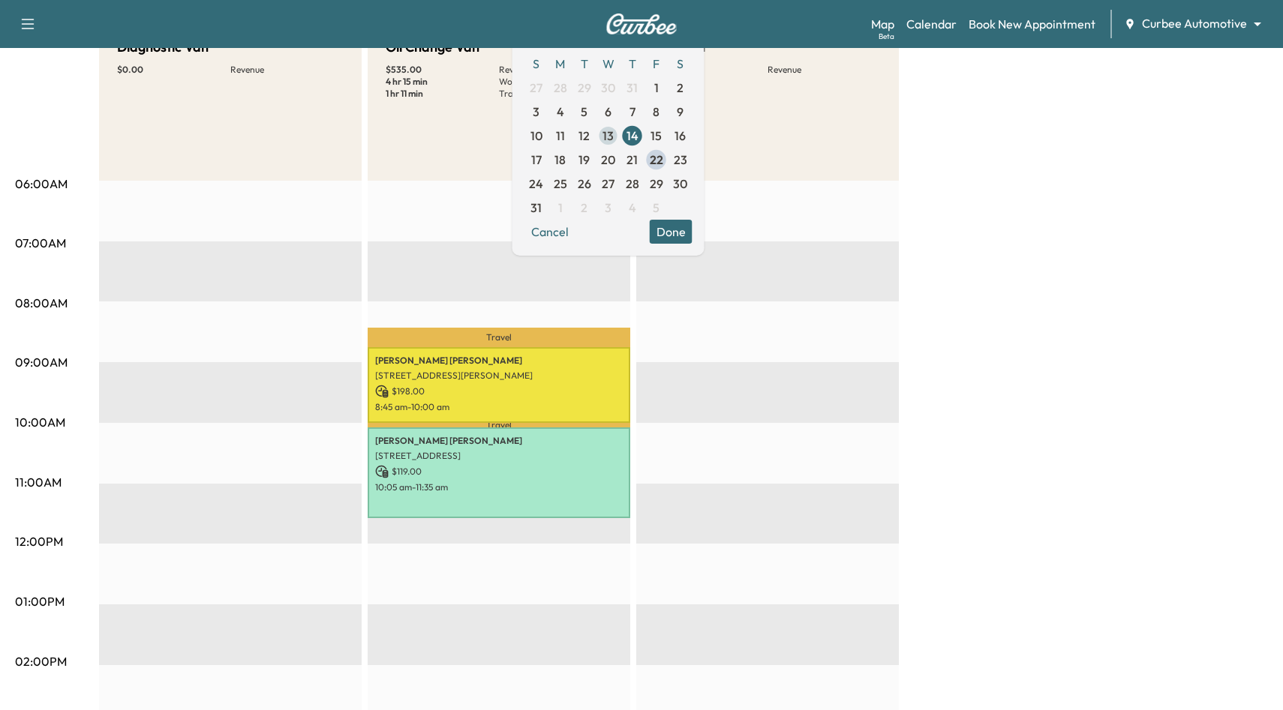
click at [614, 137] on span "13" at bounding box center [607, 136] width 11 height 18
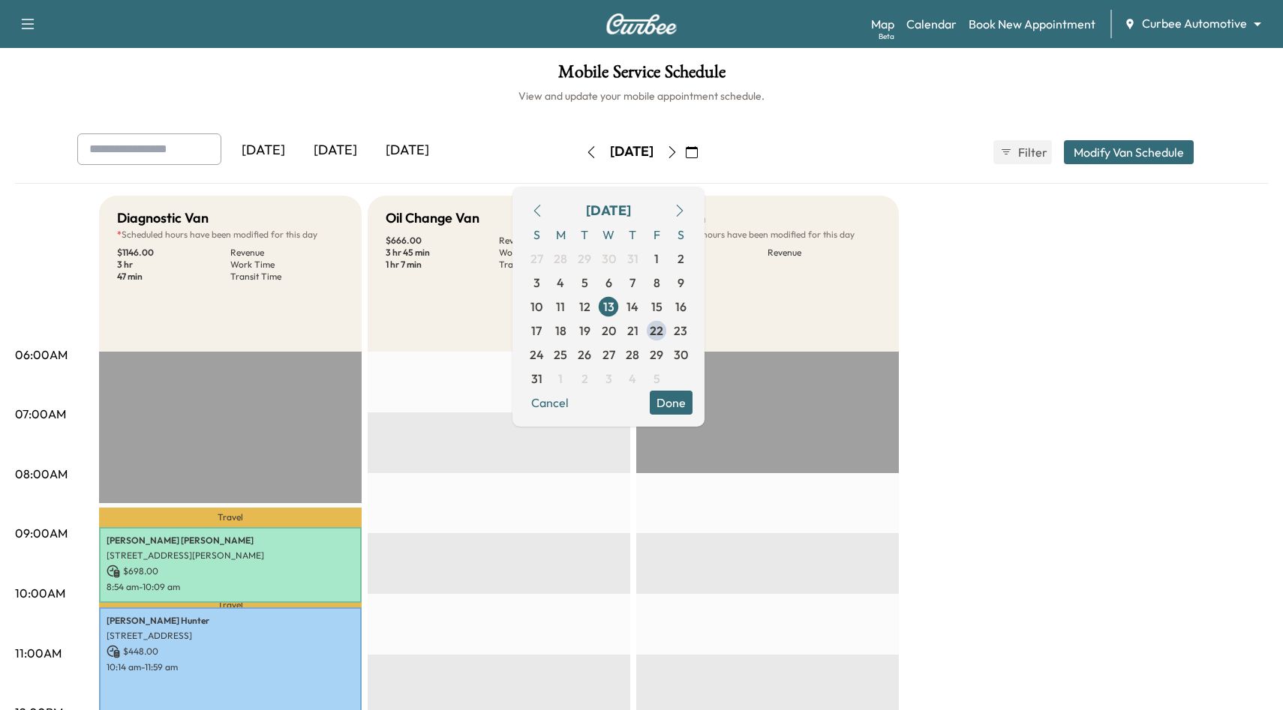
click at [692, 403] on button "Done" at bounding box center [671, 403] width 43 height 24
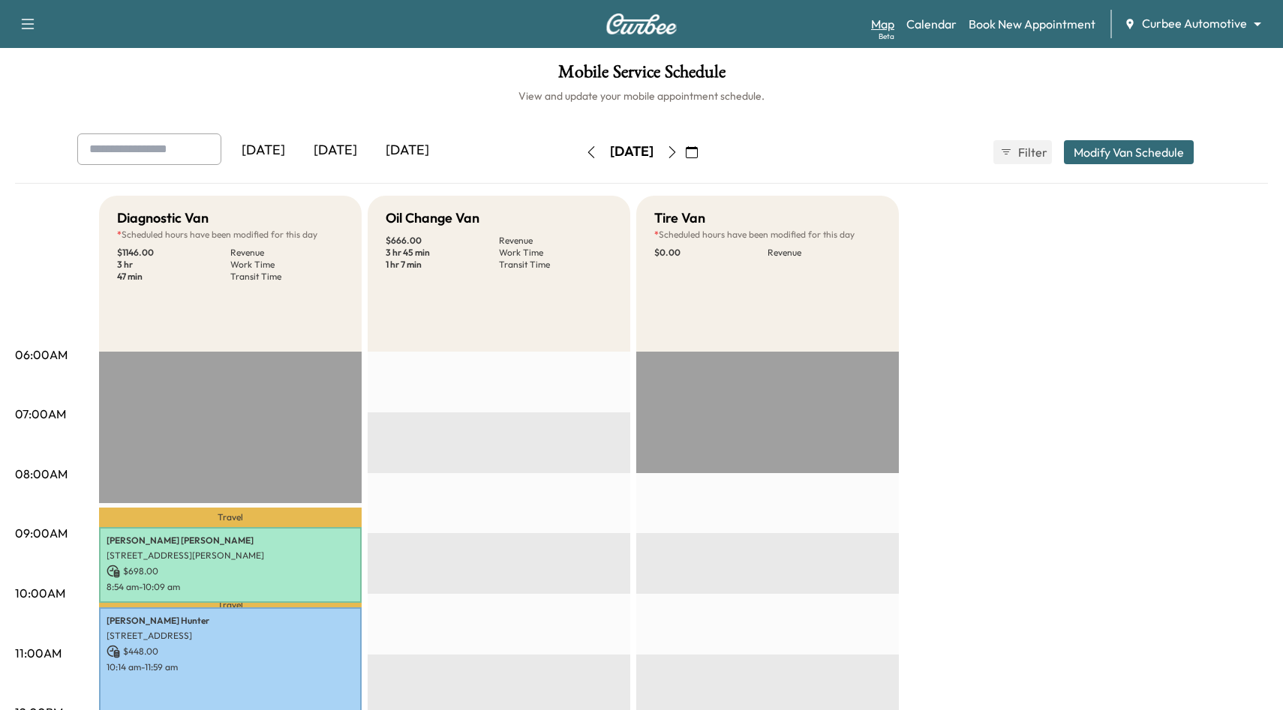
click at [881, 23] on link "Map Beta" at bounding box center [882, 24] width 23 height 18
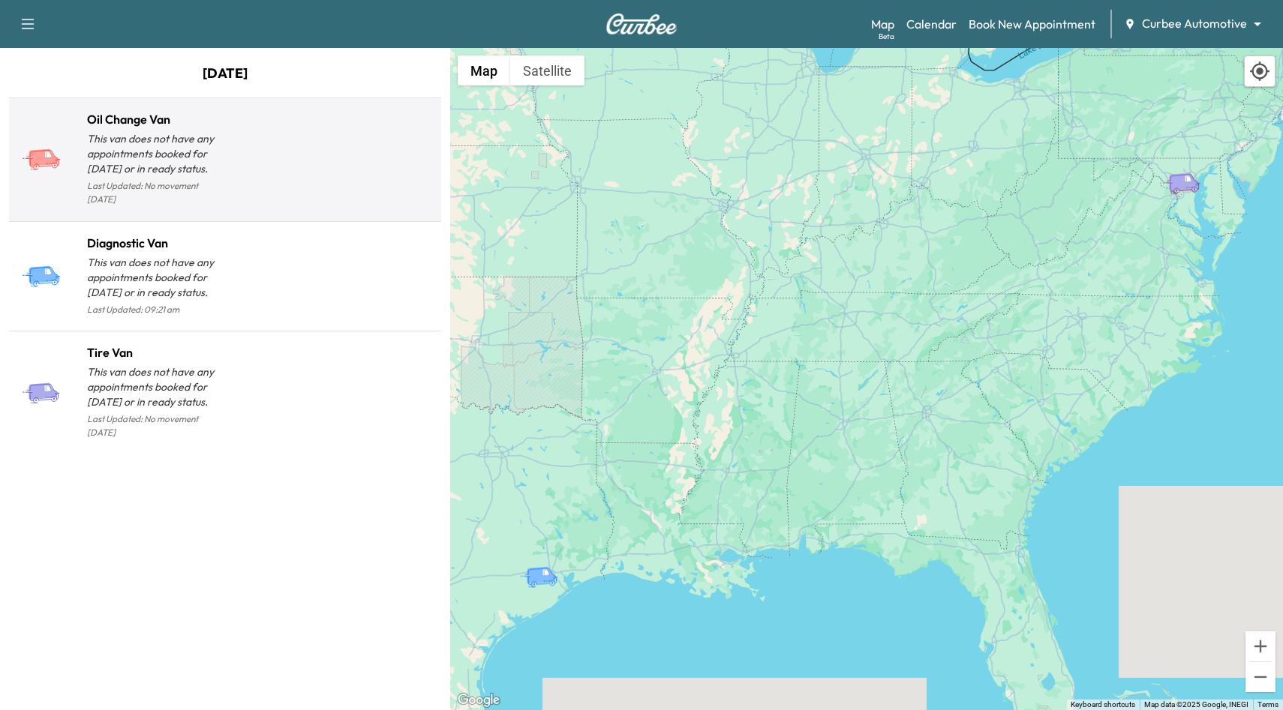
click at [364, 154] on div at bounding box center [330, 165] width 210 height 87
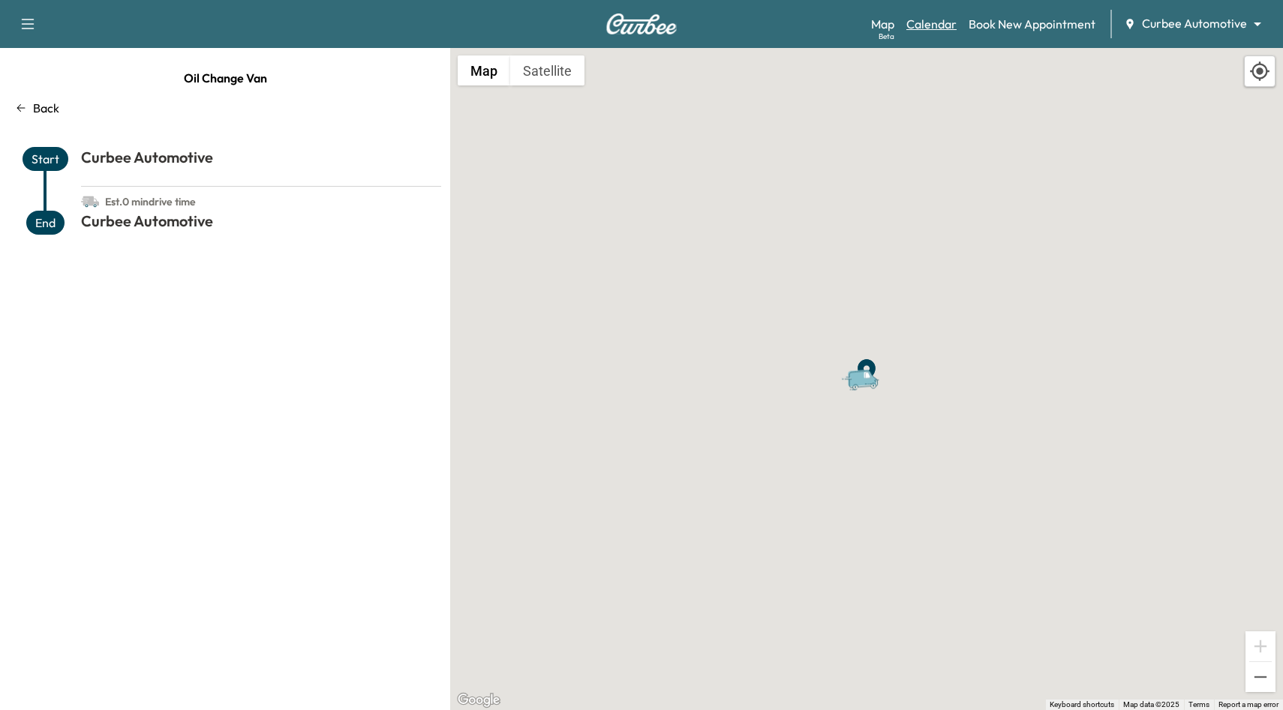
click at [936, 27] on link "Calendar" at bounding box center [931, 24] width 50 height 18
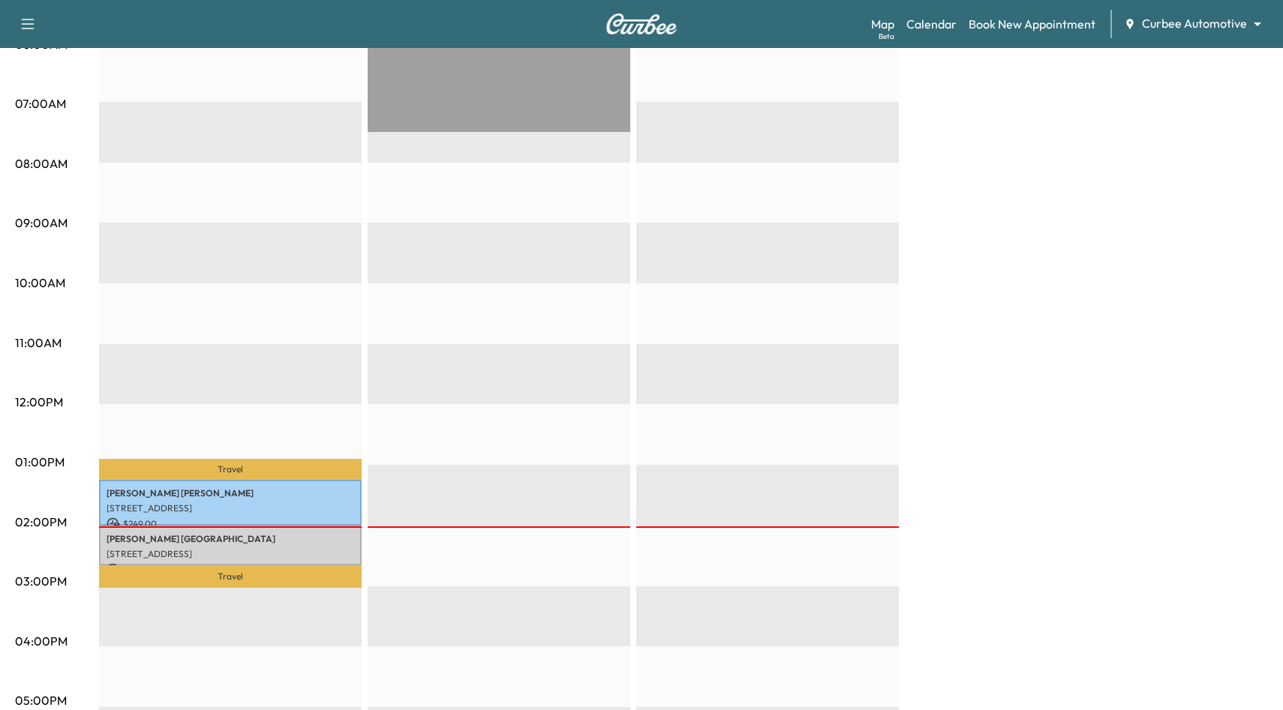
scroll to position [311, 0]
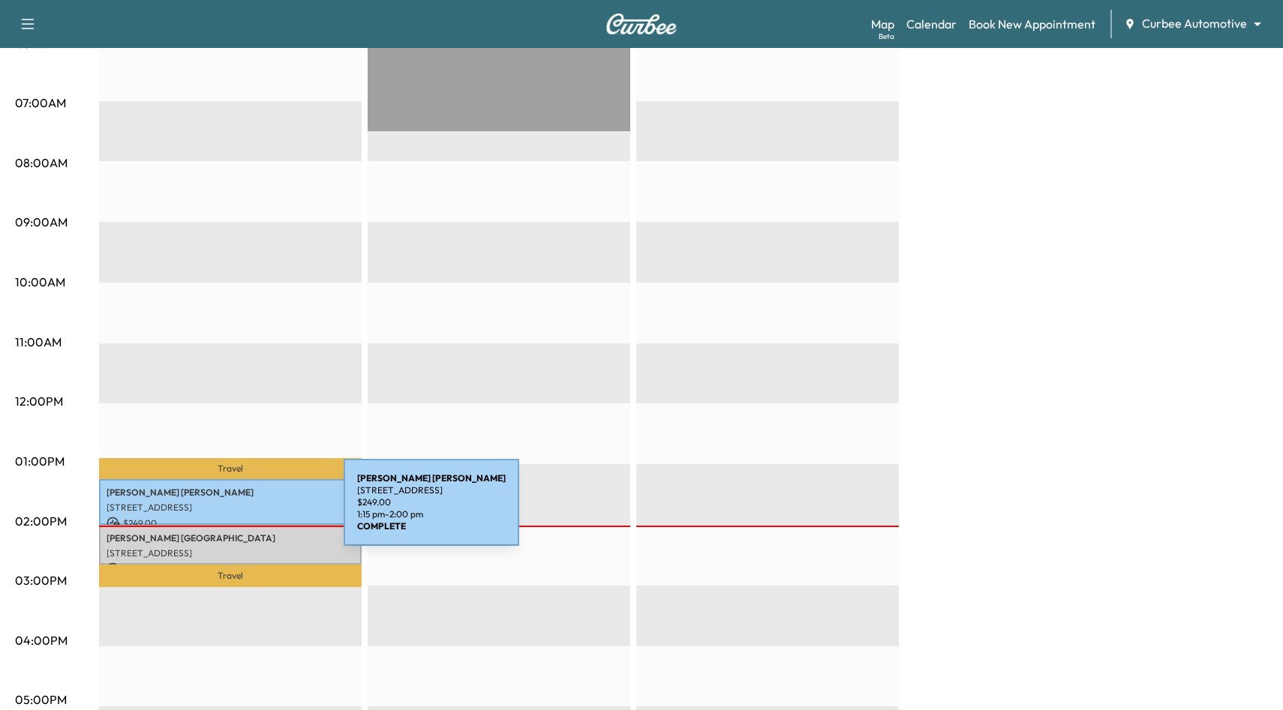
click at [231, 512] on p "[STREET_ADDRESS]" at bounding box center [231, 508] width 248 height 12
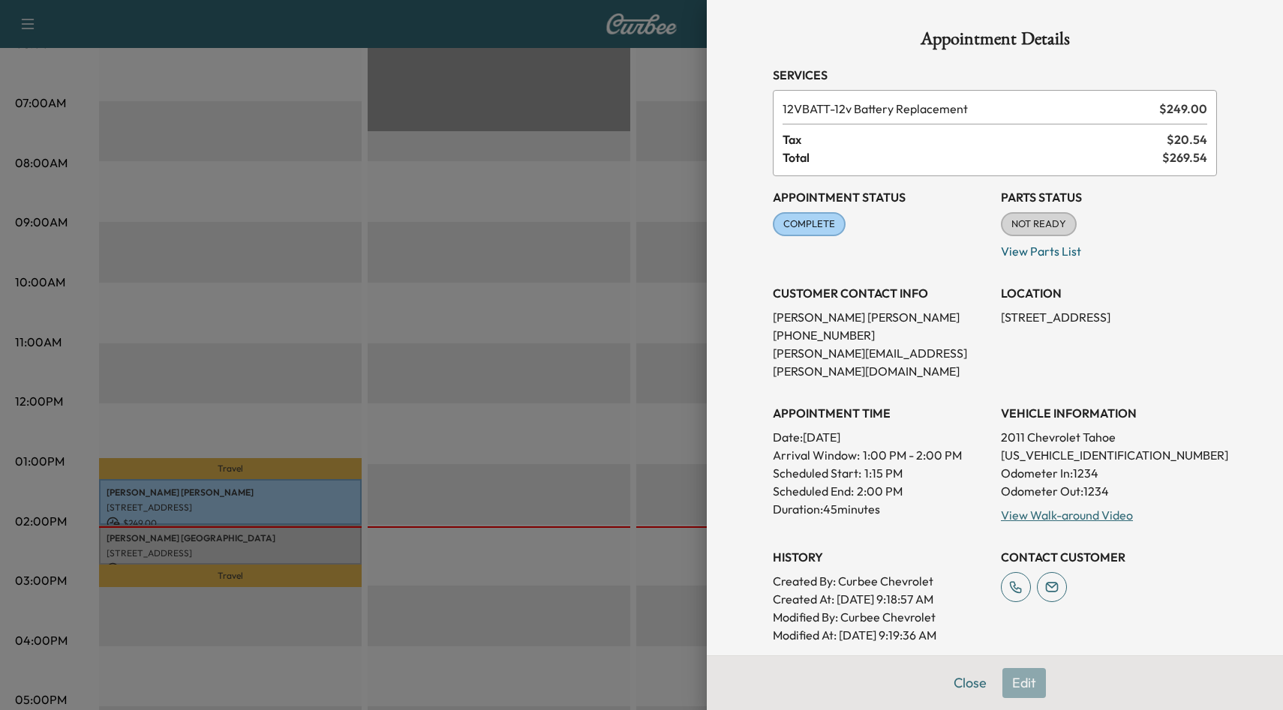
click at [600, 566] on div at bounding box center [641, 355] width 1283 height 710
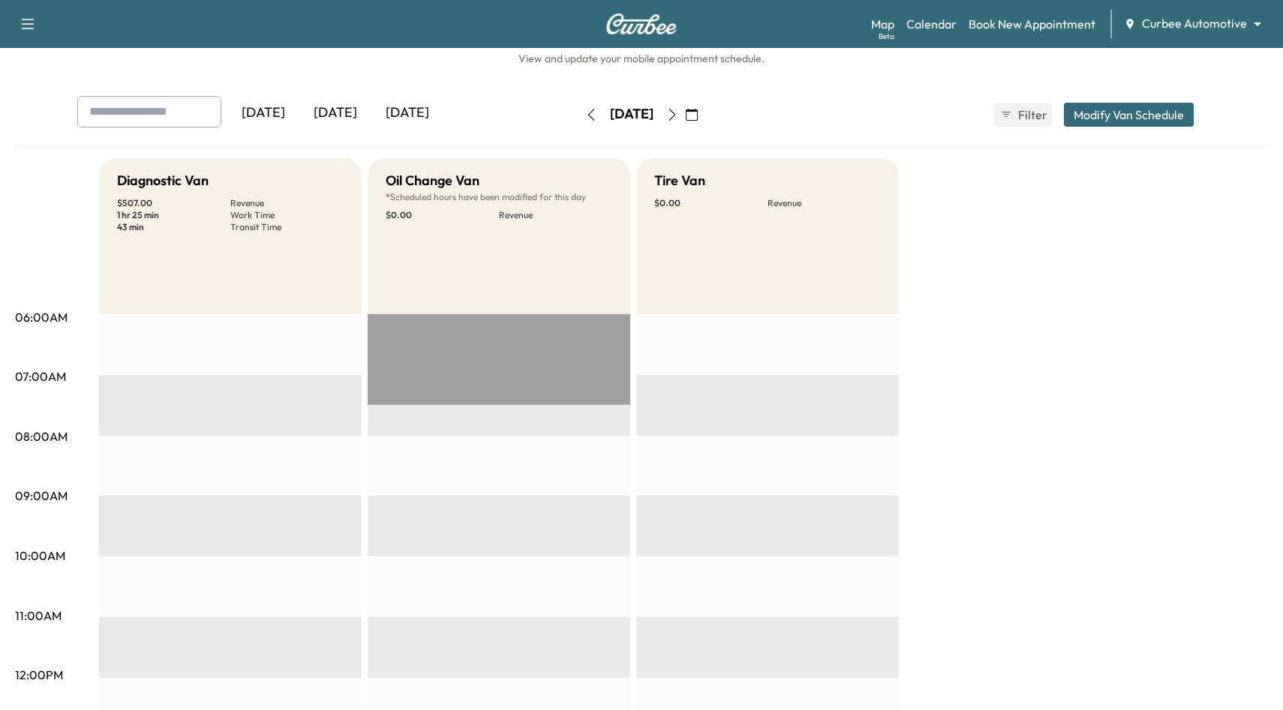
scroll to position [0, 0]
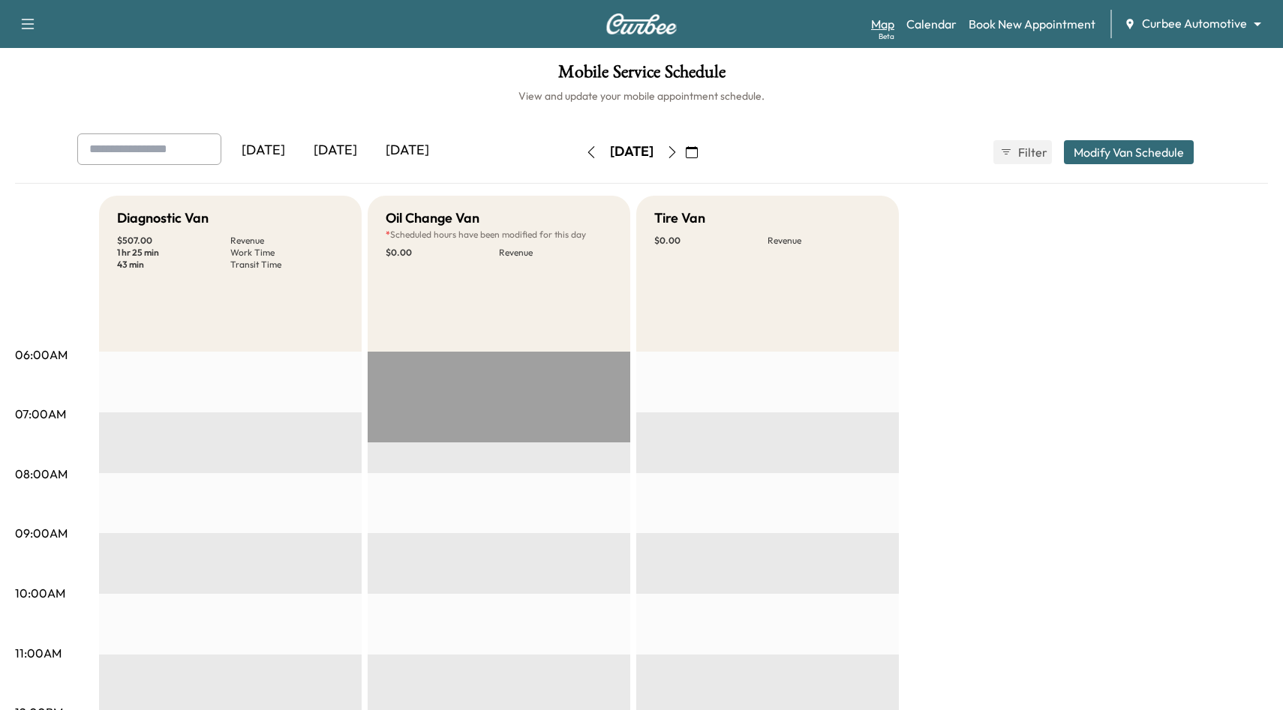
click at [887, 23] on link "Map Beta" at bounding box center [882, 24] width 23 height 18
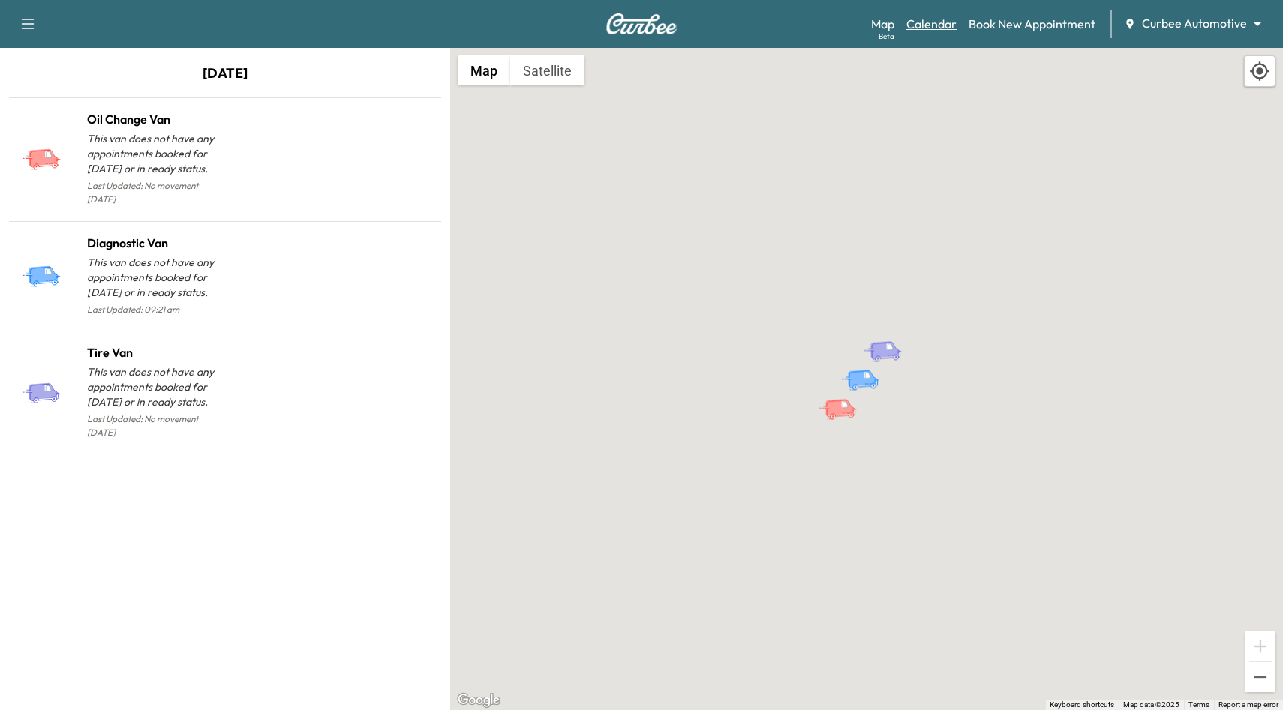
click at [938, 23] on link "Calendar" at bounding box center [931, 24] width 50 height 18
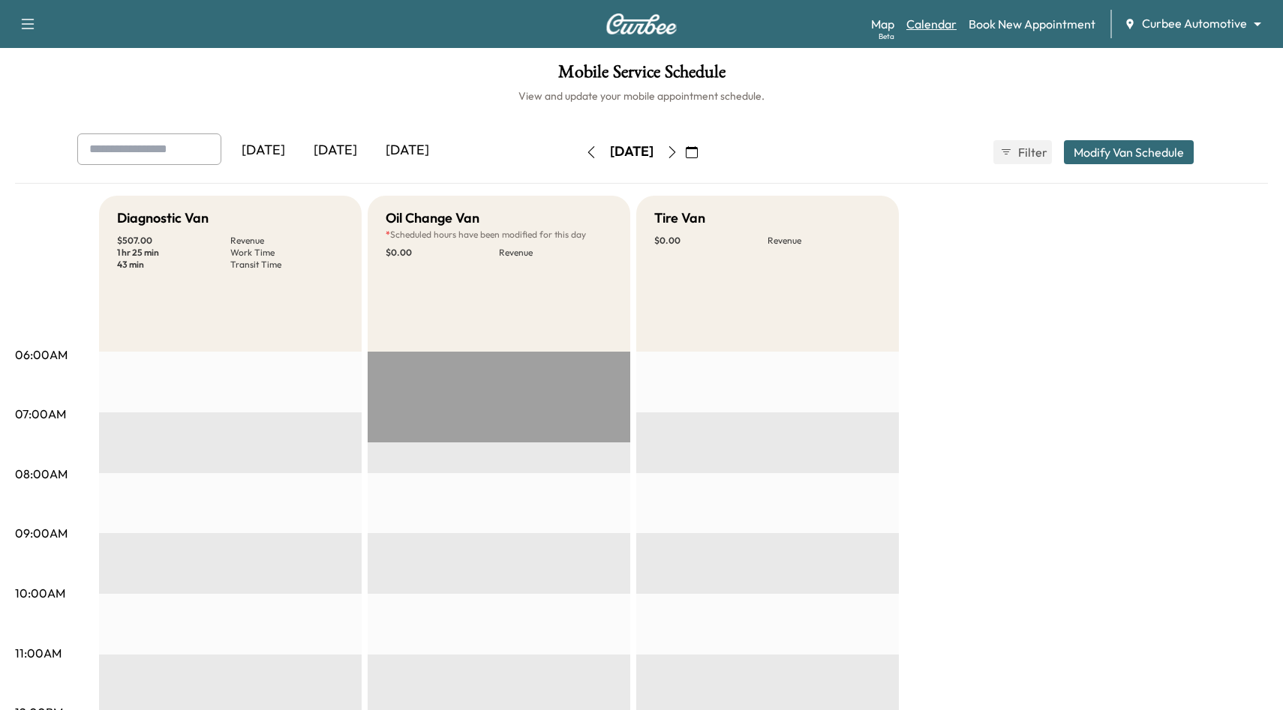
click at [928, 29] on link "Calendar" at bounding box center [931, 24] width 50 height 18
click at [931, 24] on link "Calendar" at bounding box center [931, 24] width 50 height 18
click at [883, 21] on link "Map Beta" at bounding box center [882, 24] width 23 height 18
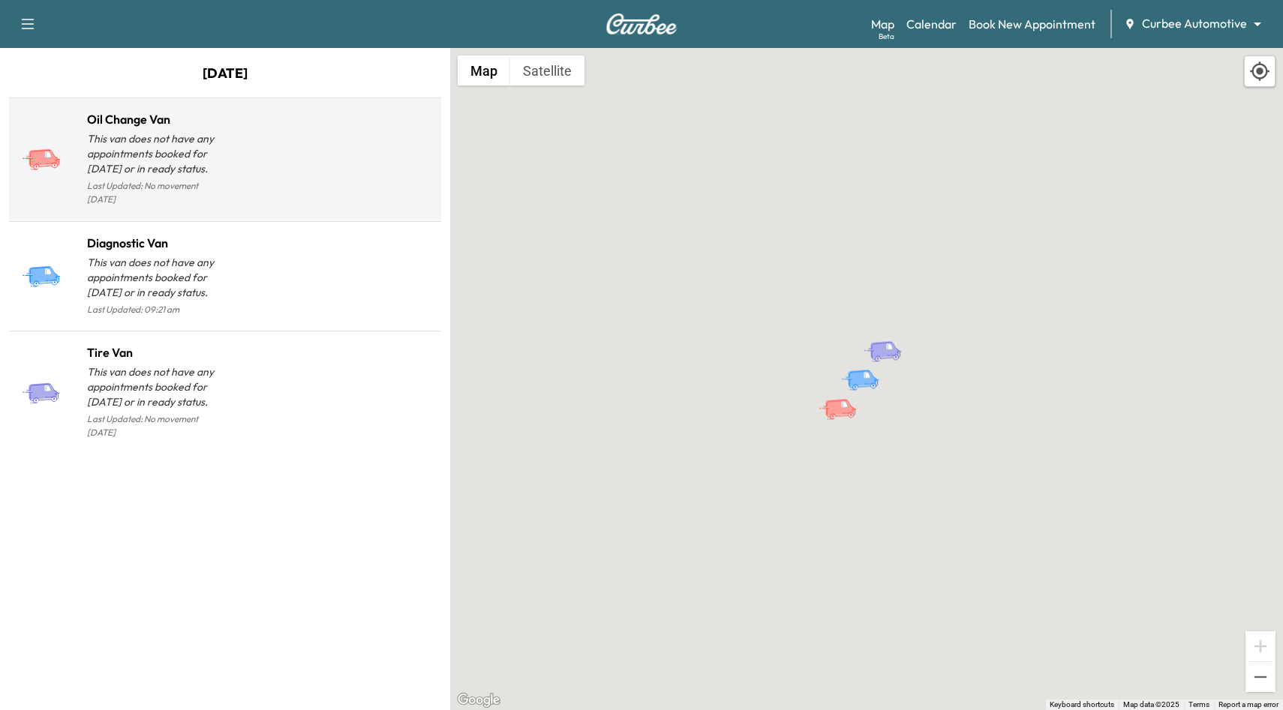
click at [342, 166] on div at bounding box center [330, 165] width 210 height 87
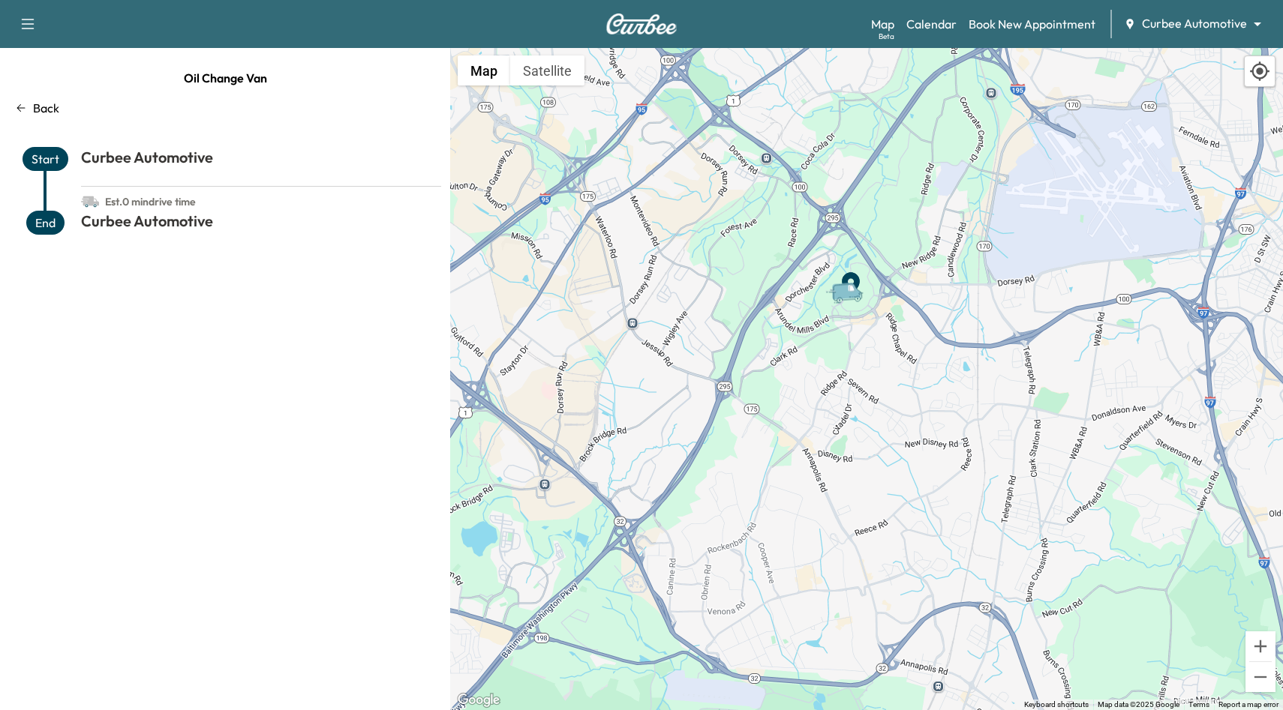
click at [23, 110] on icon at bounding box center [21, 108] width 12 height 12
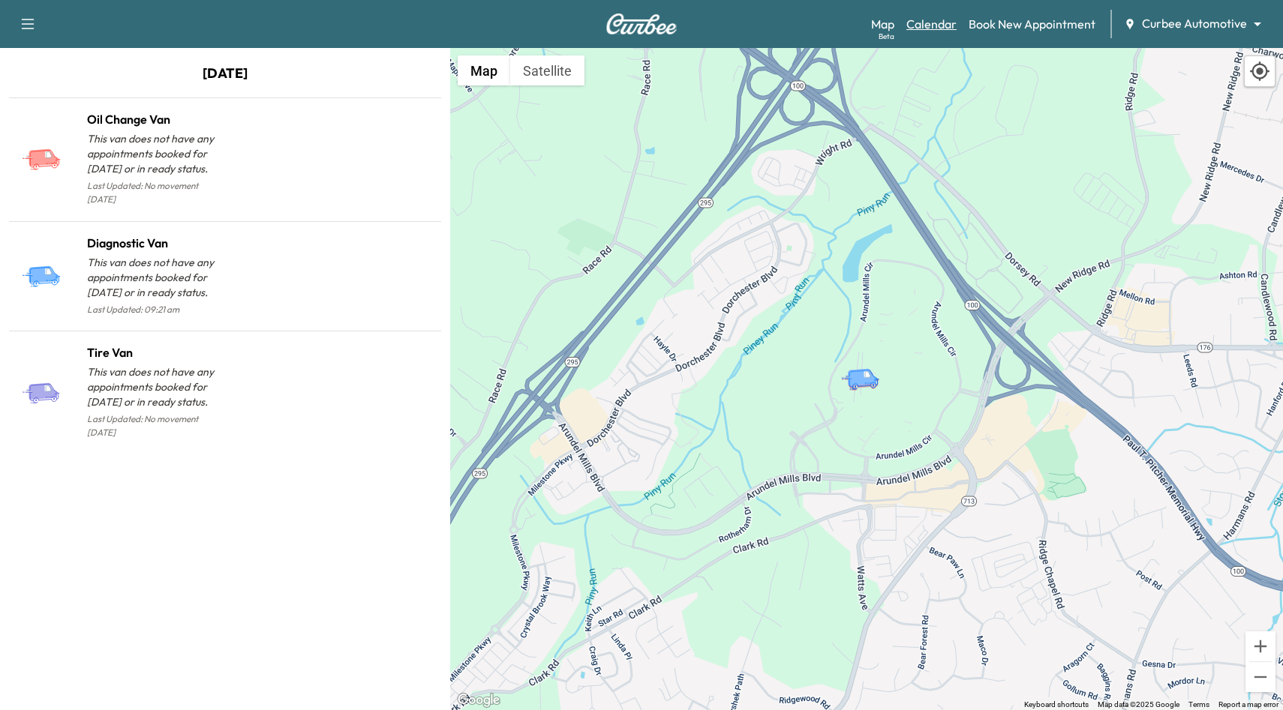
click at [934, 26] on link "Calendar" at bounding box center [931, 24] width 50 height 18
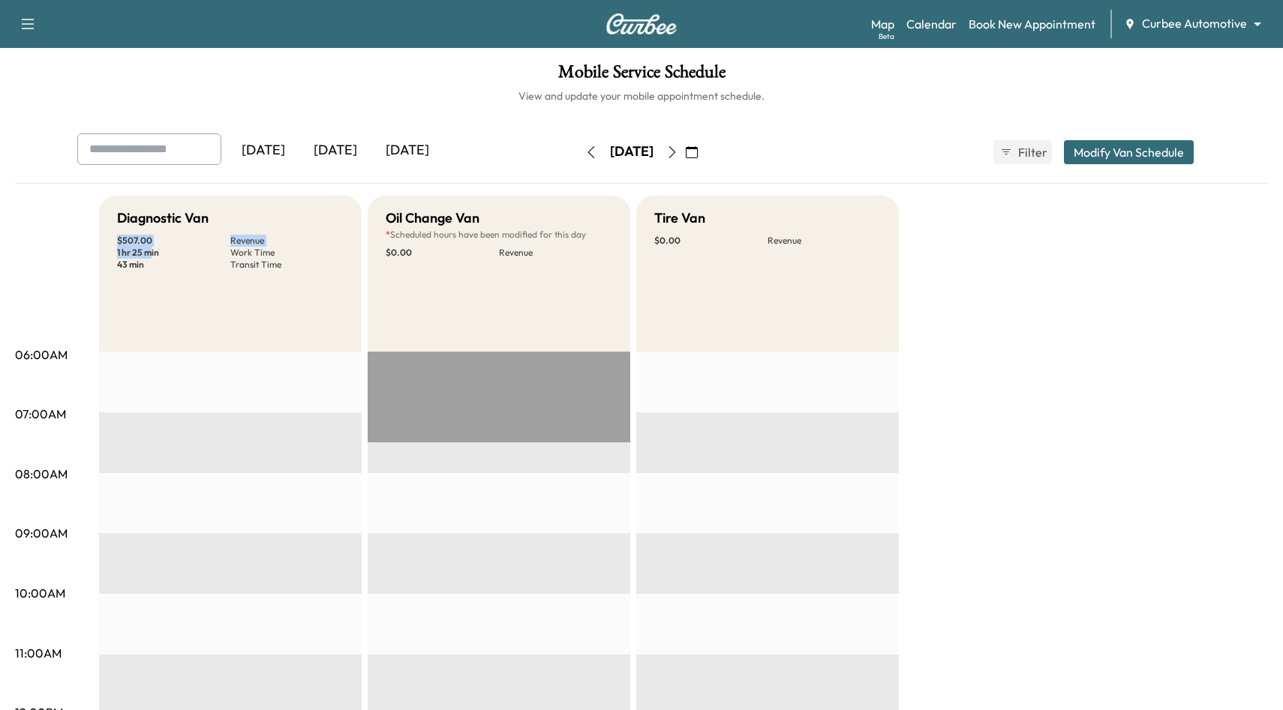
drag, startPoint x: 116, startPoint y: 242, endPoint x: 153, endPoint y: 258, distance: 41.0
click at [153, 258] on div "Diagnostic Van $ 507.00 Revenue 1 hr 25 min Work Time 43 min Transit Time" at bounding box center [230, 274] width 263 height 156
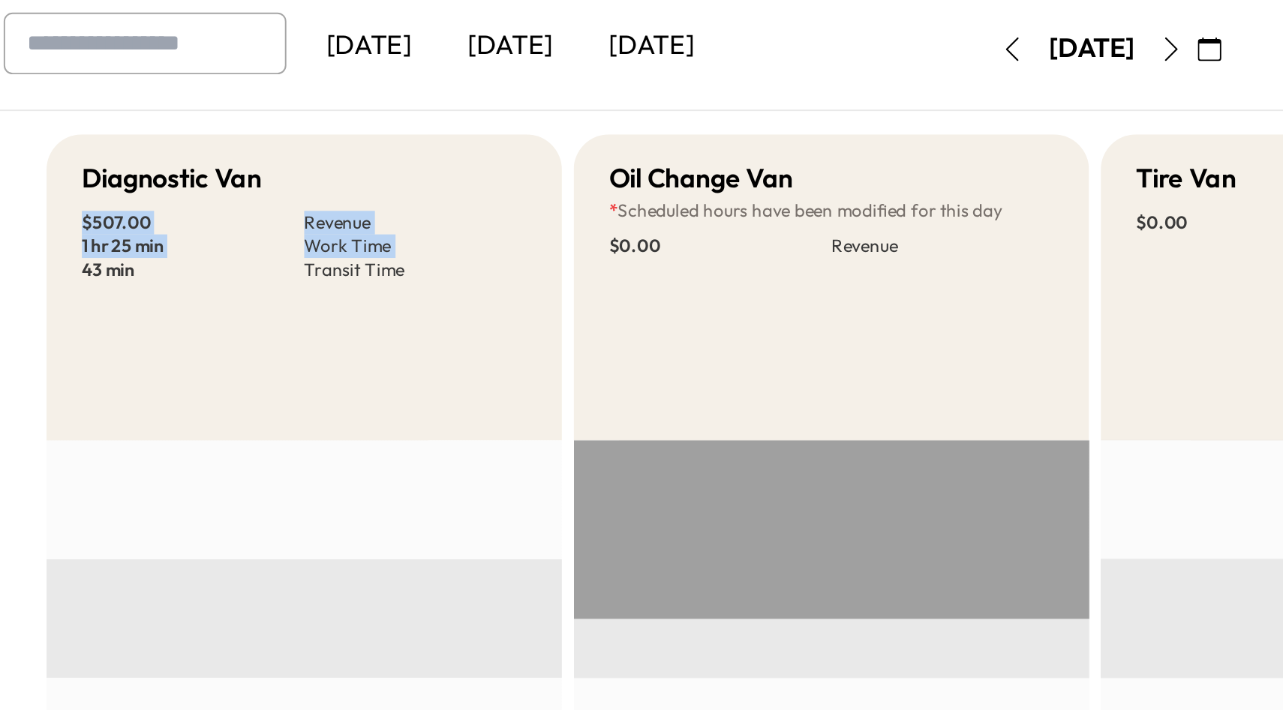
click at [174, 245] on p "$ 507.00" at bounding box center [173, 241] width 113 height 12
drag, startPoint x: 116, startPoint y: 253, endPoint x: 155, endPoint y: 253, distance: 39.8
click at [155, 253] on div "Diagnostic Van $ 507.00 Revenue 1 hr 25 min Work Time 43 min Transit Time" at bounding box center [230, 274] width 263 height 156
drag, startPoint x: 116, startPoint y: 266, endPoint x: 146, endPoint y: 266, distance: 29.3
click at [146, 266] on div "Diagnostic Van $ 507.00 Revenue 1 hr 25 min Work Time 43 min Transit Time" at bounding box center [230, 274] width 263 height 156
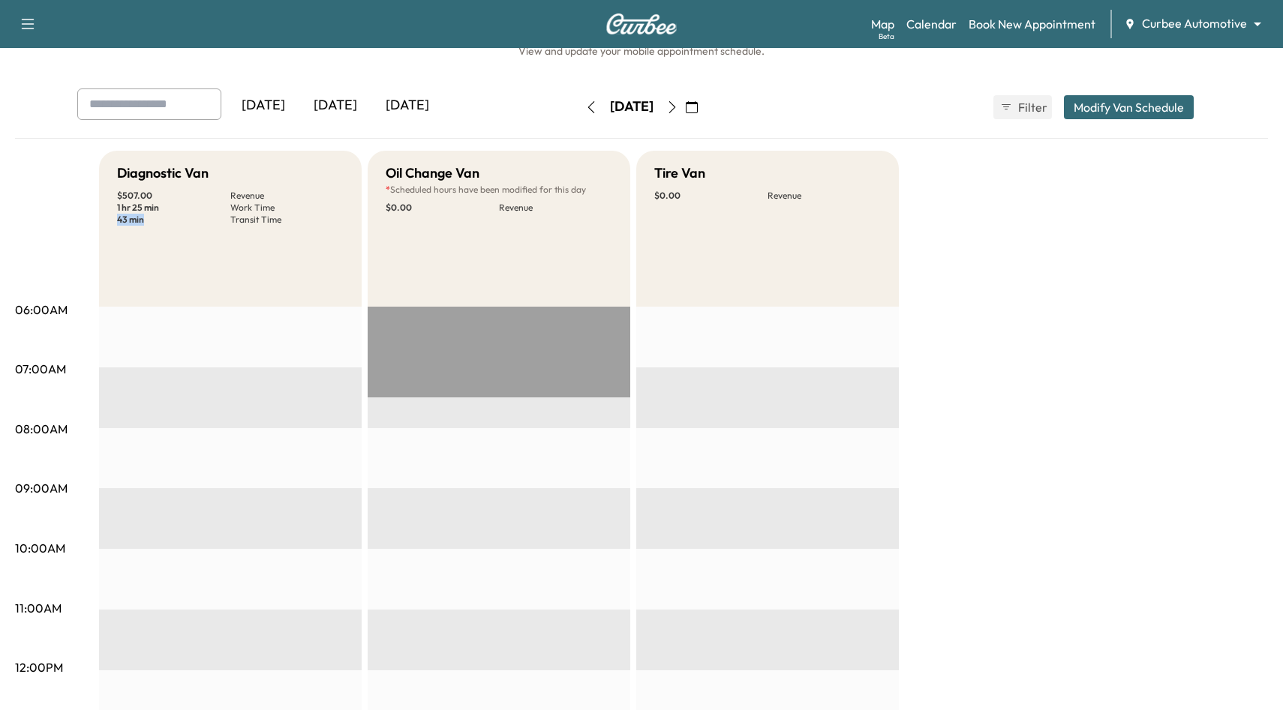
scroll to position [38, 0]
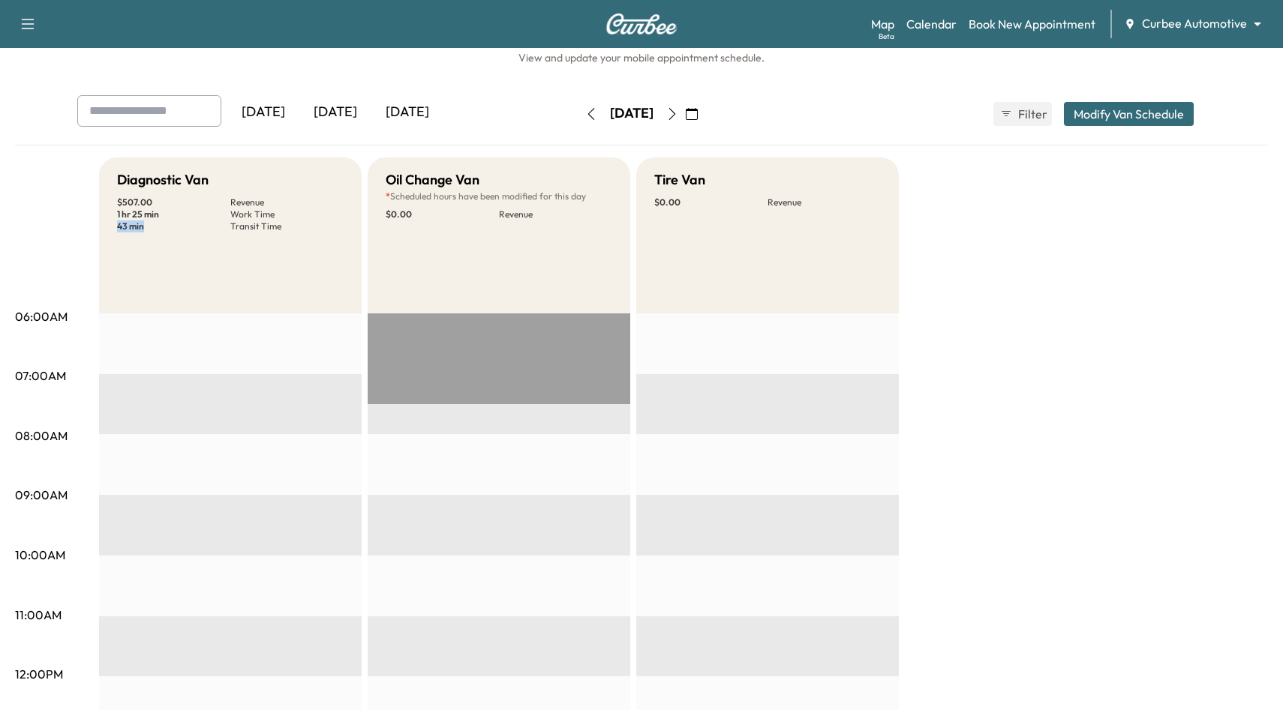
click at [678, 117] on icon "button" at bounding box center [672, 114] width 12 height 12
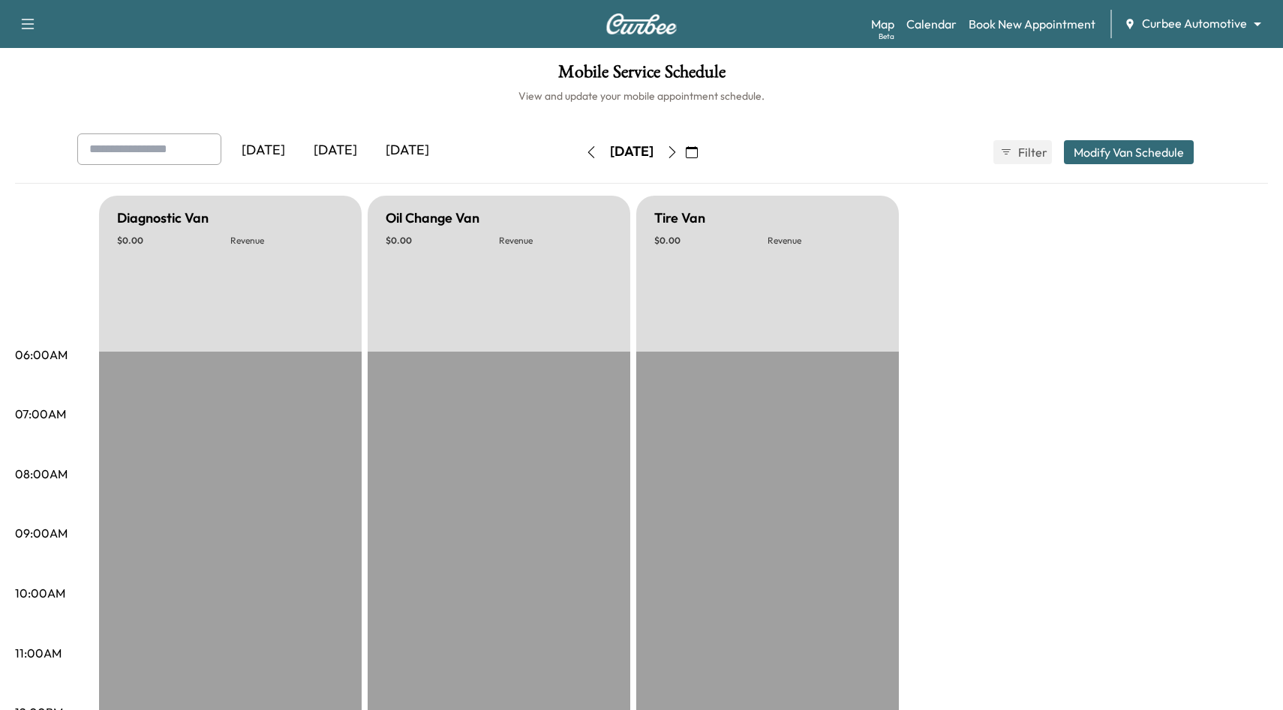
click at [678, 155] on icon "button" at bounding box center [672, 152] width 12 height 12
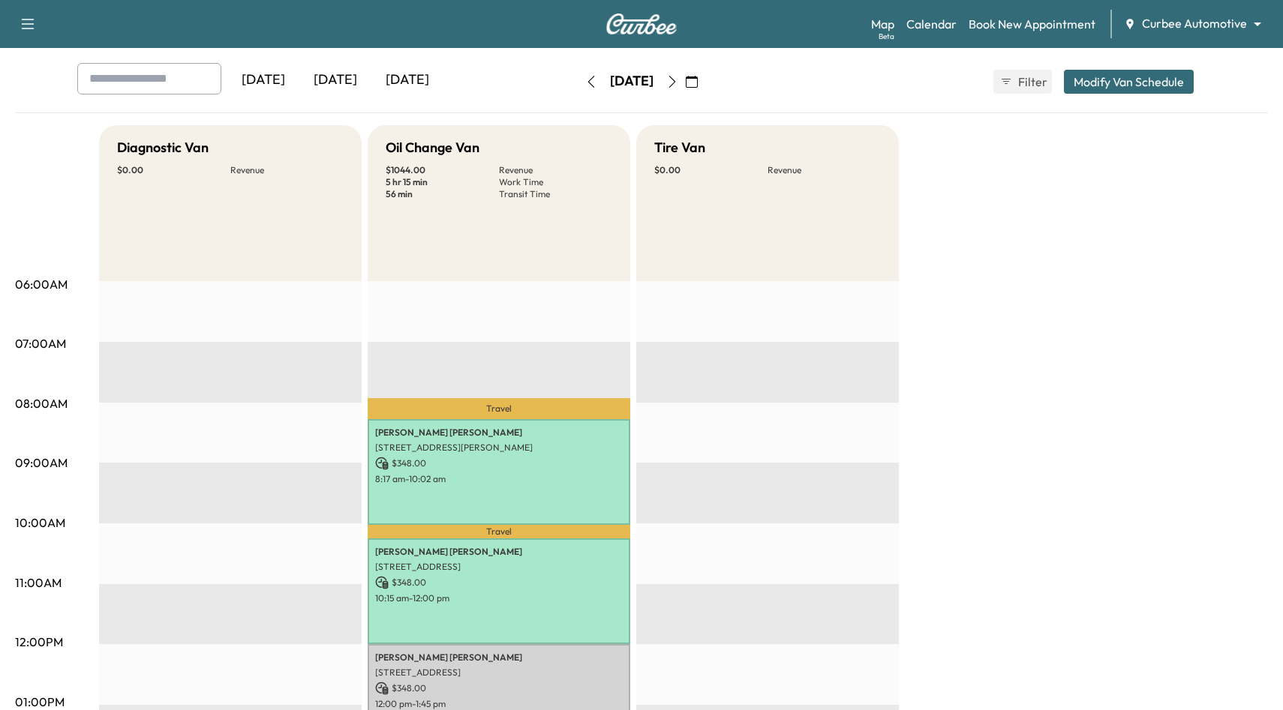
scroll to position [70, 0]
